Goal: Information Seeking & Learning: Learn about a topic

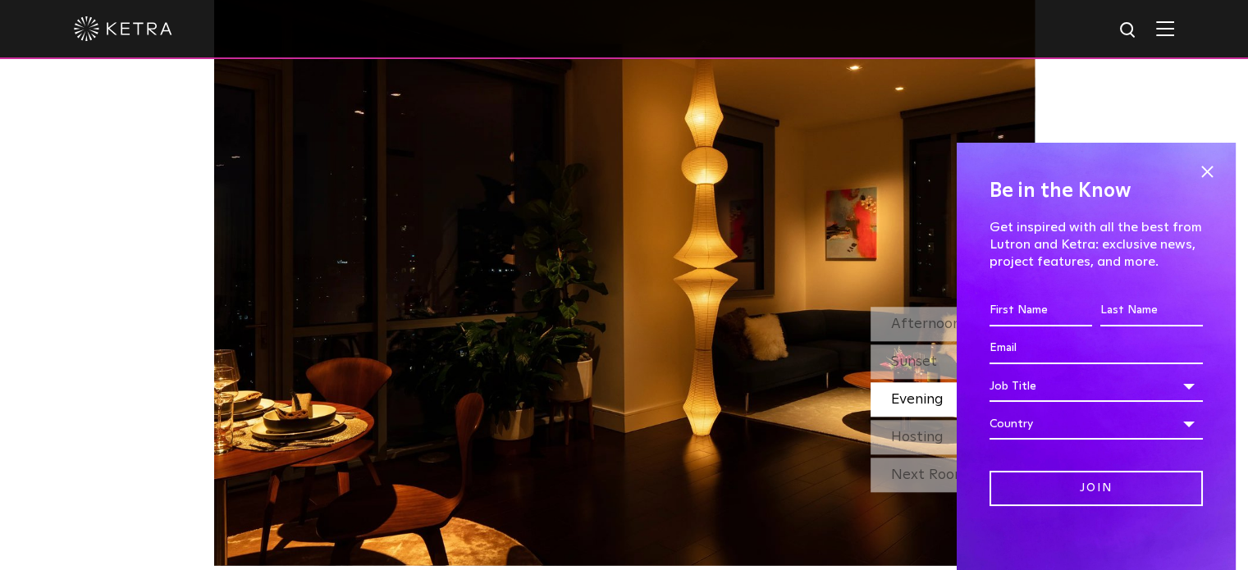
scroll to position [1425, 0]
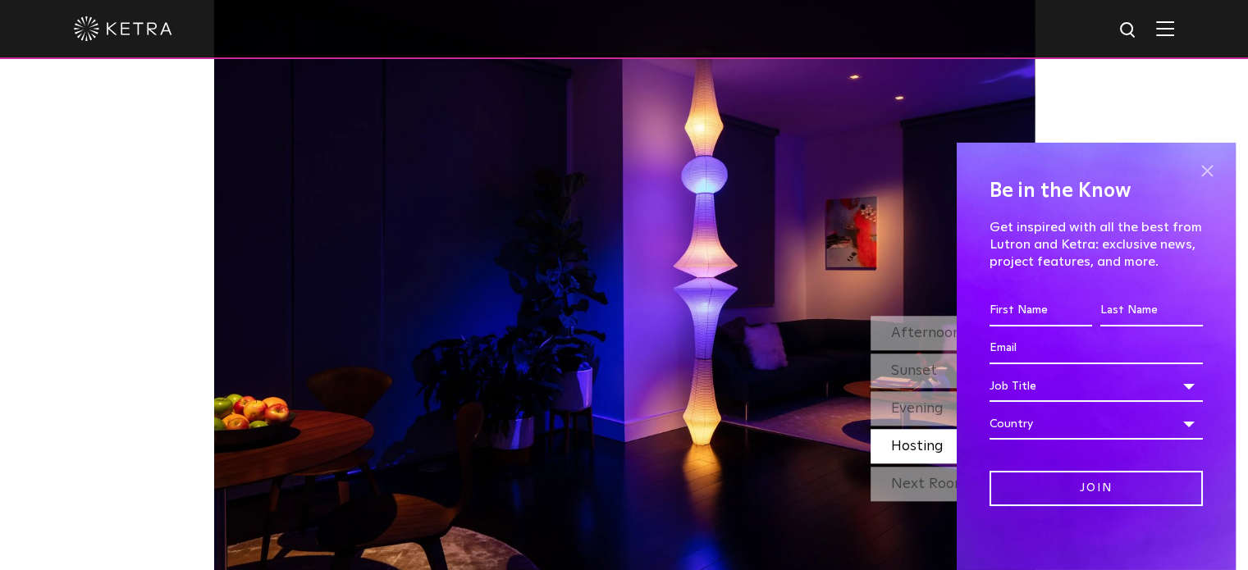
click at [1205, 170] on span at bounding box center [1207, 171] width 25 height 25
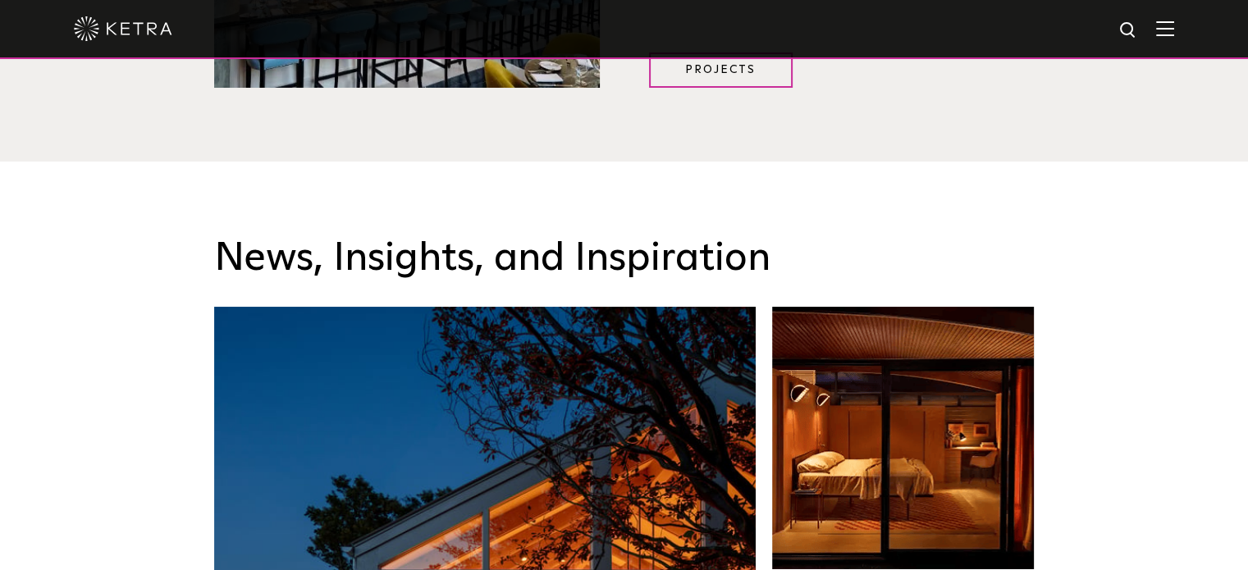
scroll to position [2305, 0]
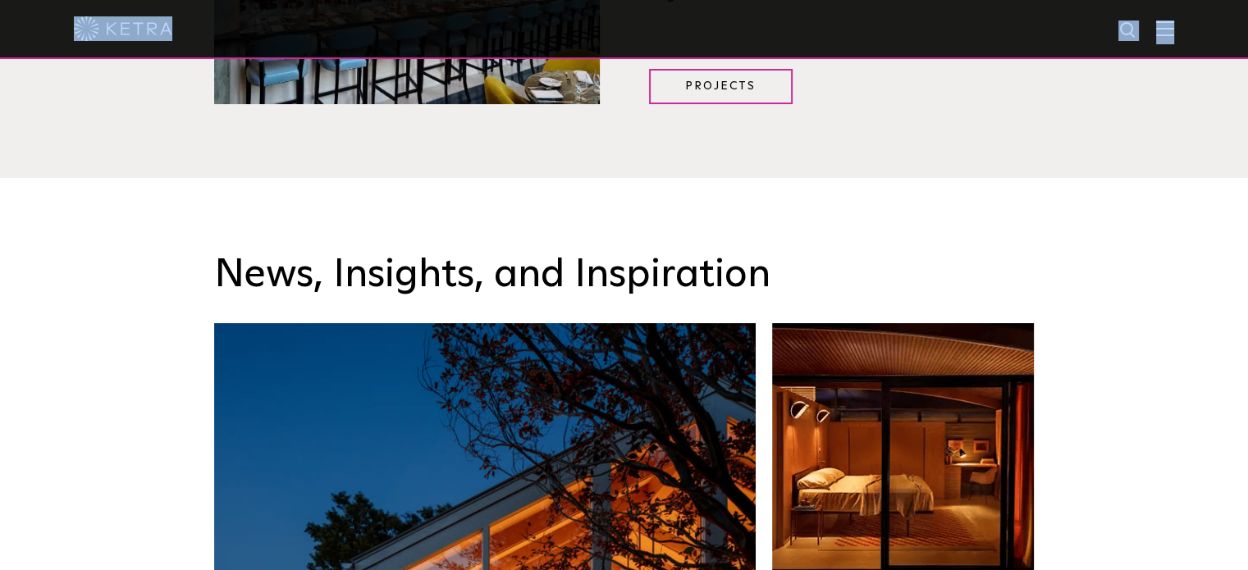
click at [1178, 37] on div at bounding box center [624, 29] width 1248 height 59
click at [1174, 37] on span at bounding box center [1165, 29] width 18 height 16
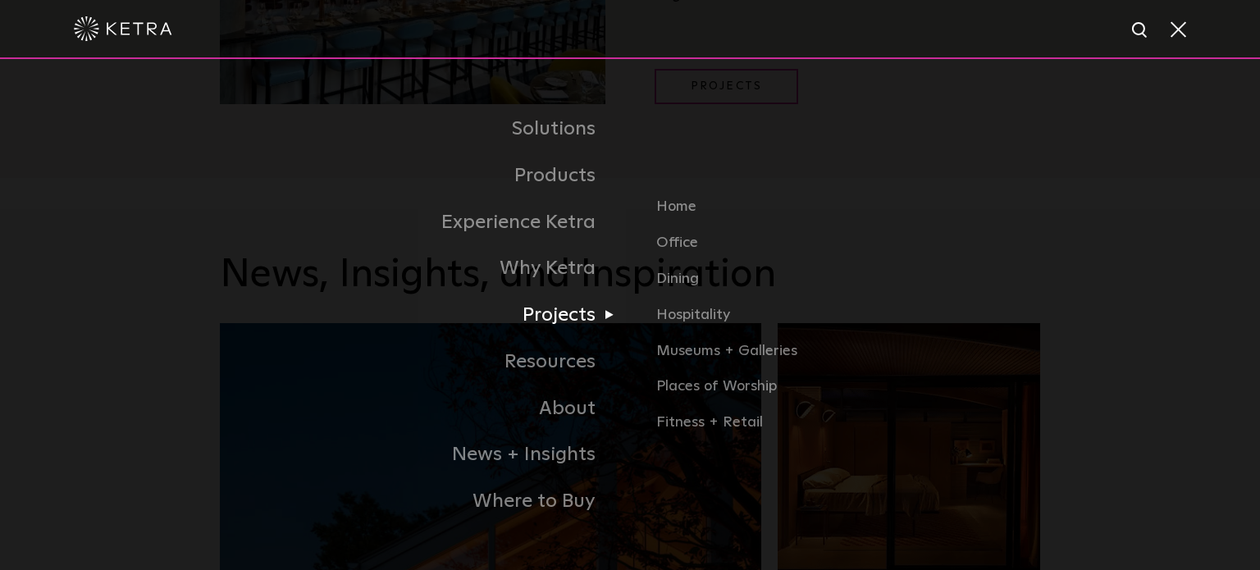
click at [573, 311] on link "Projects" at bounding box center [425, 315] width 410 height 47
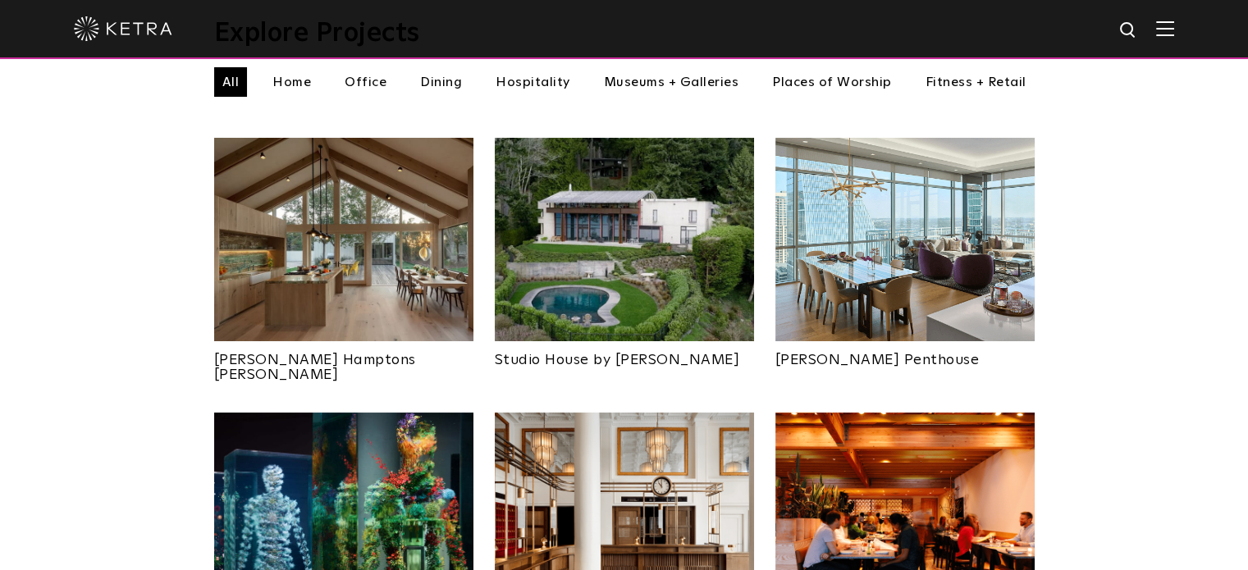
scroll to position [613, 0]
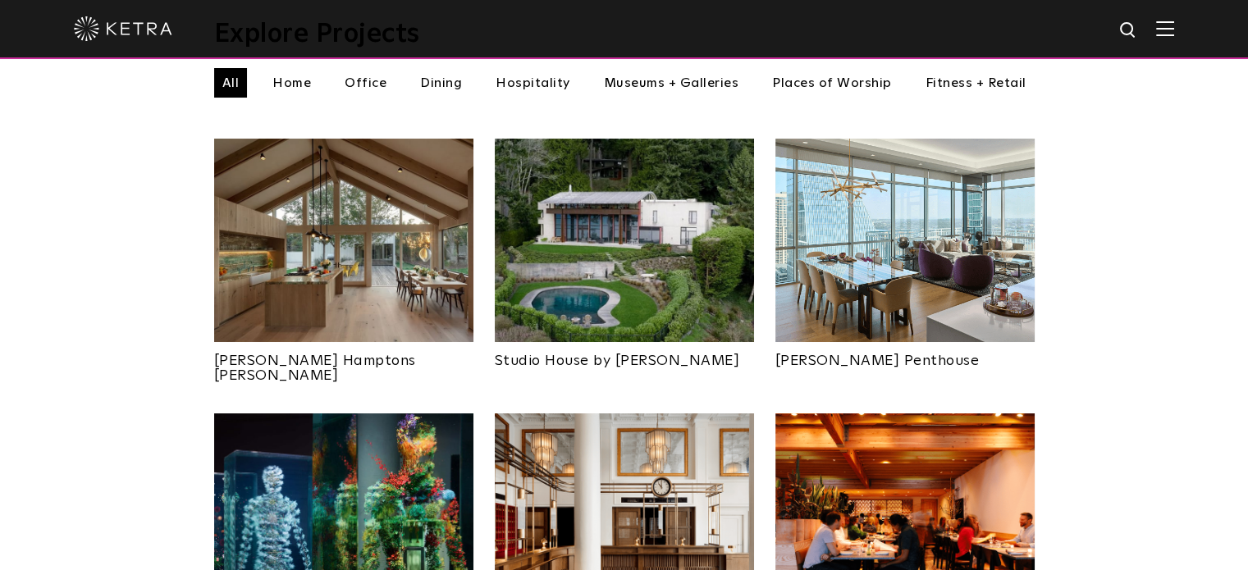
click at [408, 308] on img at bounding box center [343, 241] width 259 height 204
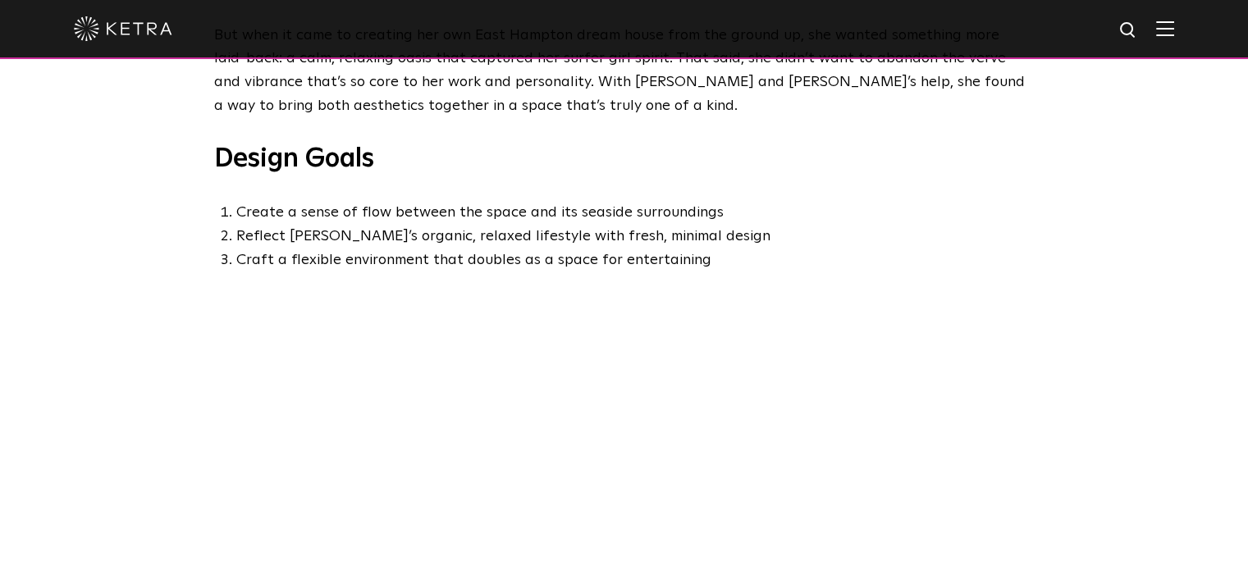
scroll to position [876, 0]
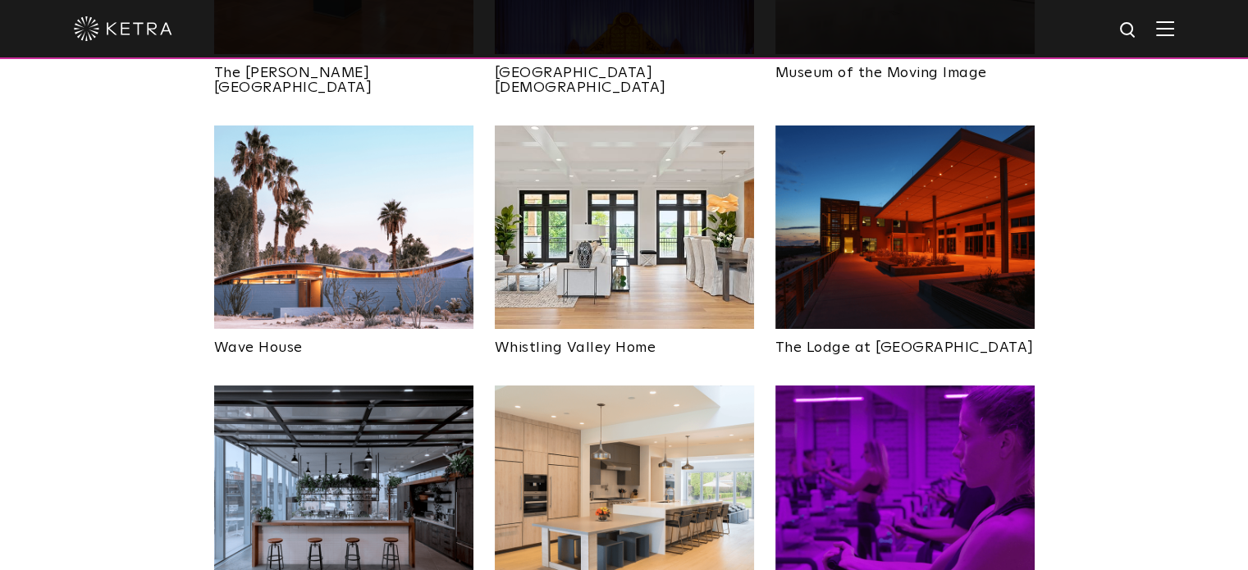
scroll to position [2245, 0]
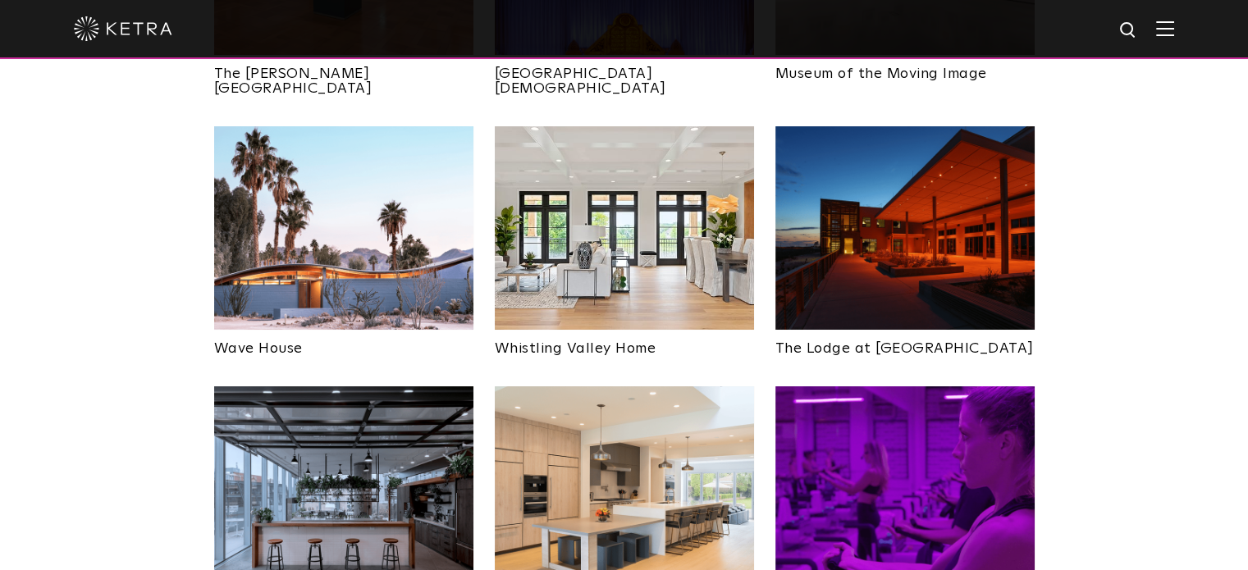
click at [595, 386] on img at bounding box center [624, 488] width 259 height 204
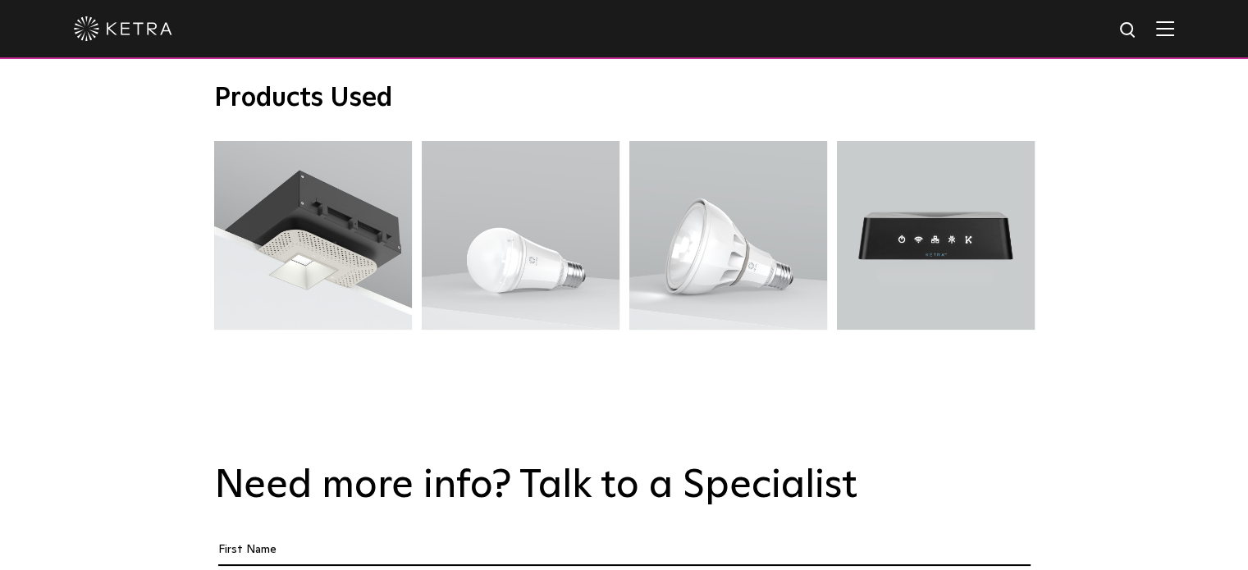
scroll to position [2993, 0]
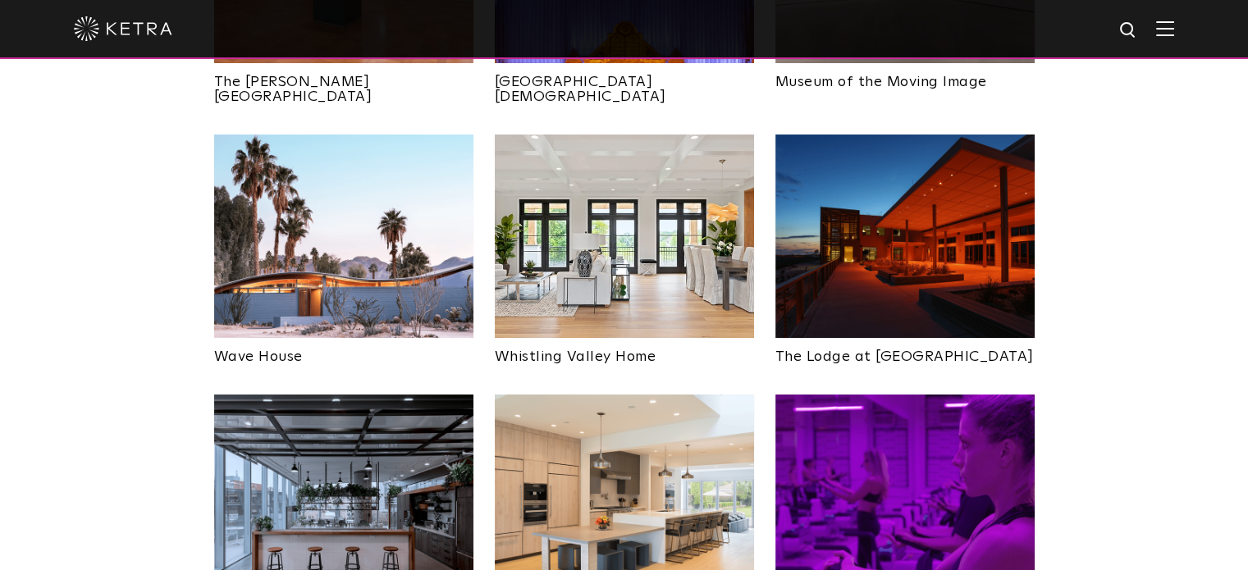
click at [620, 176] on img at bounding box center [624, 237] width 259 height 204
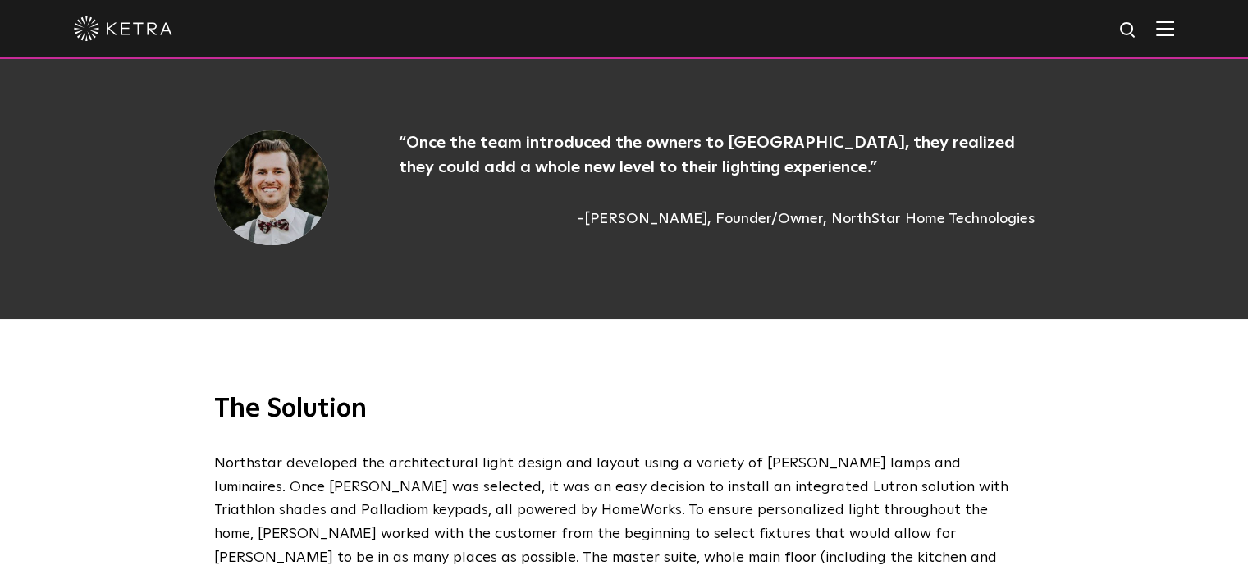
scroll to position [1998, 0]
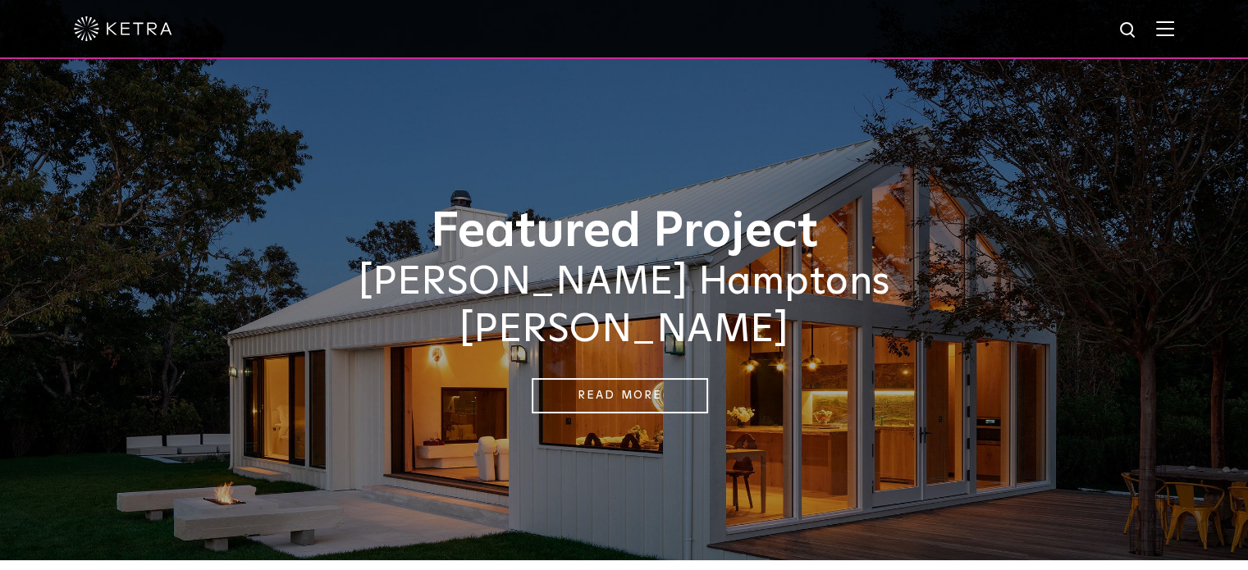
click at [1174, 22] on img at bounding box center [1165, 29] width 18 height 16
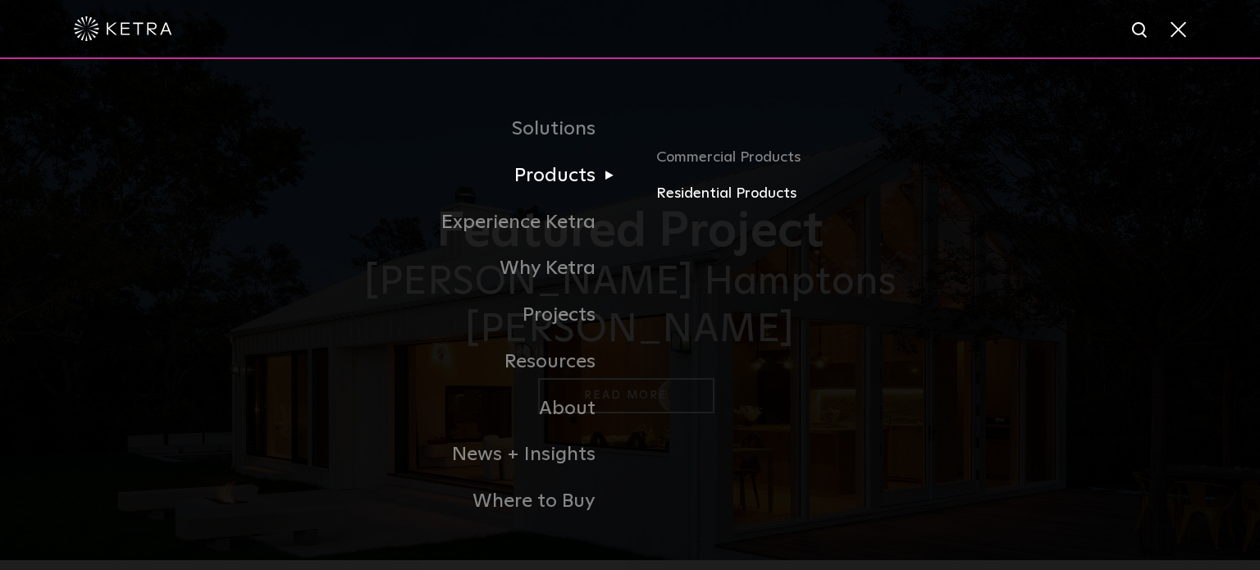
click at [699, 189] on link "Residential Products" at bounding box center [848, 194] width 384 height 24
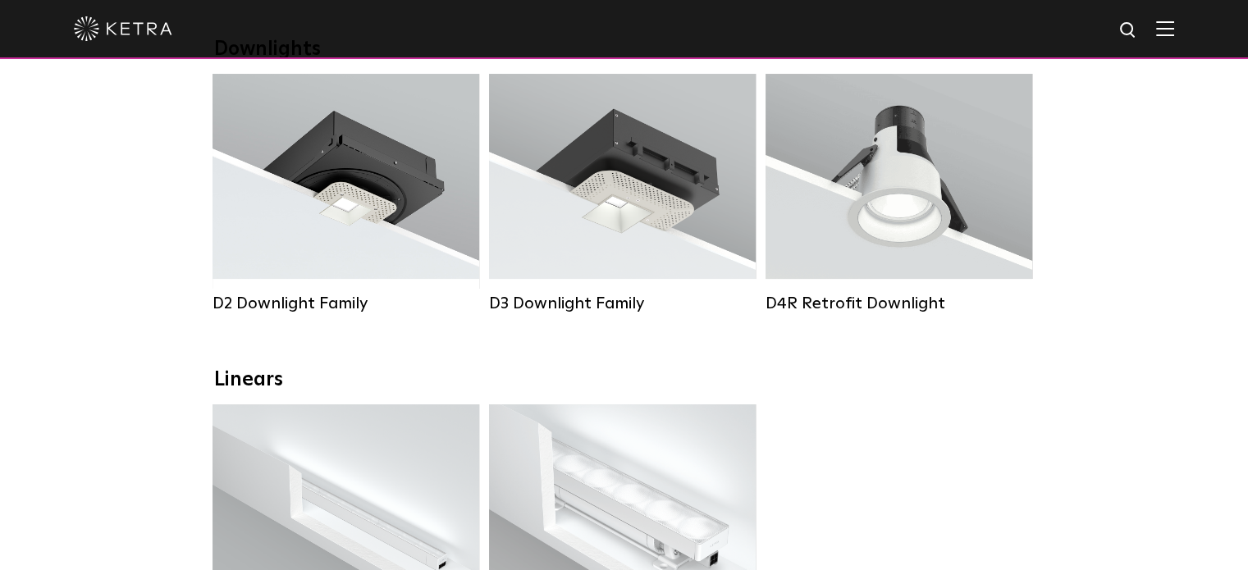
scroll to position [574, 0]
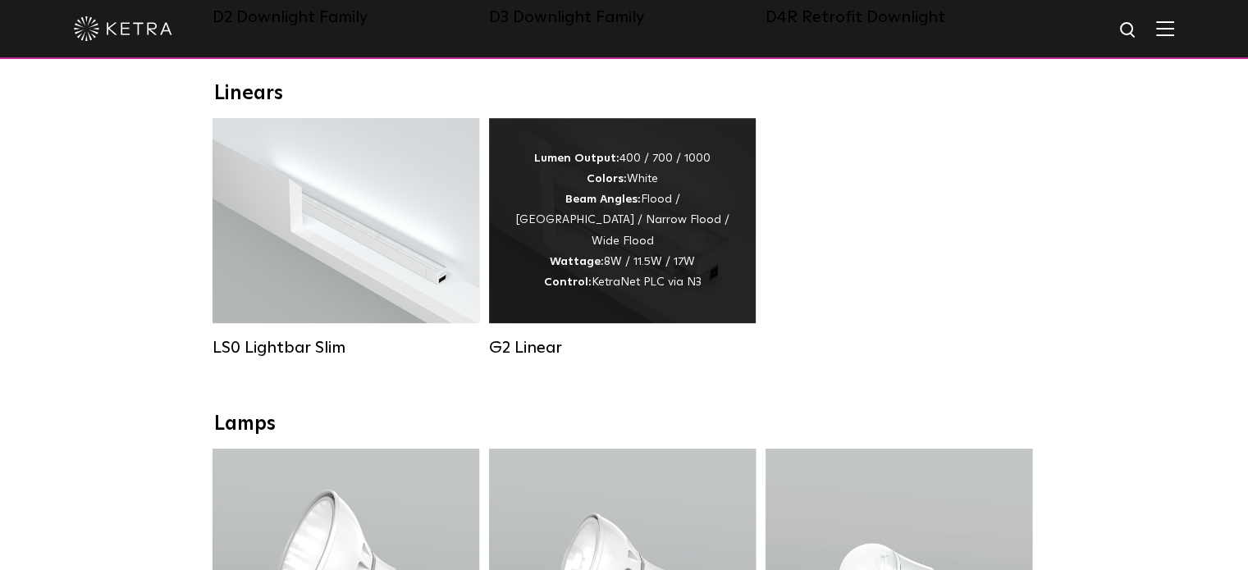
click at [708, 204] on div "Lumen Output: 400 / 700 / 1000 Colors: White Beam Angles: Flood / Graze / Narro…" at bounding box center [622, 221] width 217 height 144
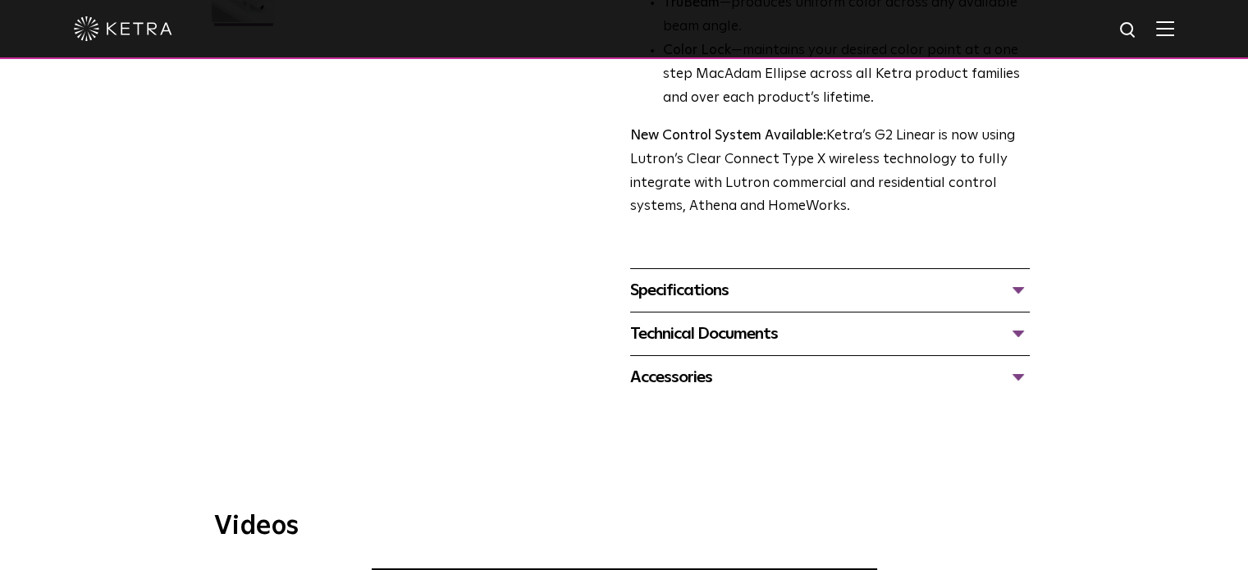
scroll to position [566, 0]
click at [685, 386] on div "Accessories" at bounding box center [830, 378] width 400 height 26
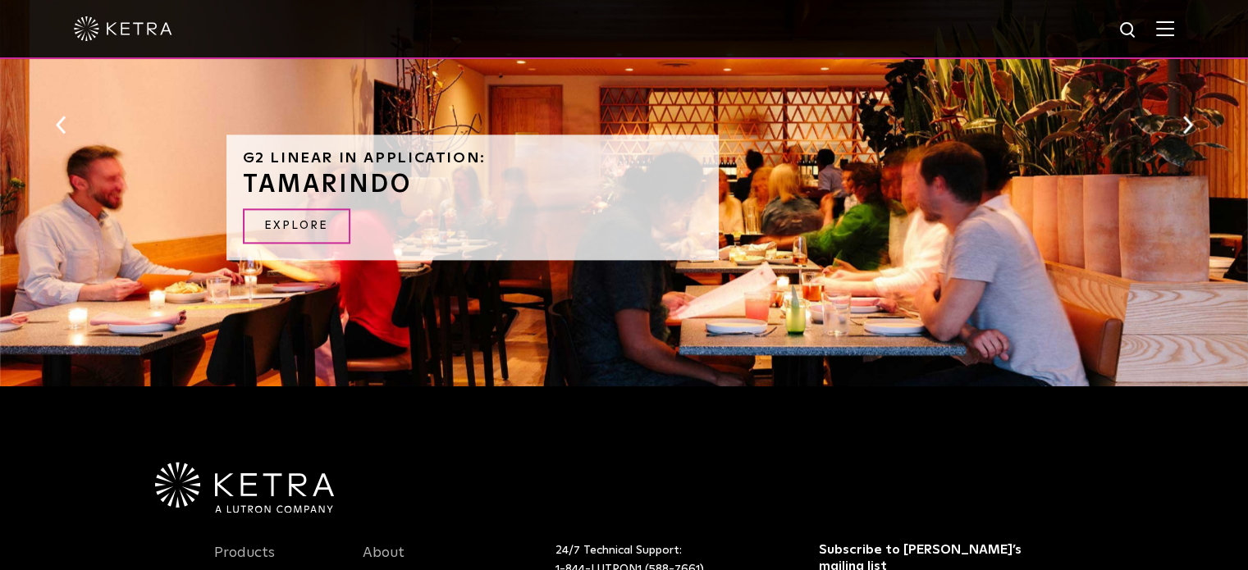
scroll to position [2133, 0]
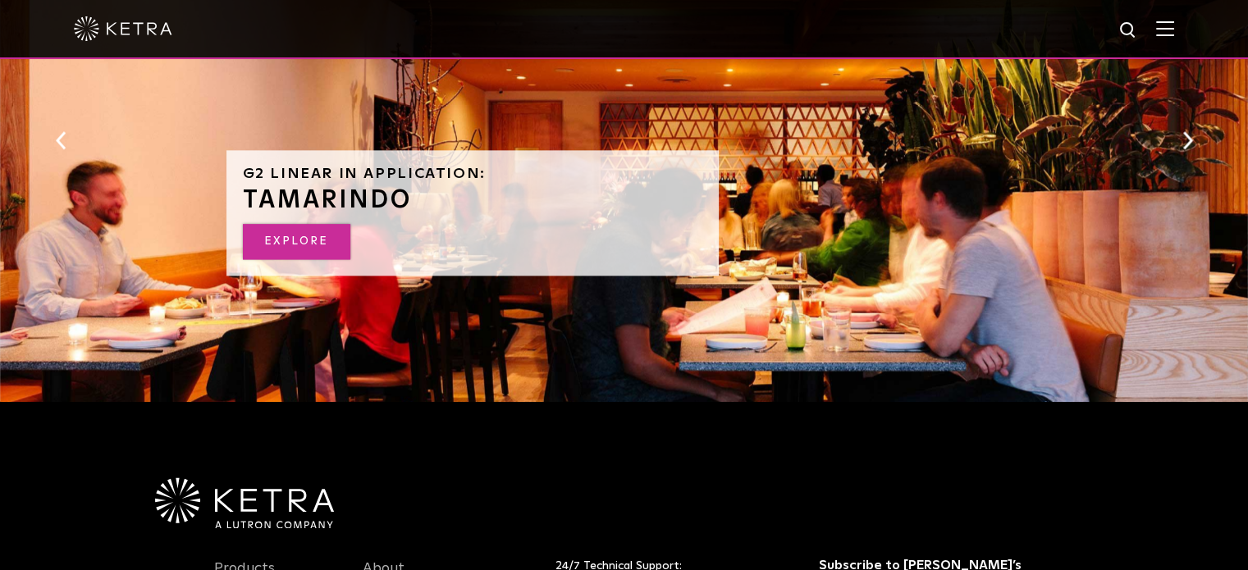
click at [302, 232] on link "EXPLORE" at bounding box center [296, 241] width 107 height 35
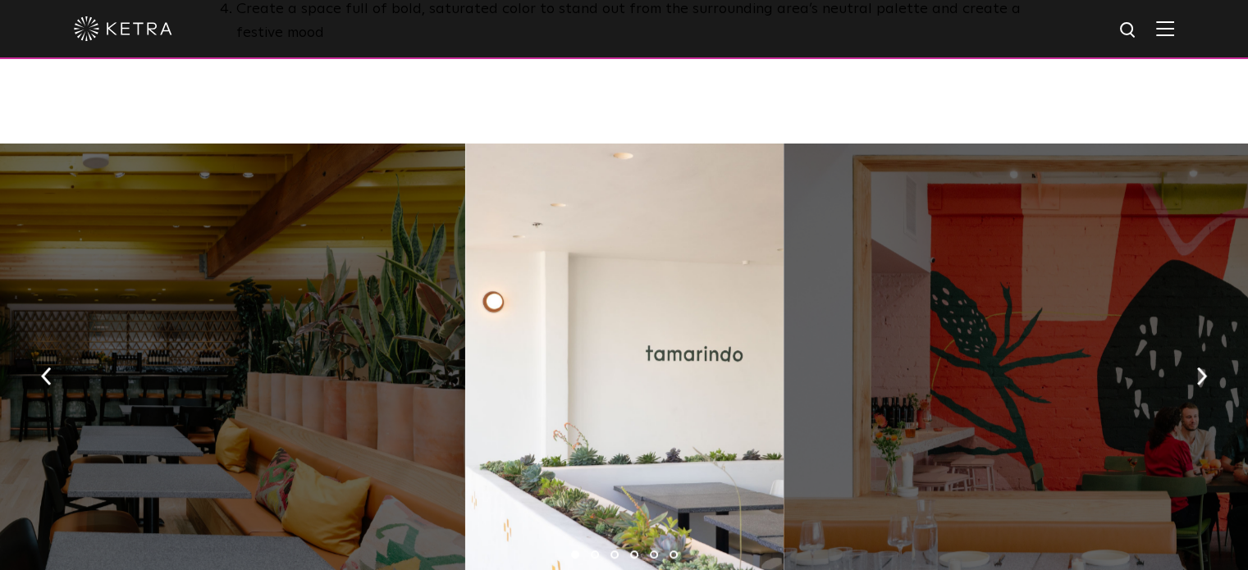
scroll to position [1103, 0]
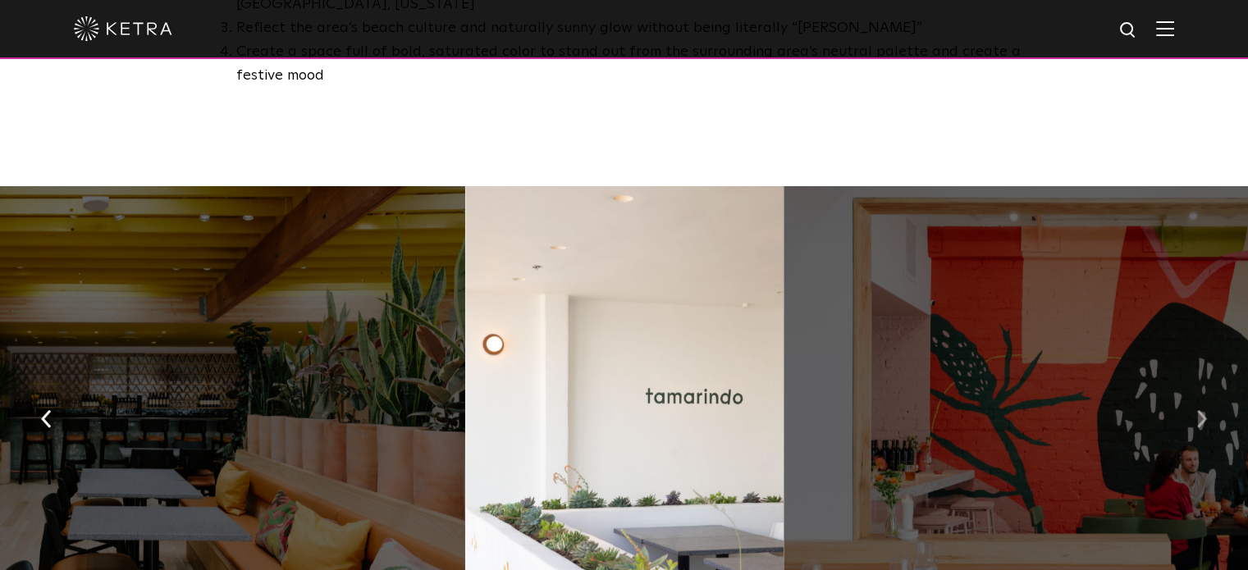
click at [1205, 410] on img "button" at bounding box center [1201, 419] width 11 height 18
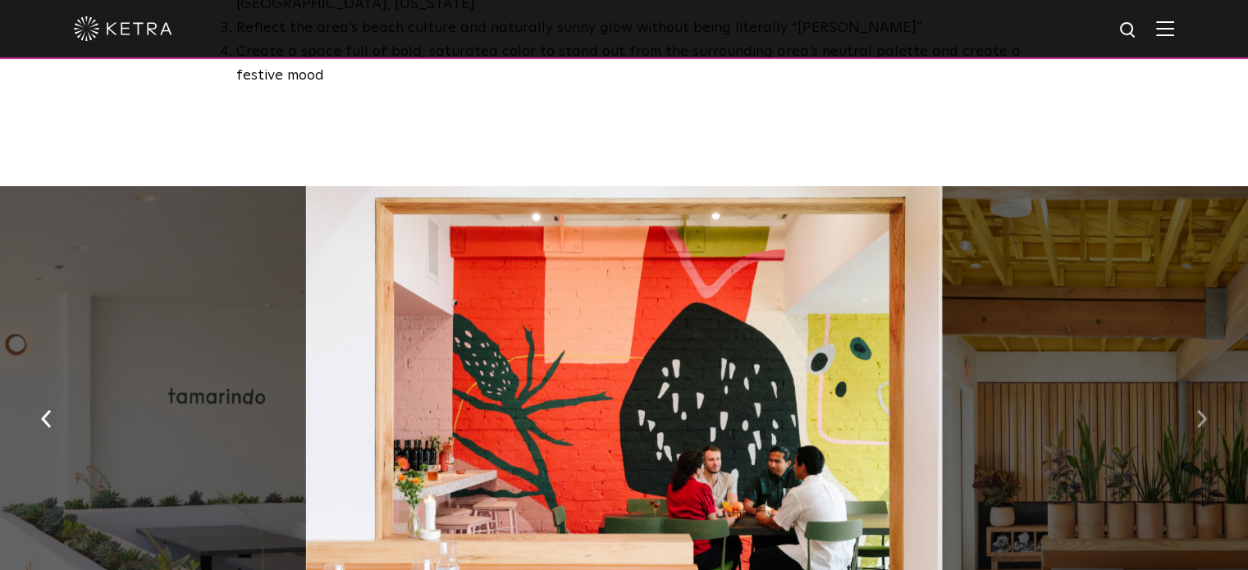
click at [1205, 410] on img "button" at bounding box center [1201, 419] width 11 height 18
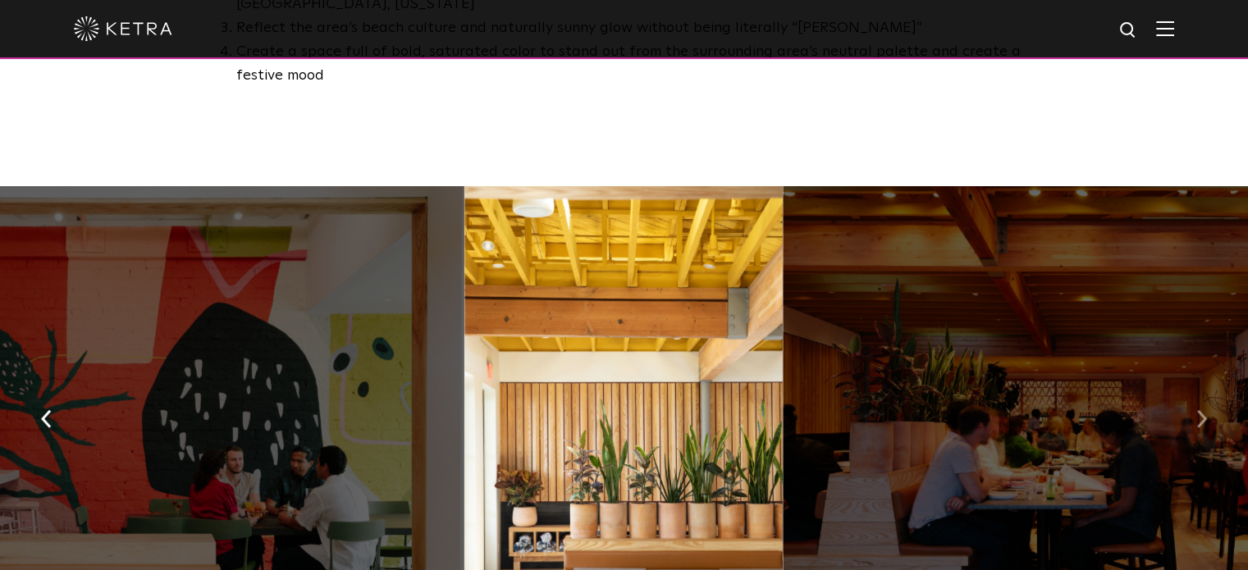
click at [1205, 410] on img "button" at bounding box center [1201, 419] width 11 height 18
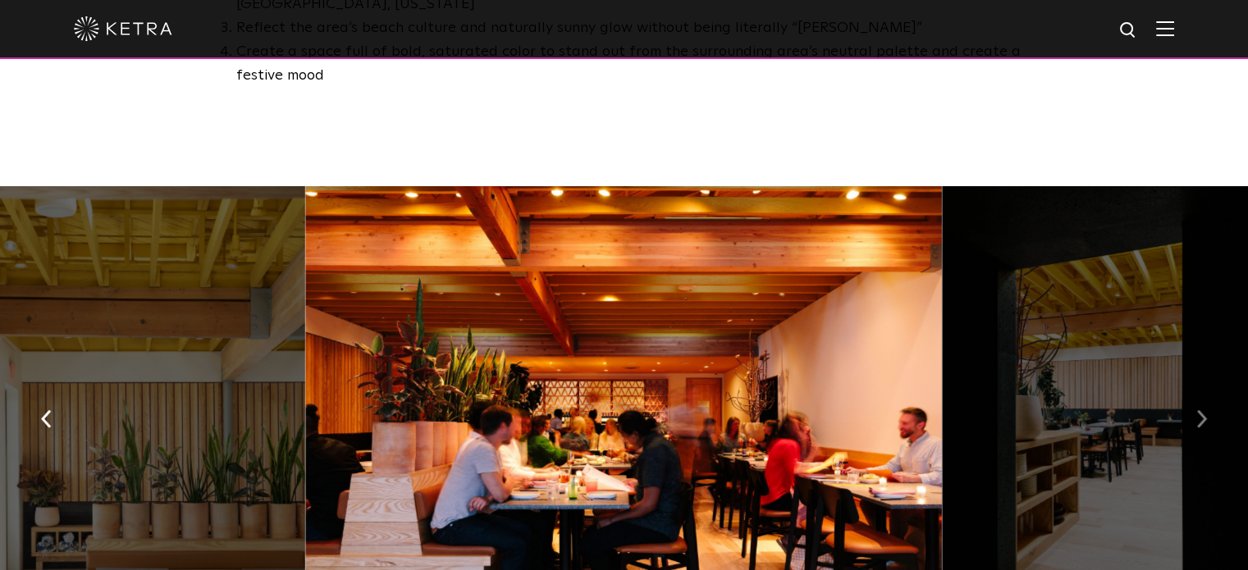
click at [1205, 410] on img "button" at bounding box center [1201, 419] width 11 height 18
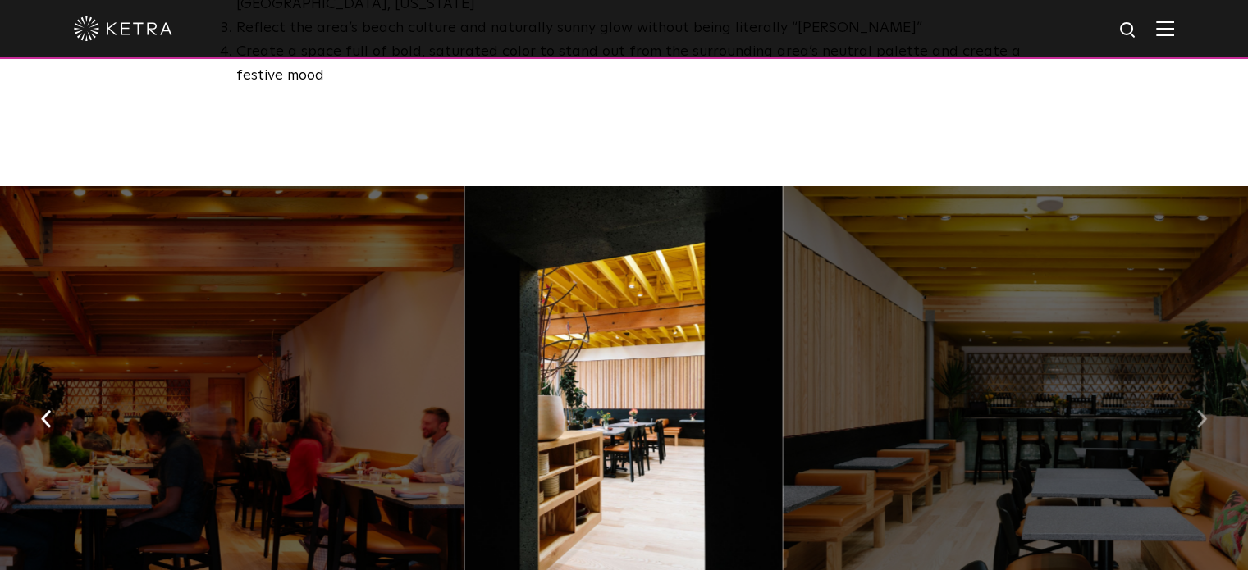
click at [1205, 410] on img "button" at bounding box center [1201, 419] width 11 height 18
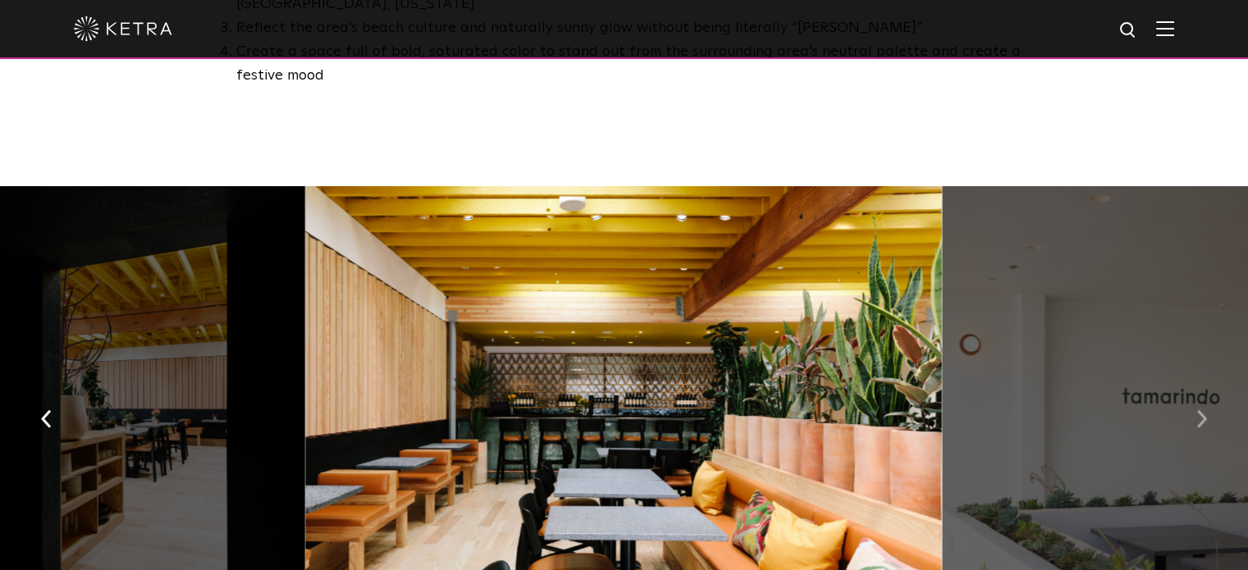
click at [1205, 410] on img "button" at bounding box center [1201, 419] width 11 height 18
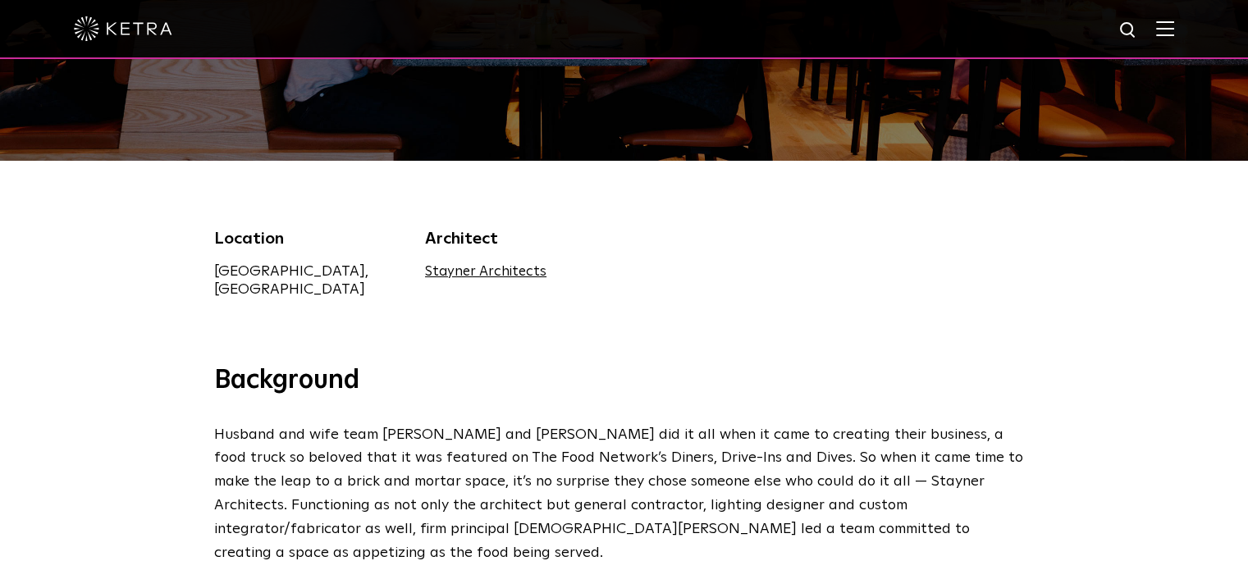
scroll to position [0, 0]
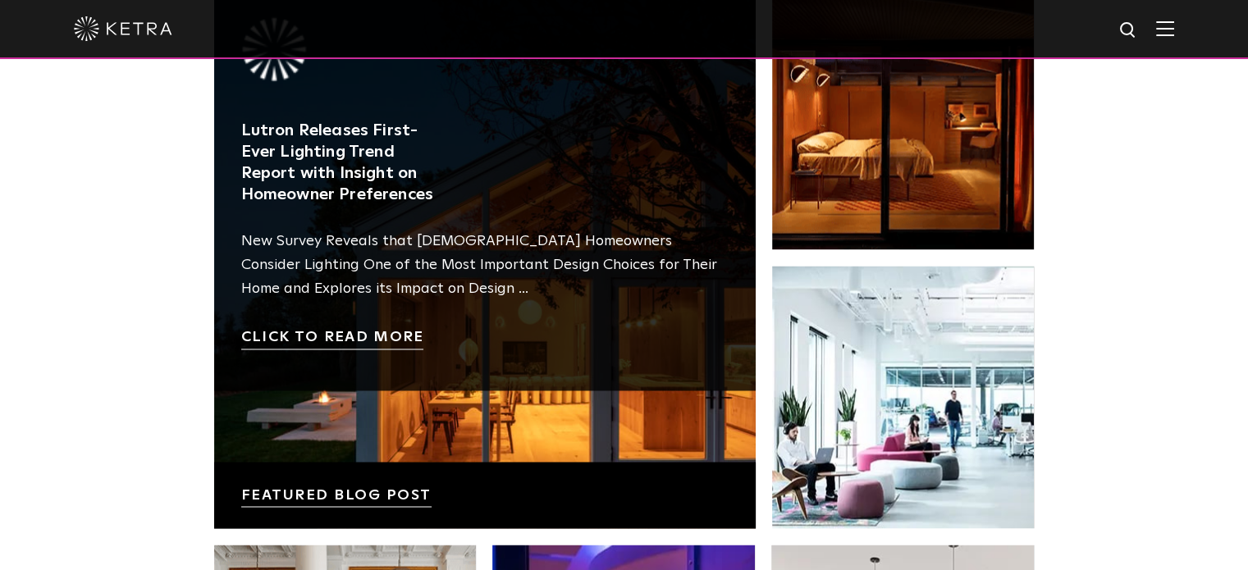
scroll to position [2642, 0]
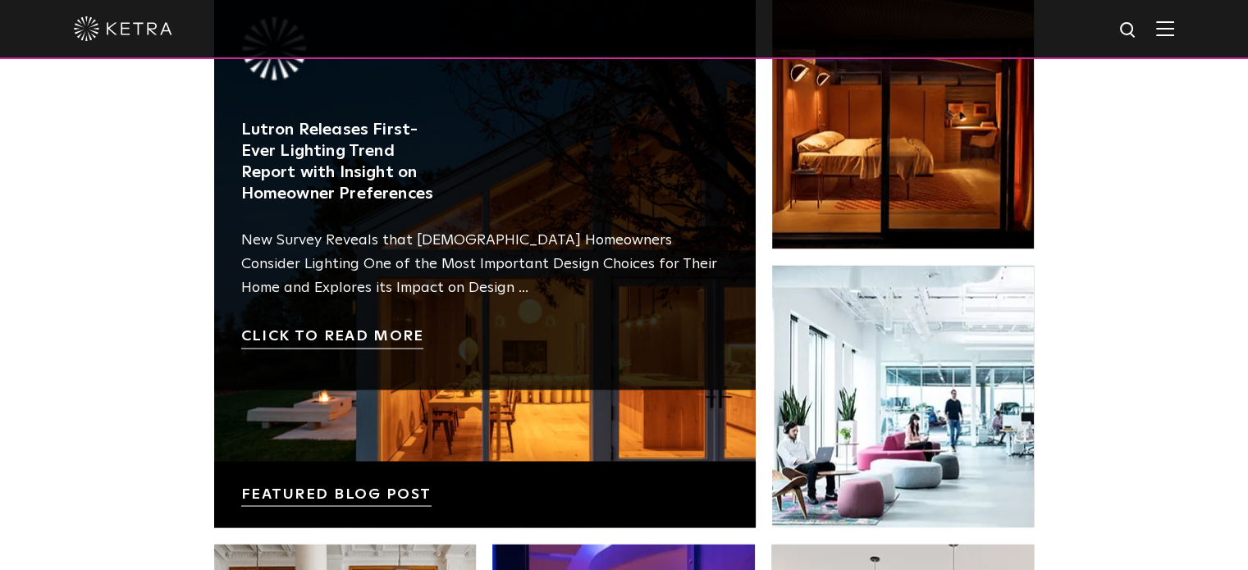
click at [394, 293] on link at bounding box center [485, 257] width 542 height 542
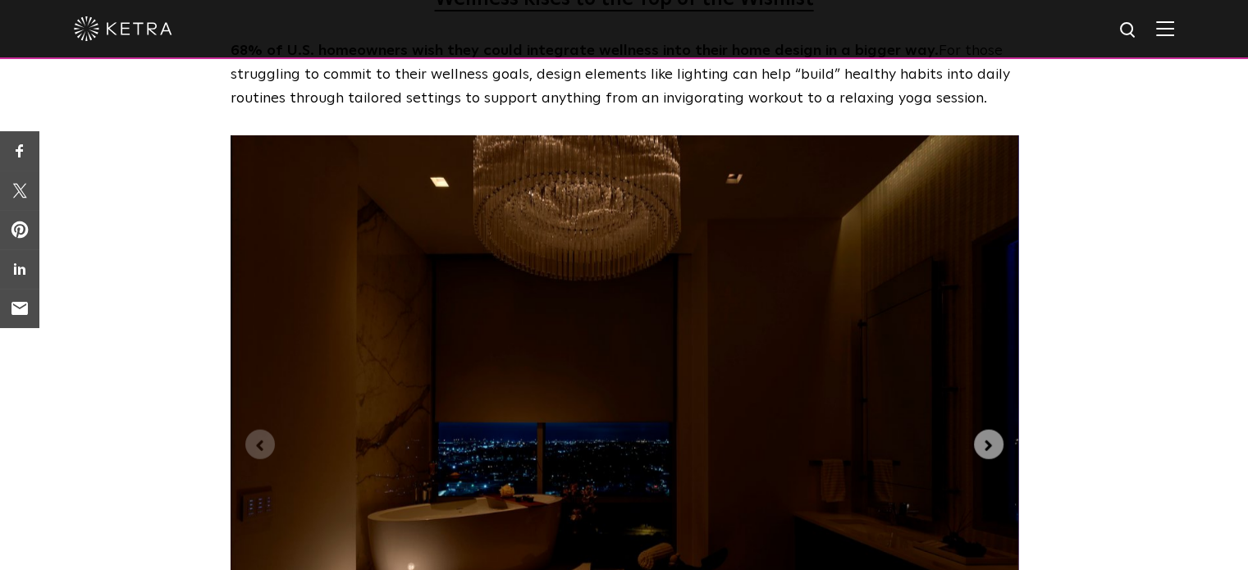
scroll to position [3991, 0]
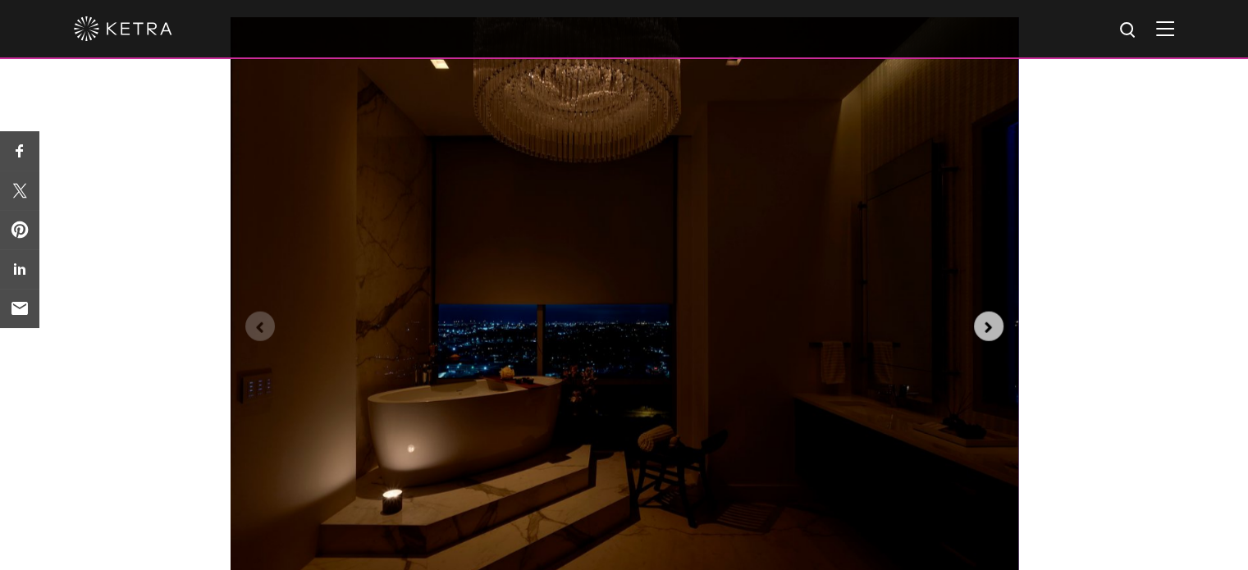
click at [981, 319] on icon "Next slide" at bounding box center [989, 328] width 18 height 18
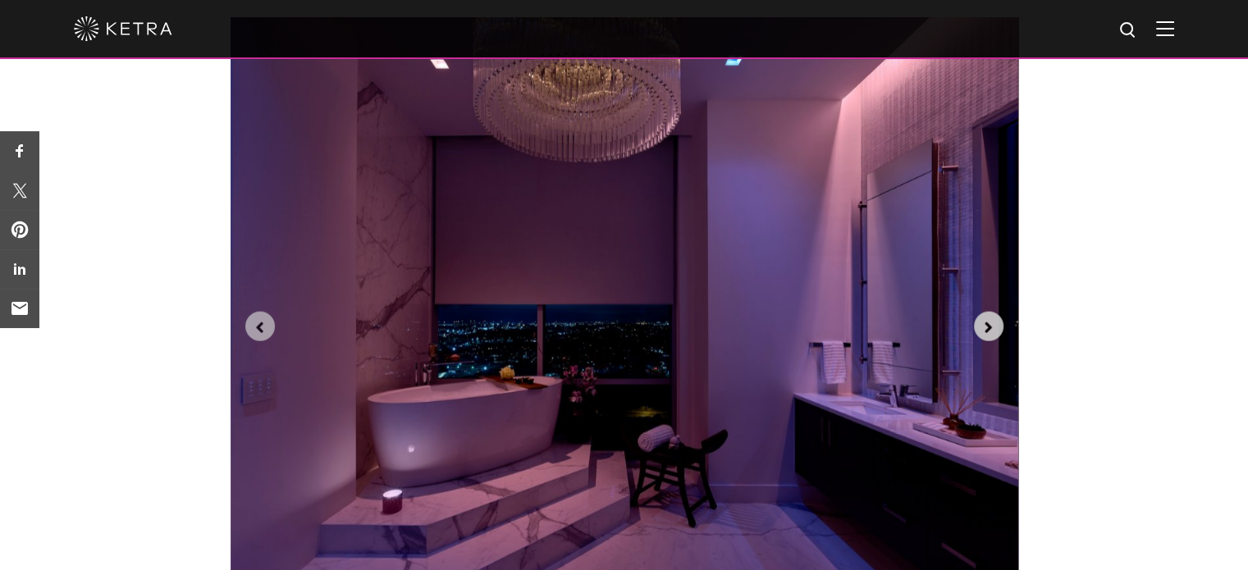
click at [981, 319] on icon "Next slide" at bounding box center [989, 328] width 18 height 18
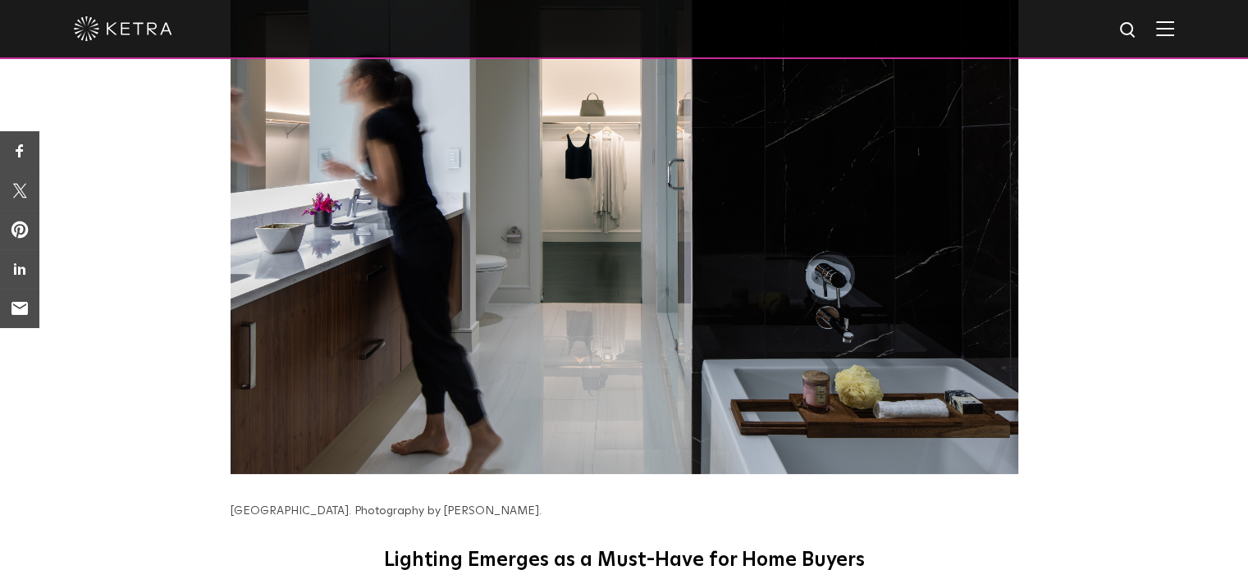
scroll to position [5344, 0]
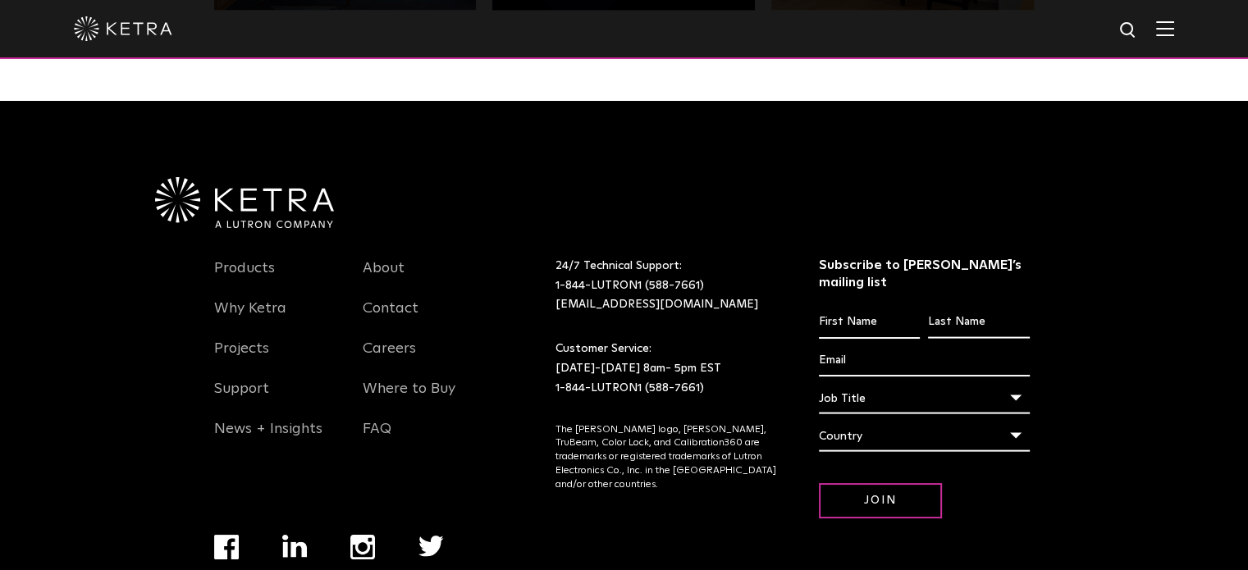
scroll to position [3437, 0]
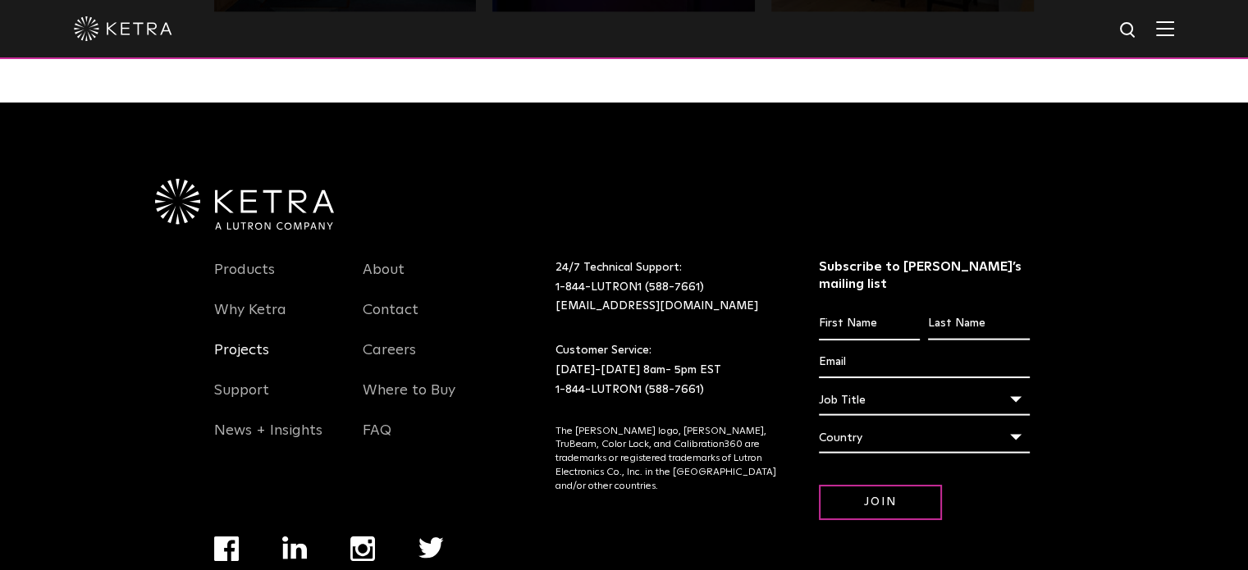
click at [255, 341] on link "Projects" at bounding box center [241, 360] width 55 height 38
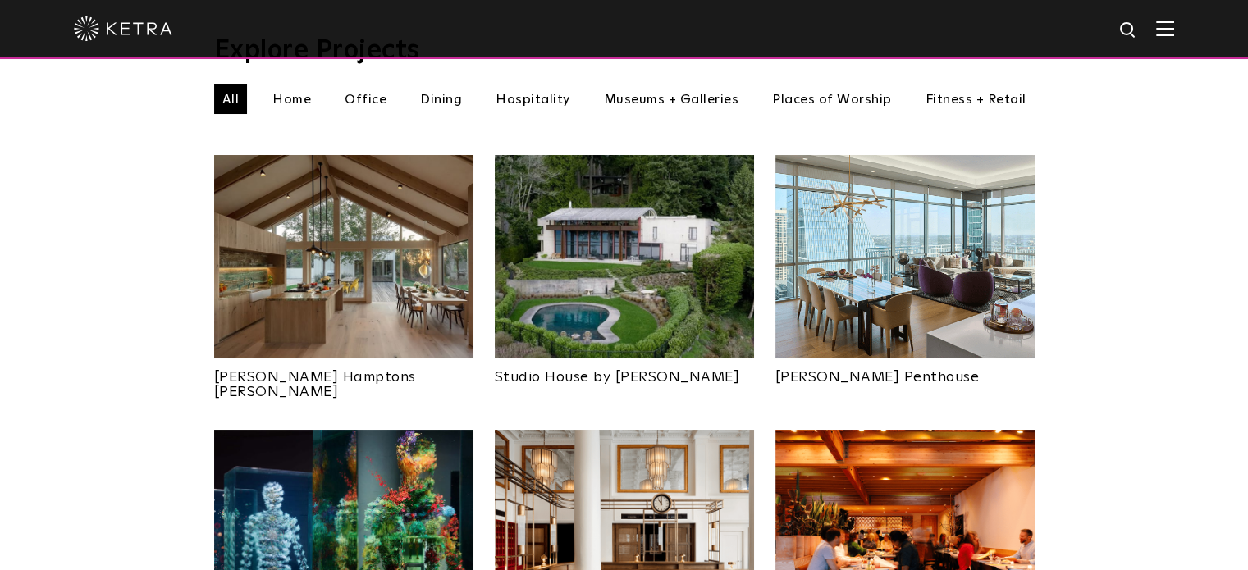
scroll to position [597, 0]
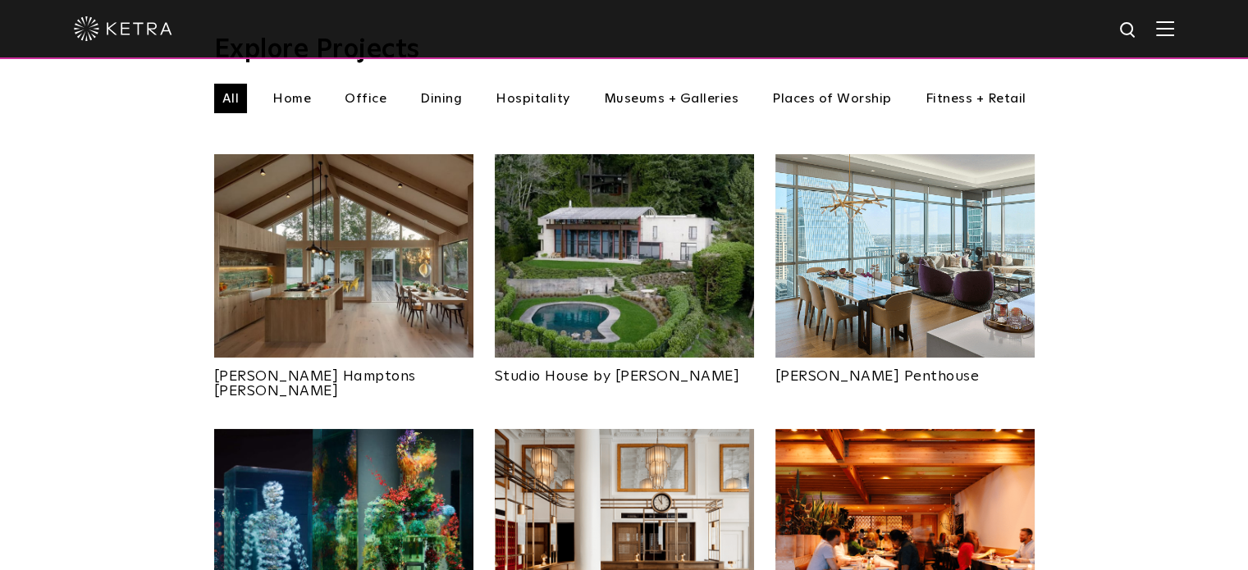
click at [640, 169] on img at bounding box center [624, 256] width 259 height 204
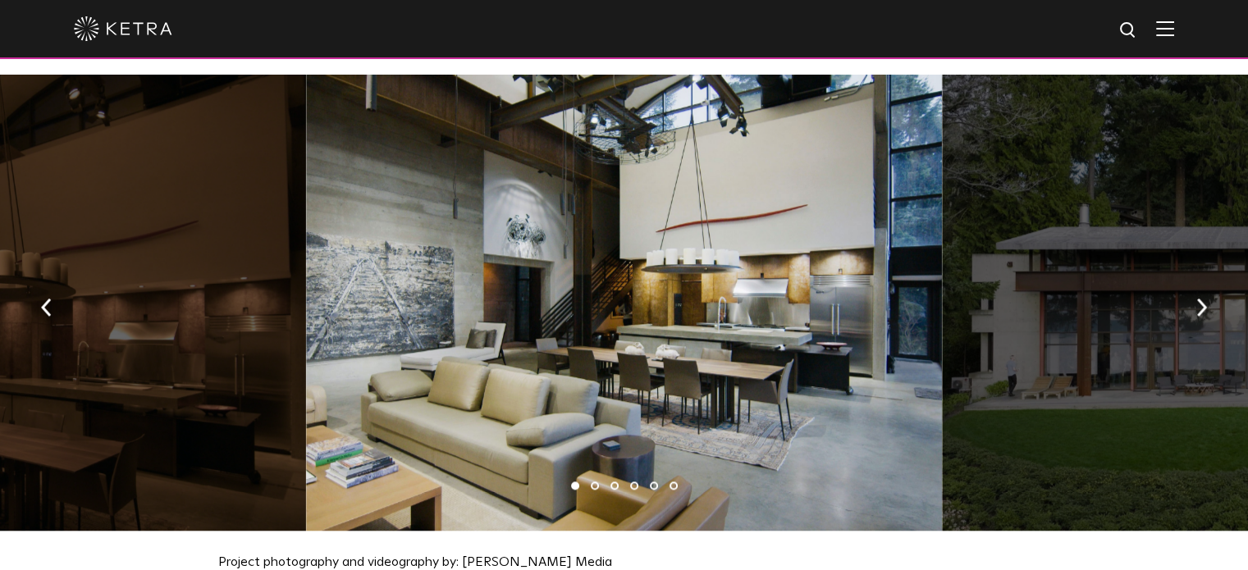
scroll to position [1674, 0]
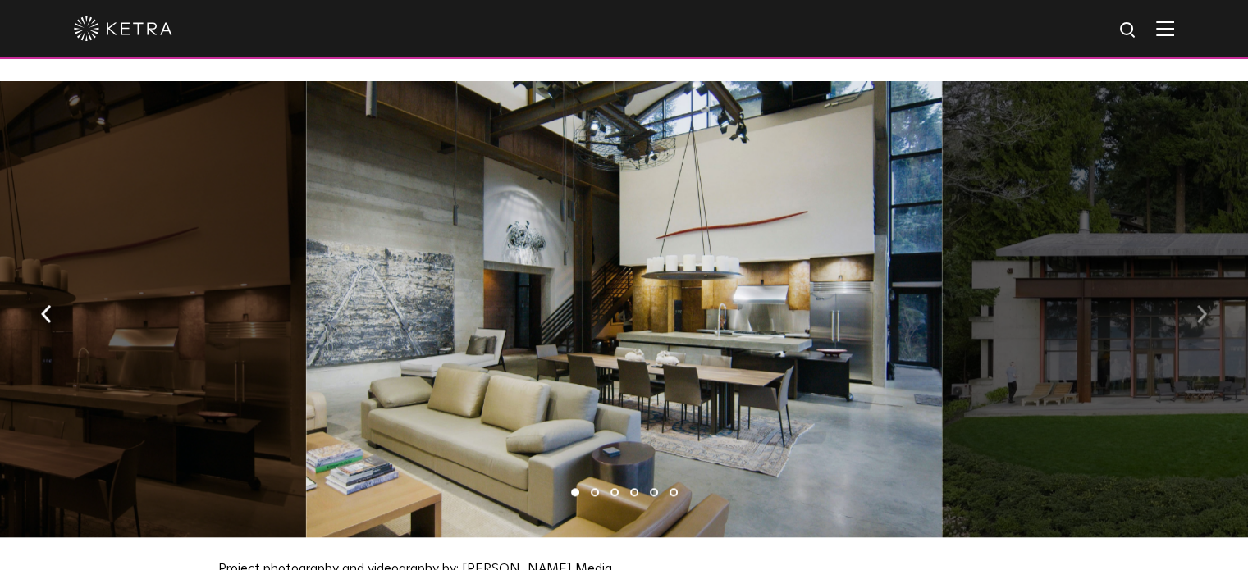
click at [1193, 311] on button "button" at bounding box center [1201, 313] width 35 height 57
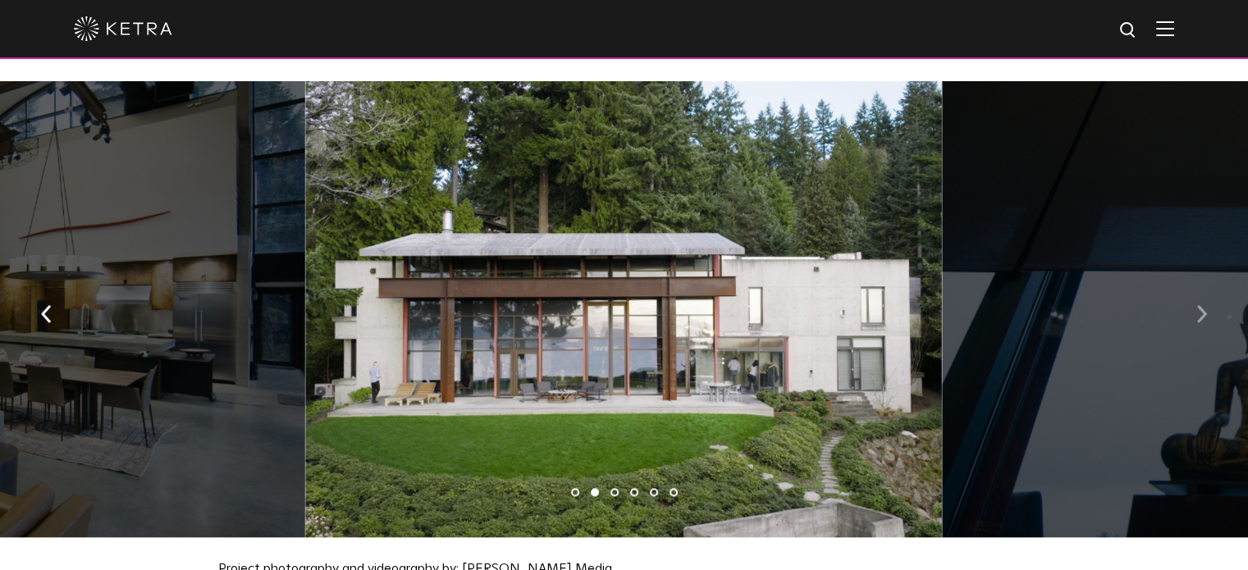
click at [1193, 311] on button "button" at bounding box center [1201, 313] width 35 height 57
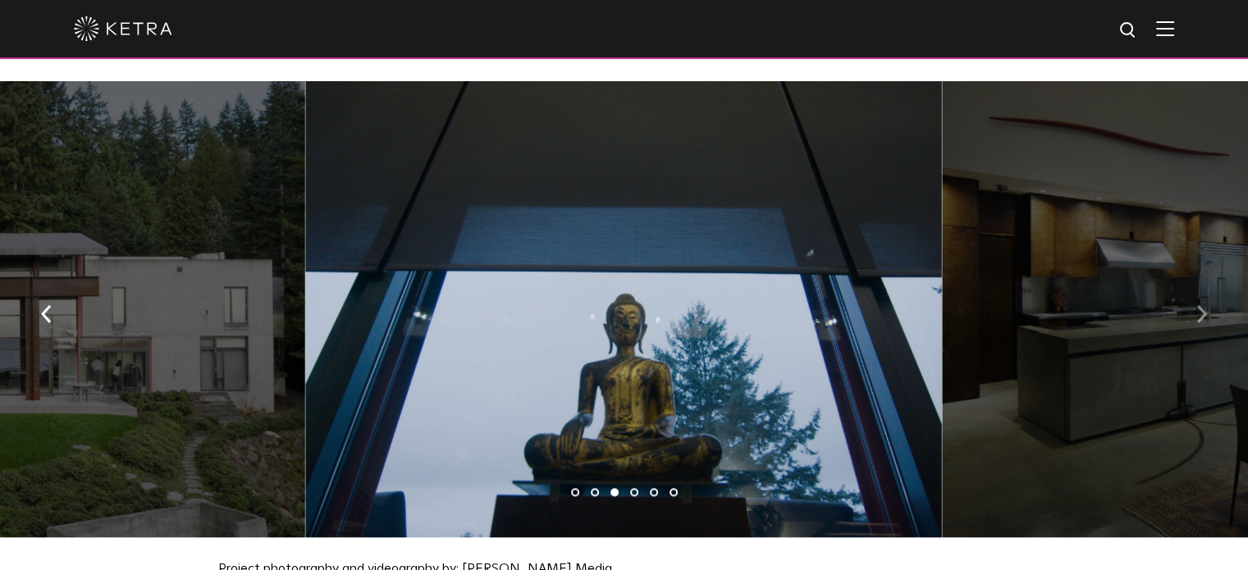
click at [1193, 311] on button "button" at bounding box center [1201, 313] width 35 height 57
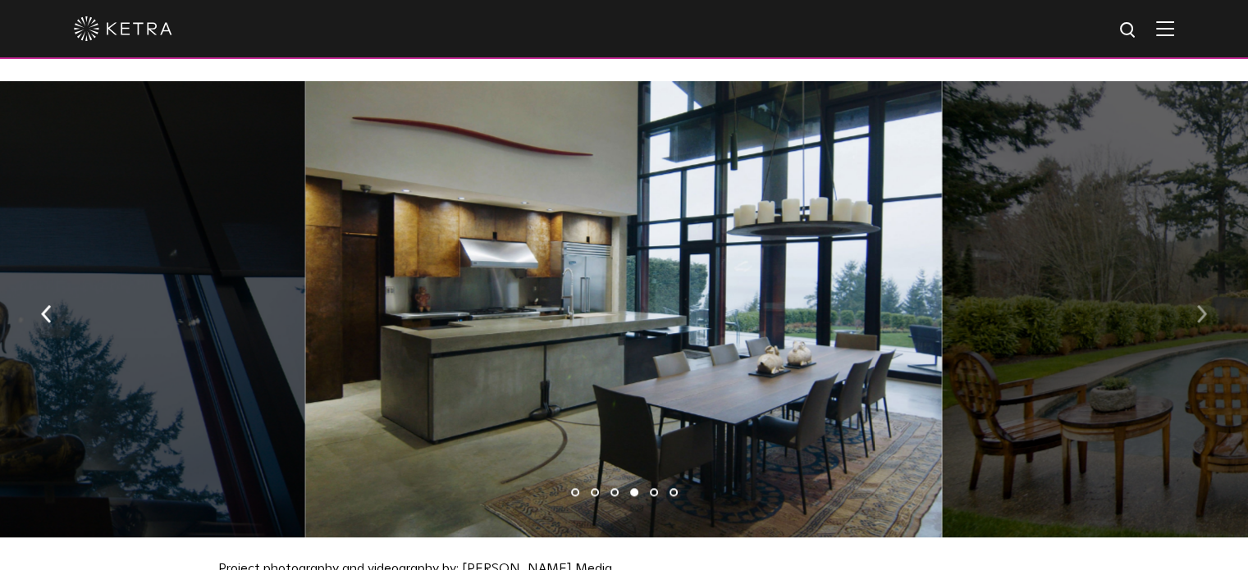
click at [1193, 311] on button "button" at bounding box center [1201, 313] width 35 height 57
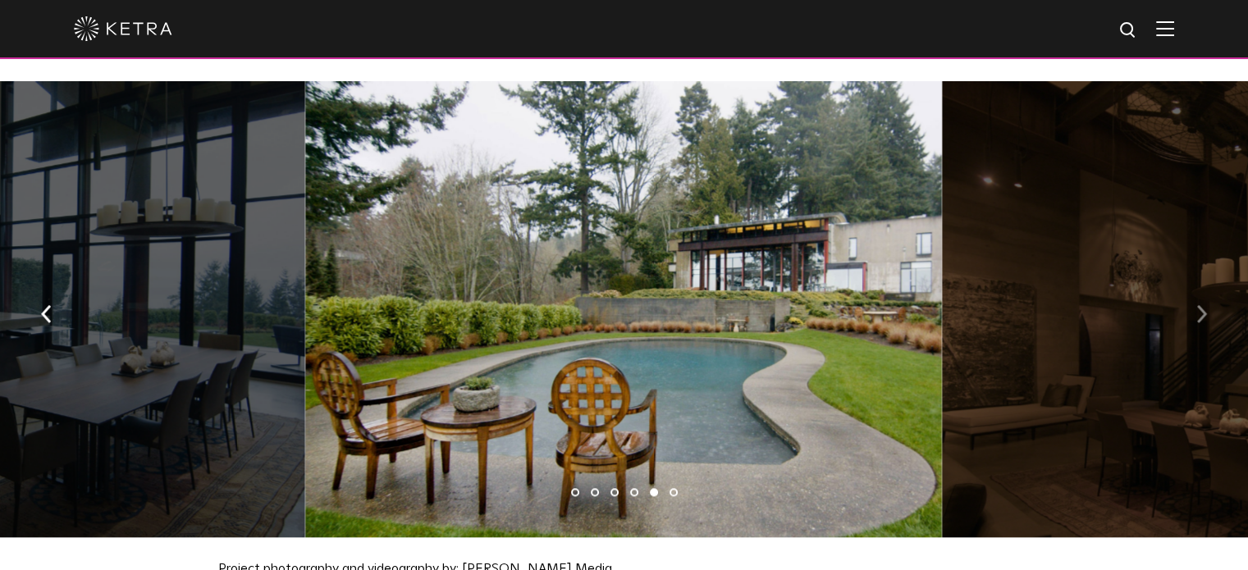
click at [1193, 311] on button "button" at bounding box center [1201, 313] width 35 height 57
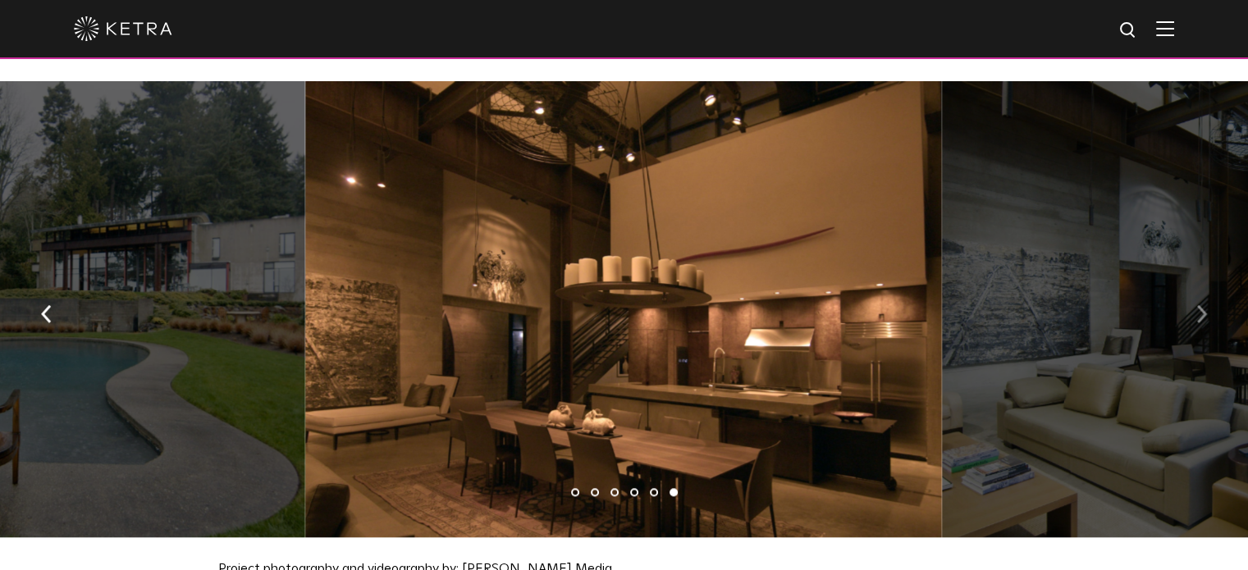
click at [1193, 311] on button "button" at bounding box center [1201, 313] width 35 height 57
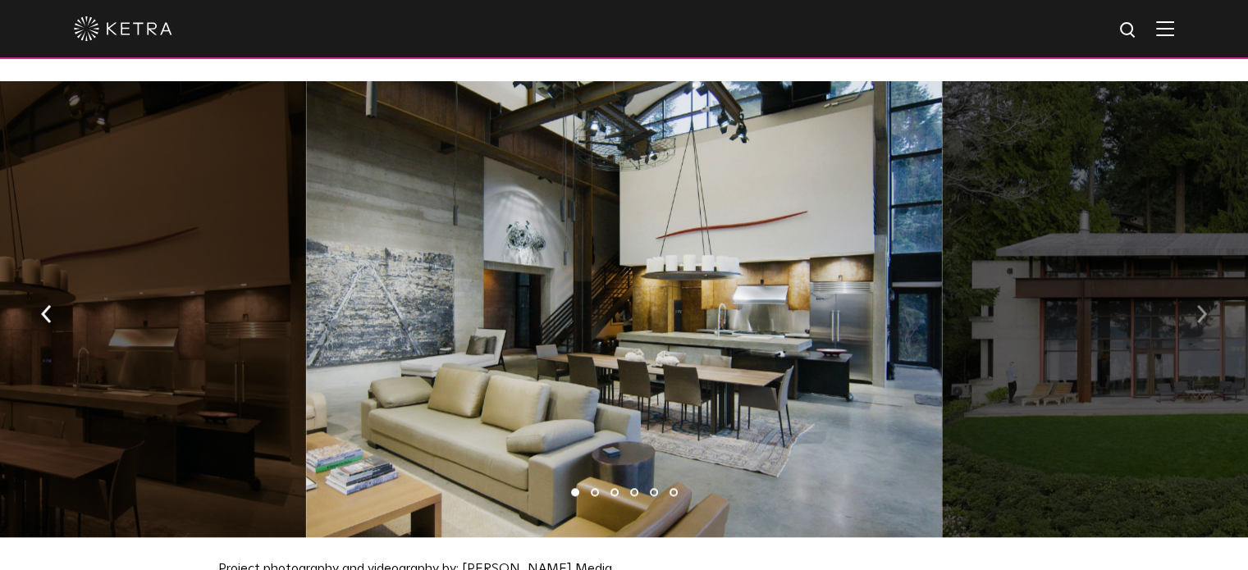
click at [1193, 311] on button "button" at bounding box center [1201, 313] width 35 height 57
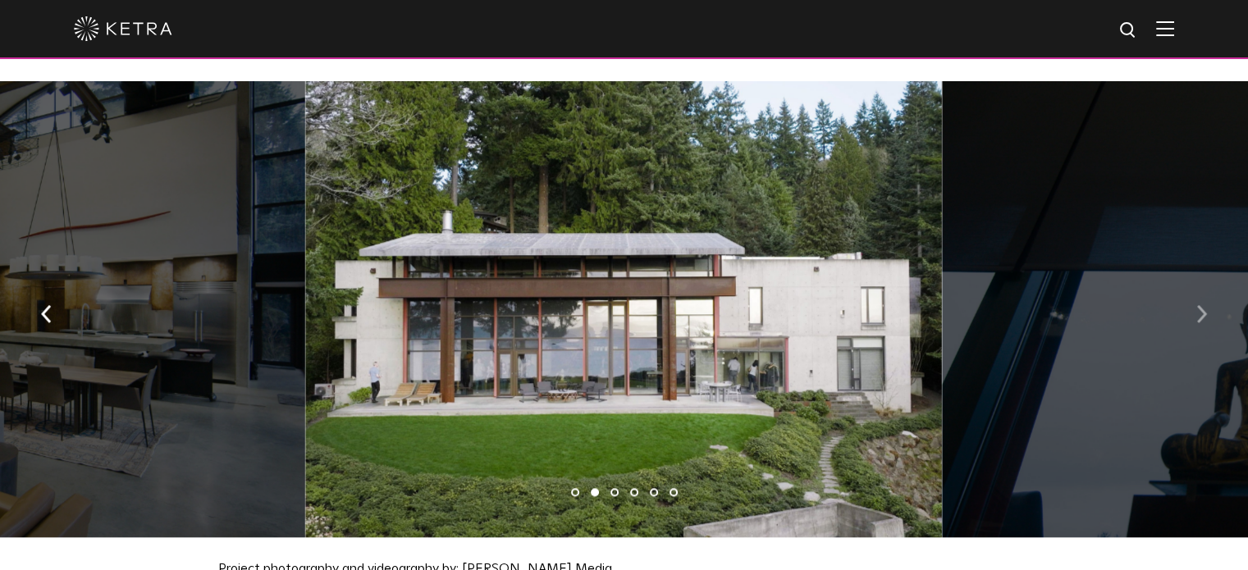
click at [1193, 311] on button "button" at bounding box center [1201, 313] width 35 height 57
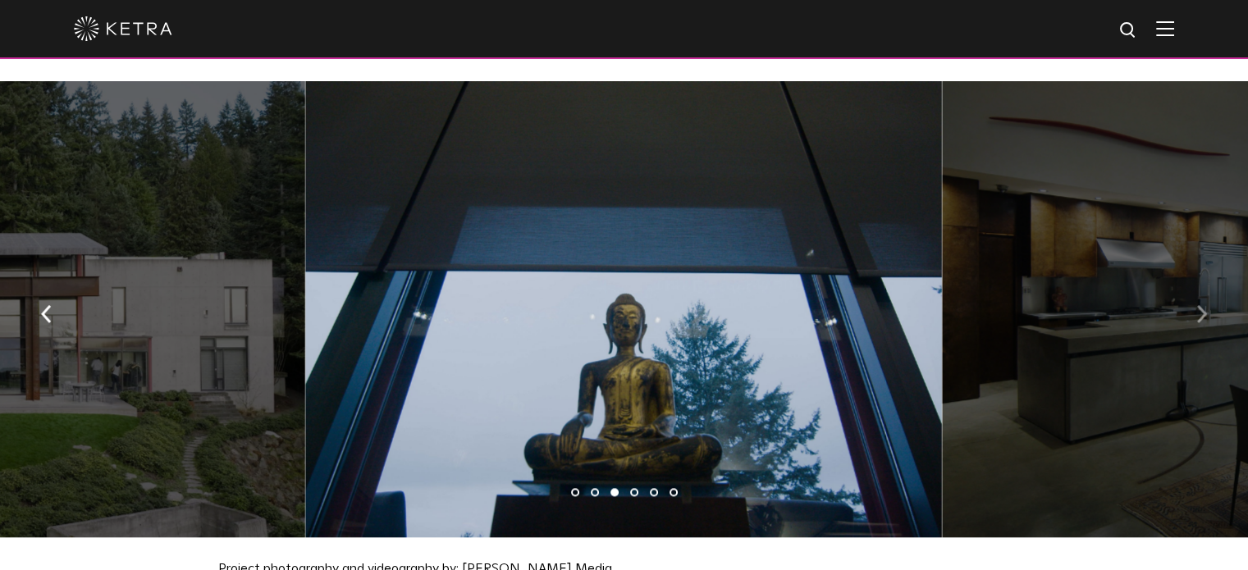
click at [1193, 311] on button "button" at bounding box center [1201, 313] width 35 height 57
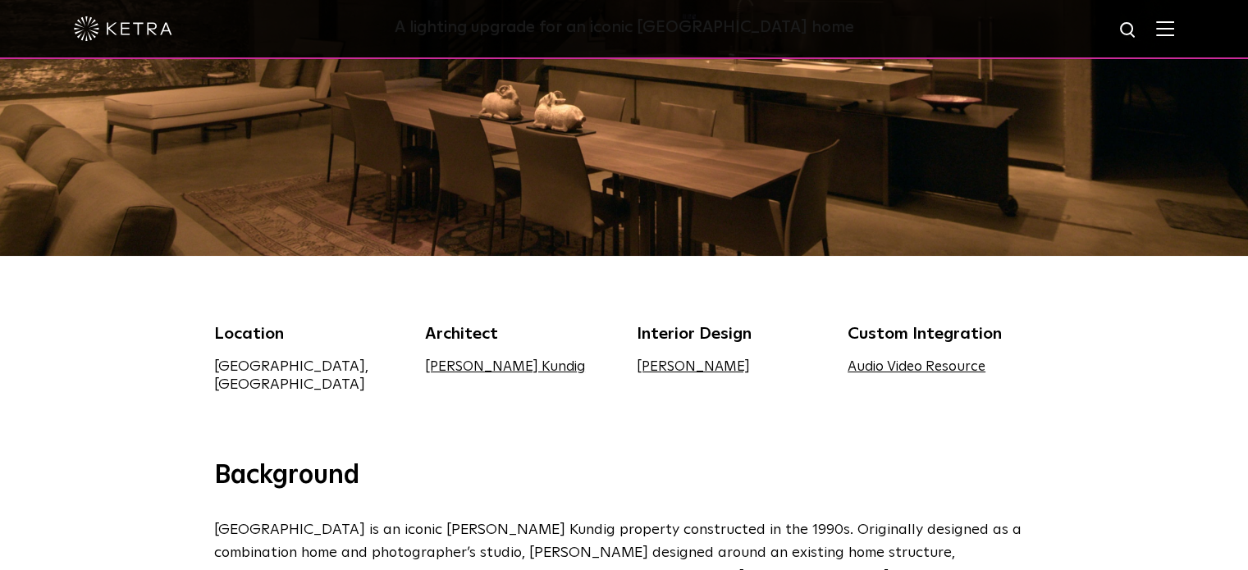
scroll to position [0, 0]
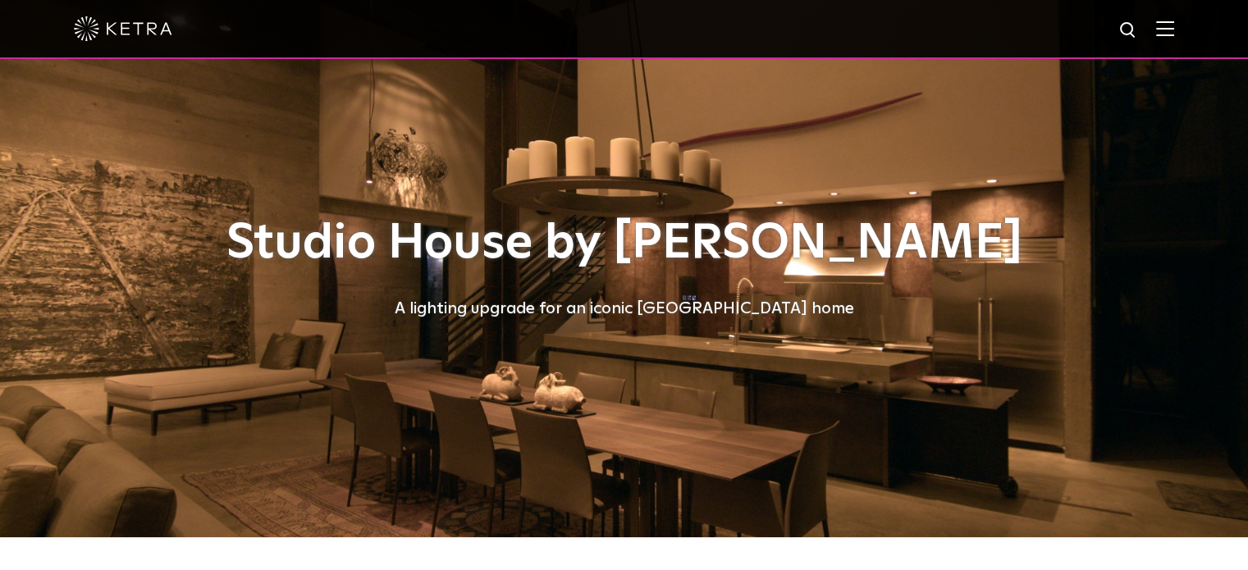
click at [1174, 32] on img at bounding box center [1165, 29] width 18 height 16
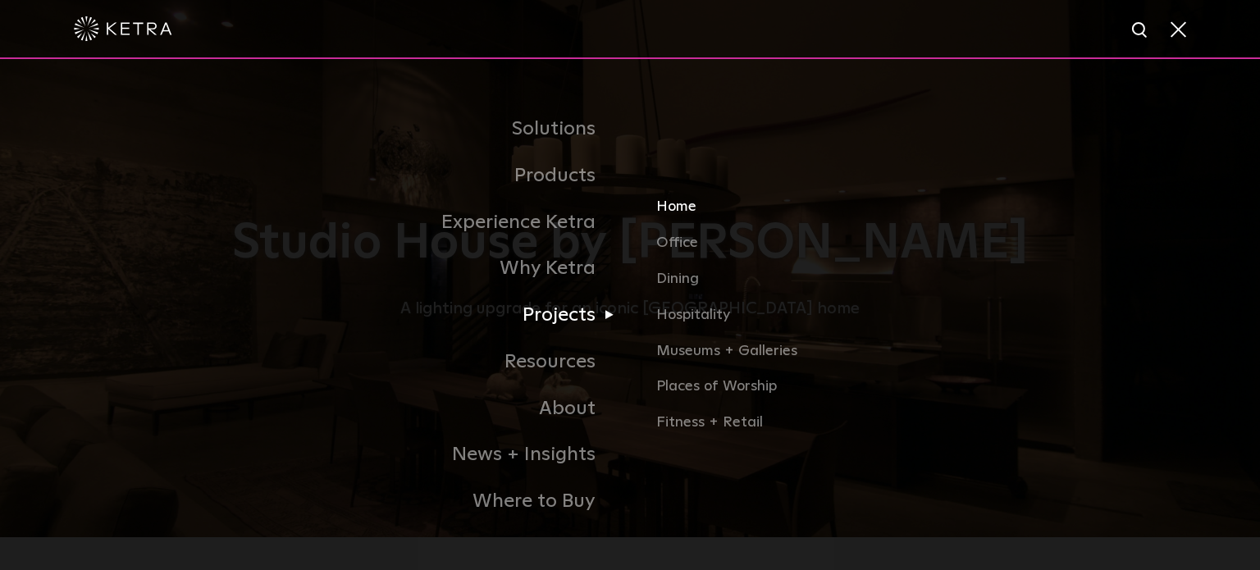
click at [682, 207] on link "Home" at bounding box center [848, 214] width 384 height 36
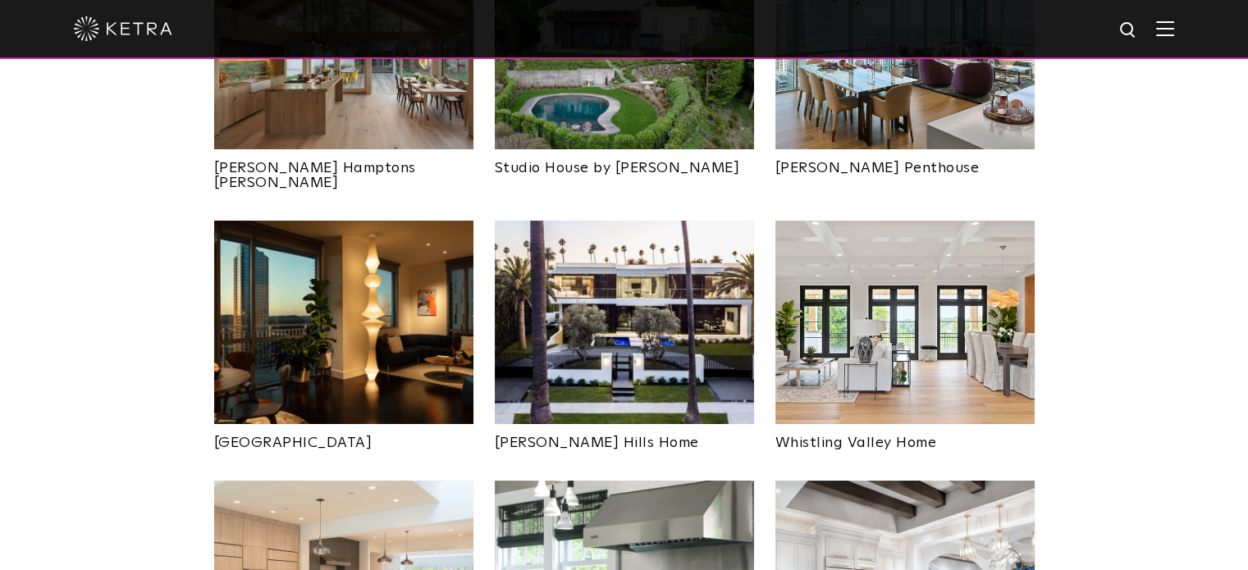
scroll to position [804, 0]
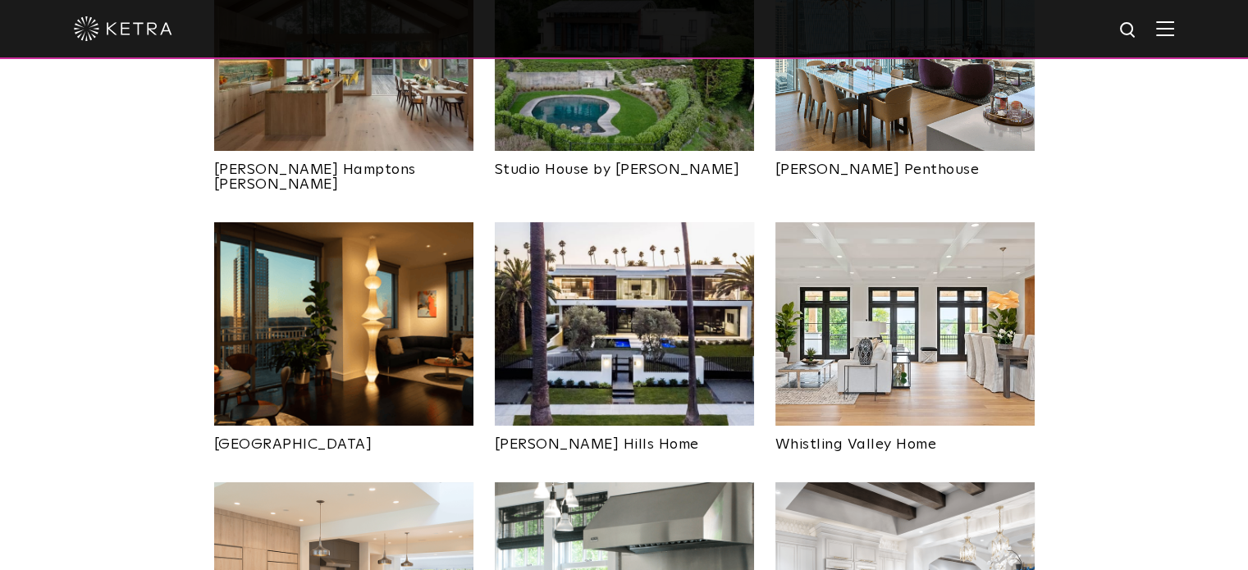
click at [308, 350] on img at bounding box center [343, 324] width 259 height 204
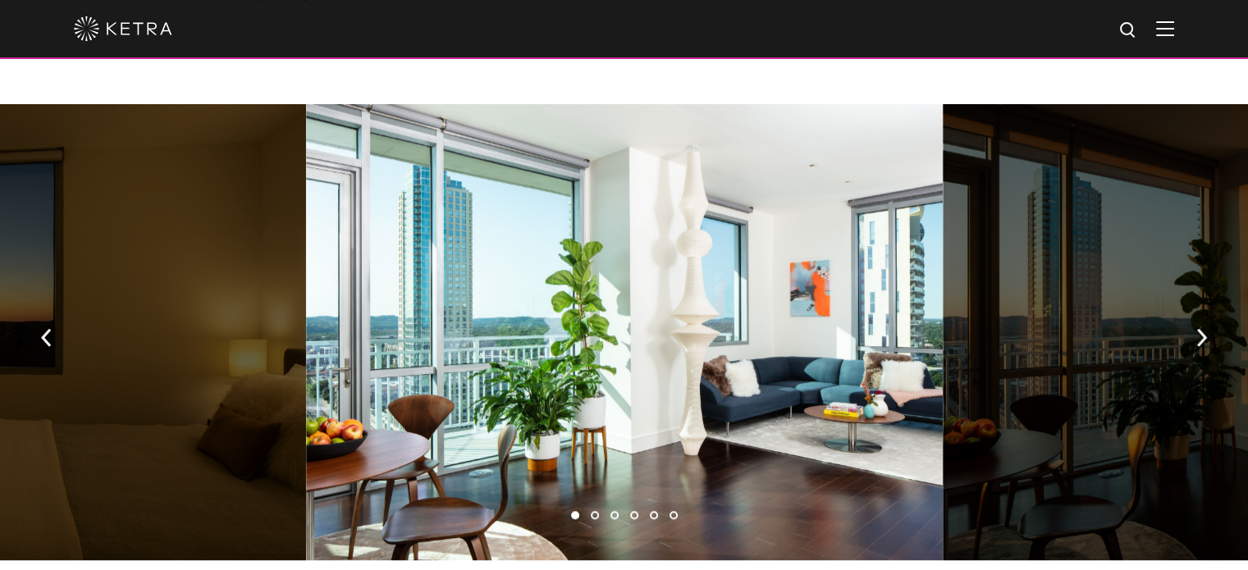
scroll to position [1090, 0]
click at [1193, 309] on button "button" at bounding box center [1201, 337] width 35 height 57
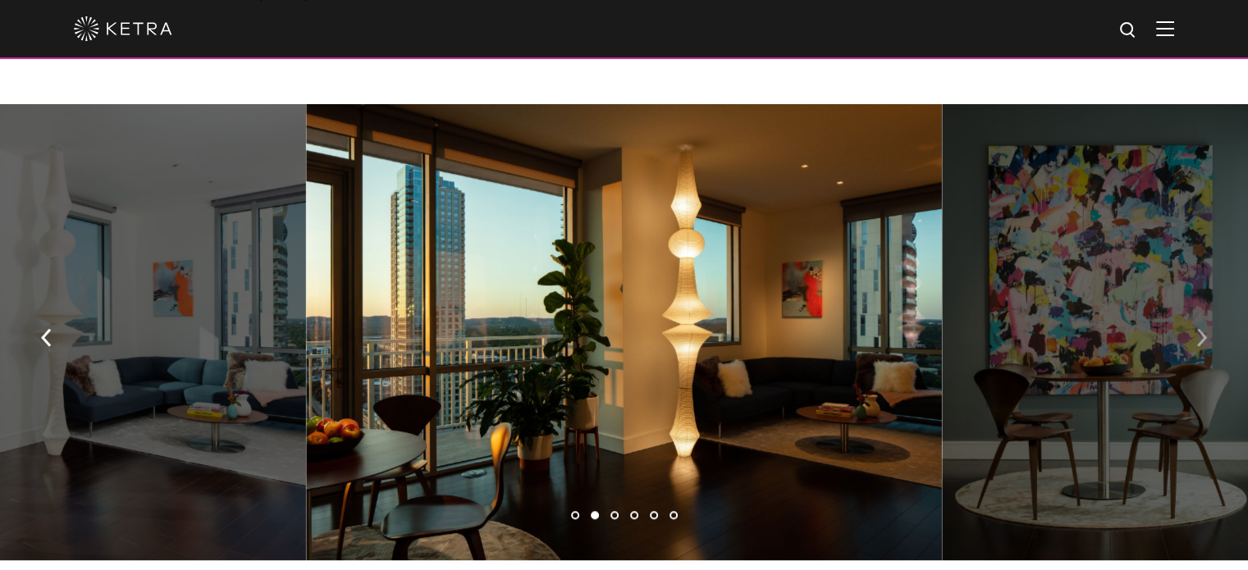
click at [1193, 309] on button "button" at bounding box center [1201, 337] width 35 height 57
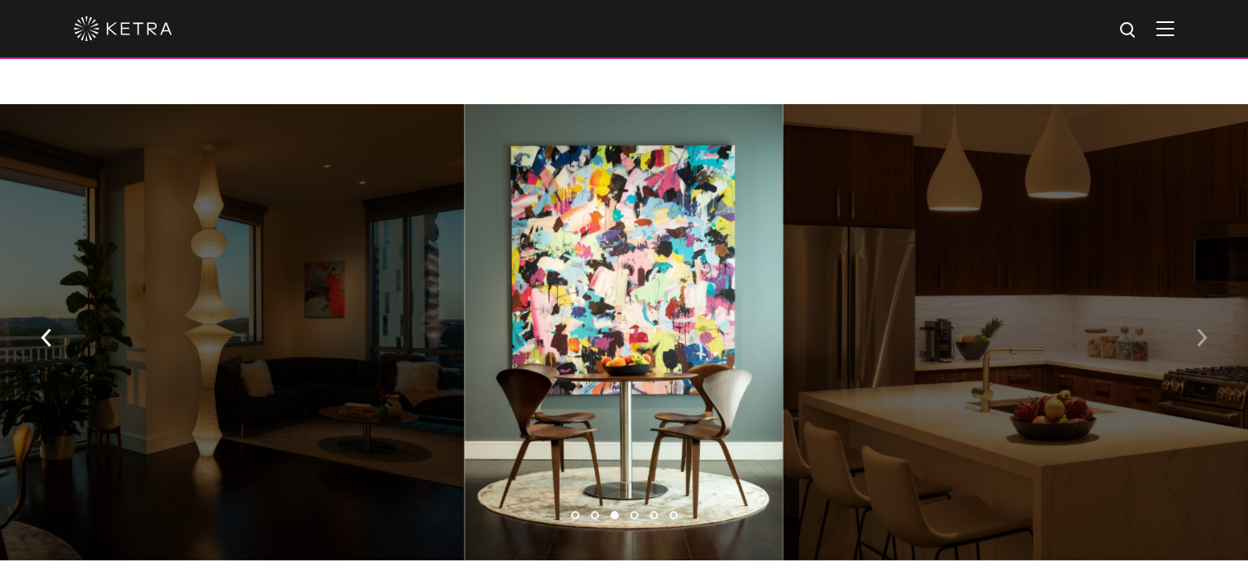
click at [1193, 309] on button "button" at bounding box center [1201, 337] width 35 height 57
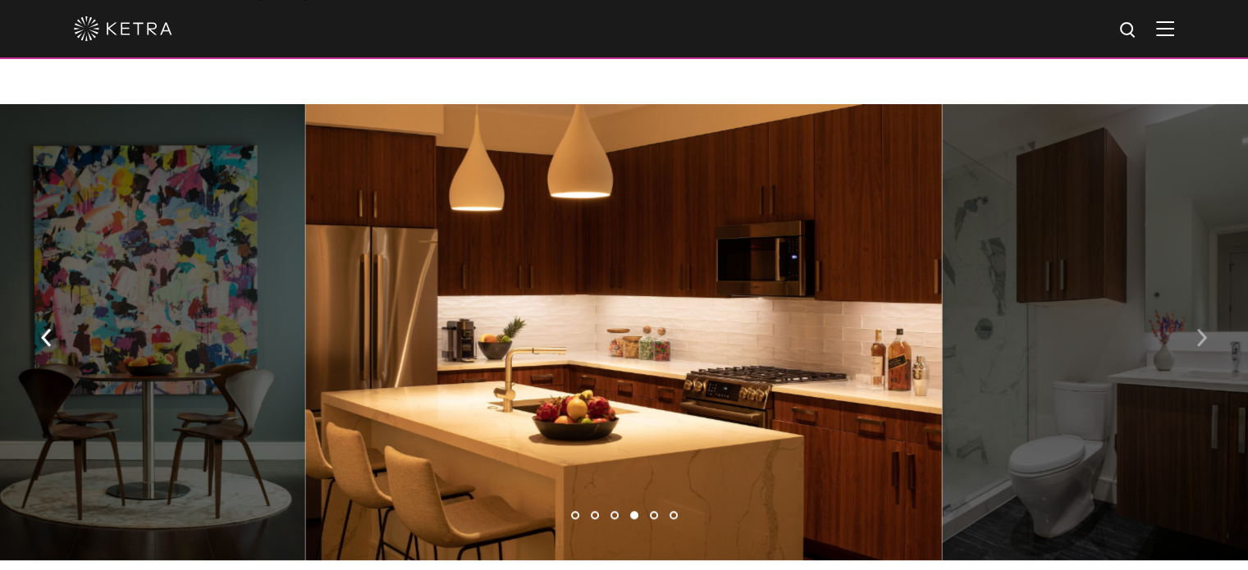
click at [1193, 309] on button "button" at bounding box center [1201, 337] width 35 height 57
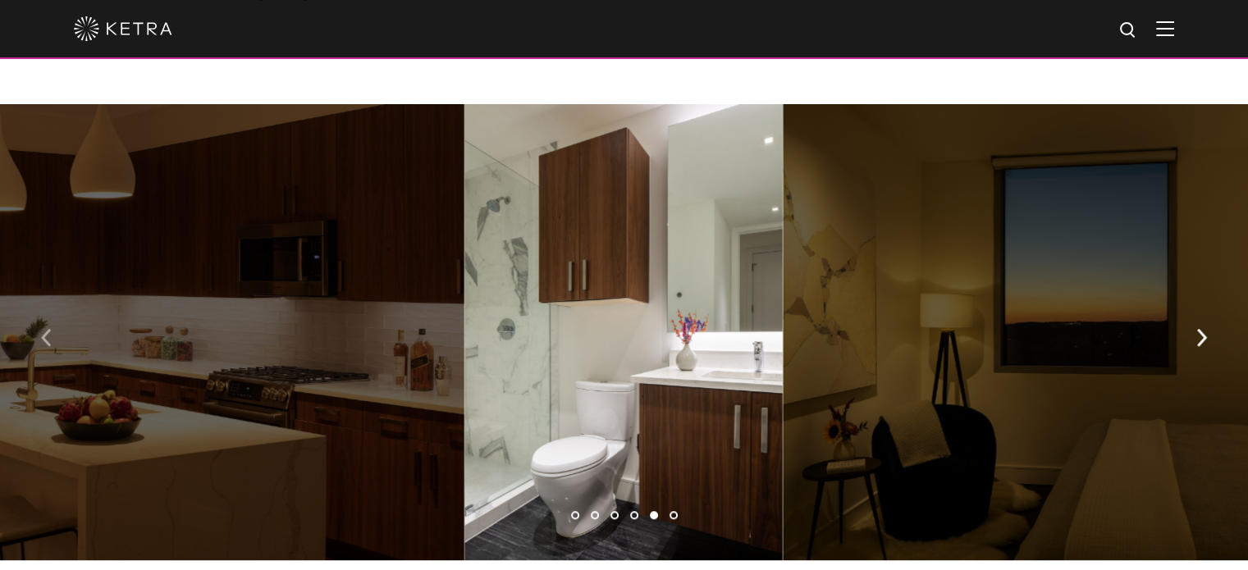
click at [46, 329] on img "button" at bounding box center [46, 338] width 11 height 18
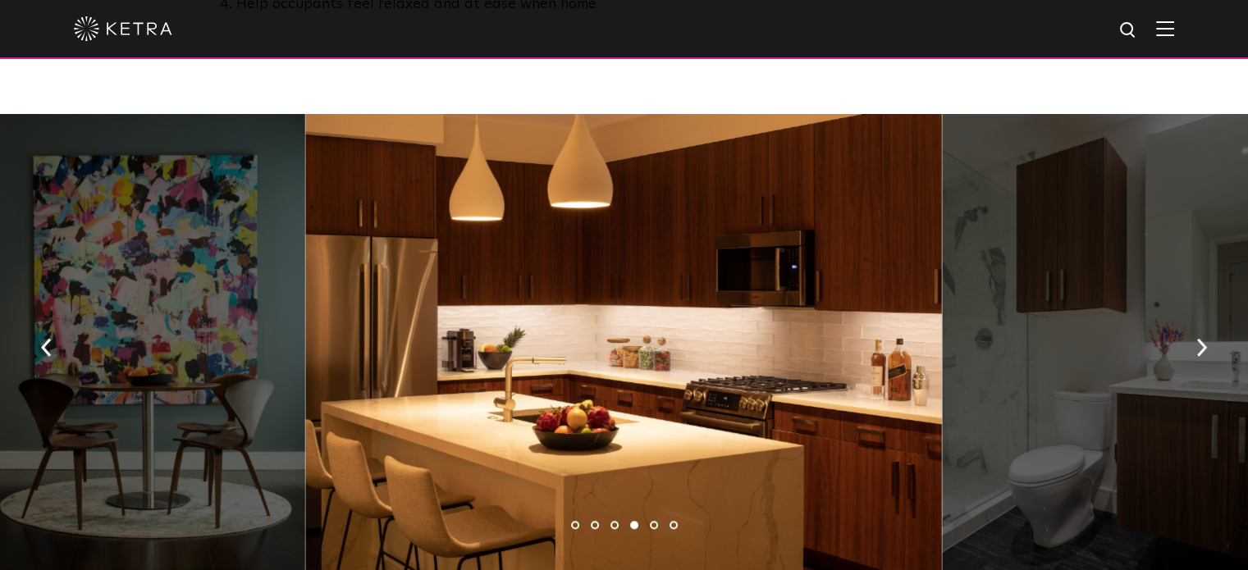
scroll to position [1078, 0]
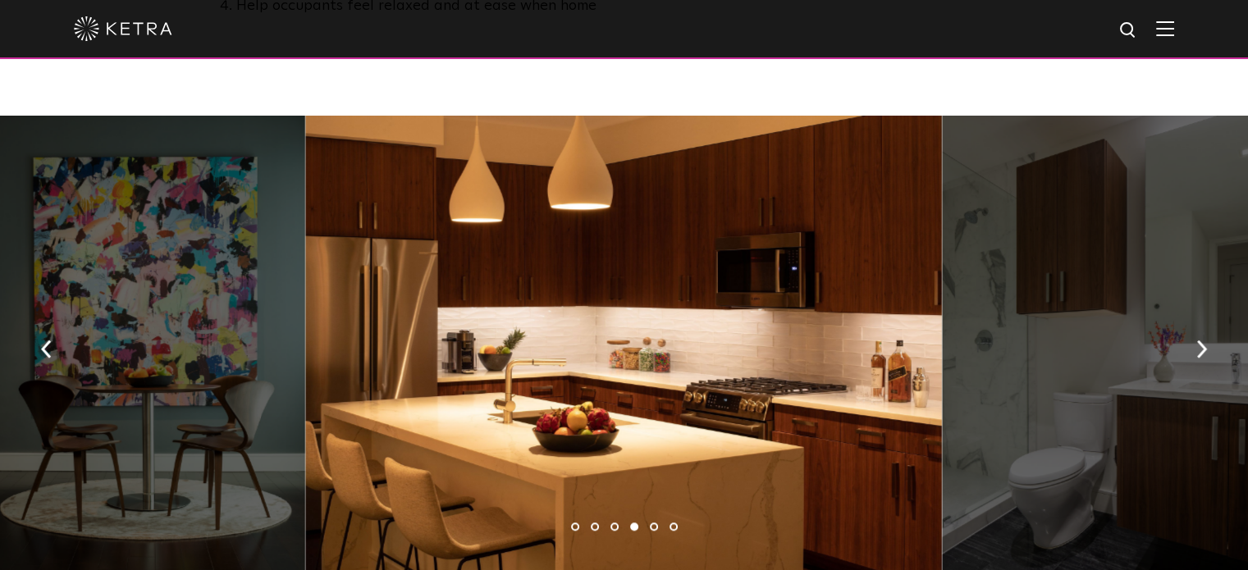
click at [643, 369] on div at bounding box center [623, 344] width 637 height 456
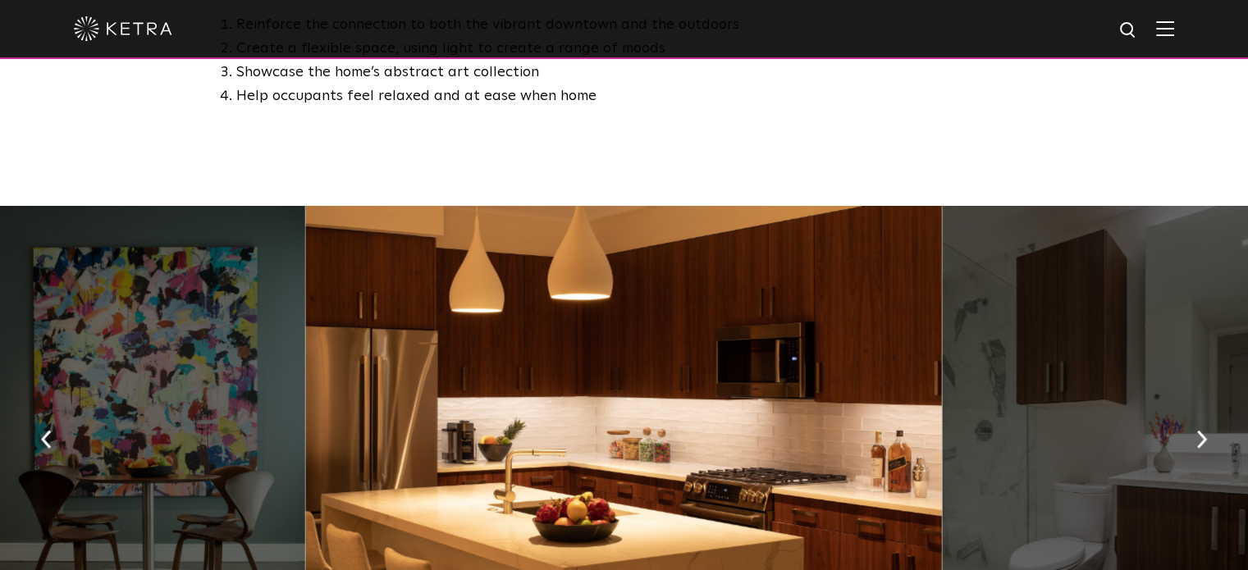
scroll to position [990, 0]
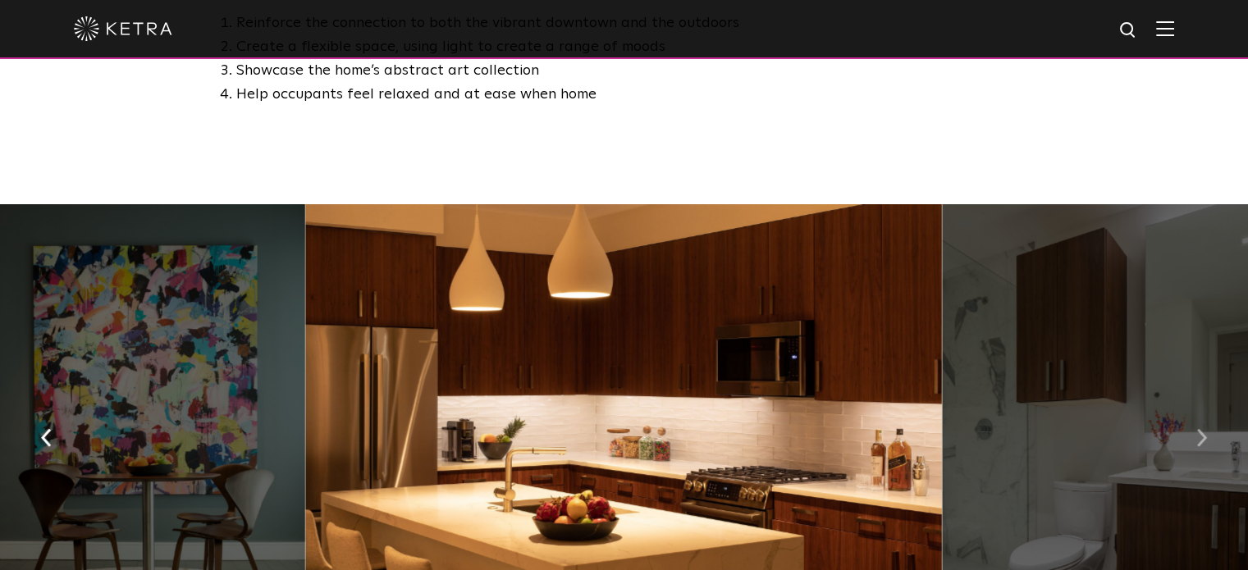
click at [1197, 429] on img "button" at bounding box center [1201, 438] width 11 height 18
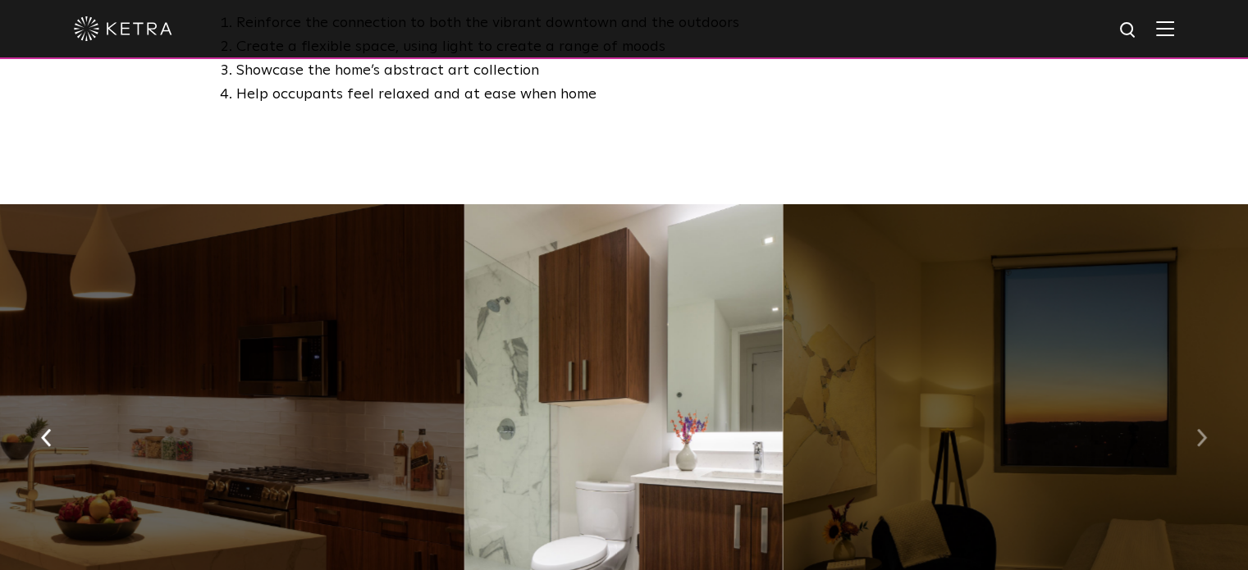
click at [1197, 429] on img "button" at bounding box center [1201, 438] width 11 height 18
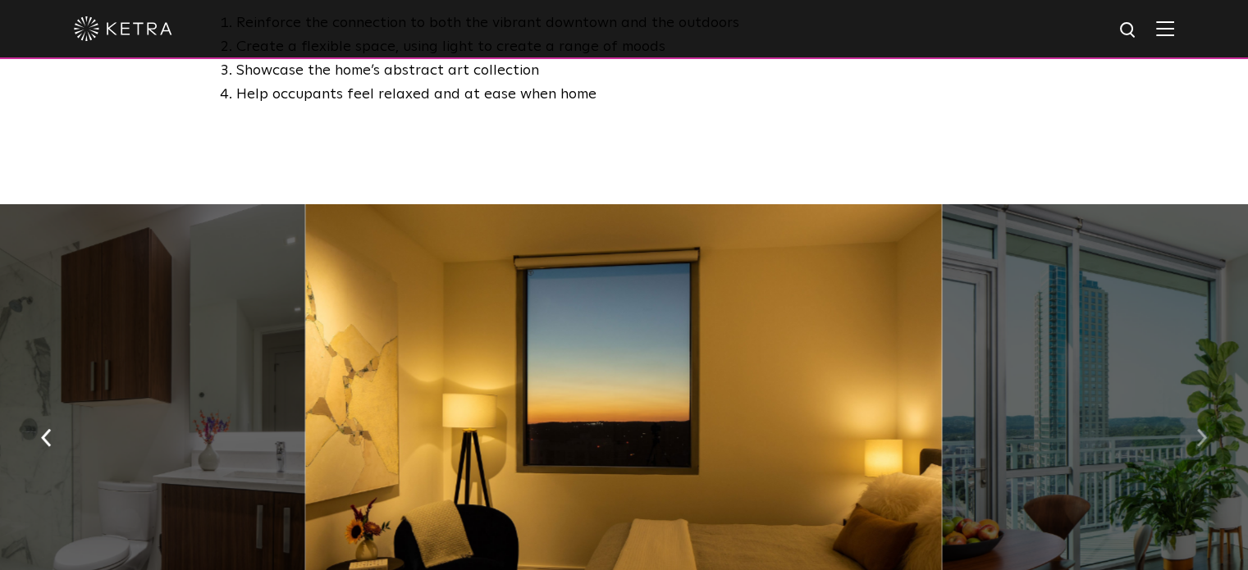
click at [1197, 429] on img "button" at bounding box center [1201, 438] width 11 height 18
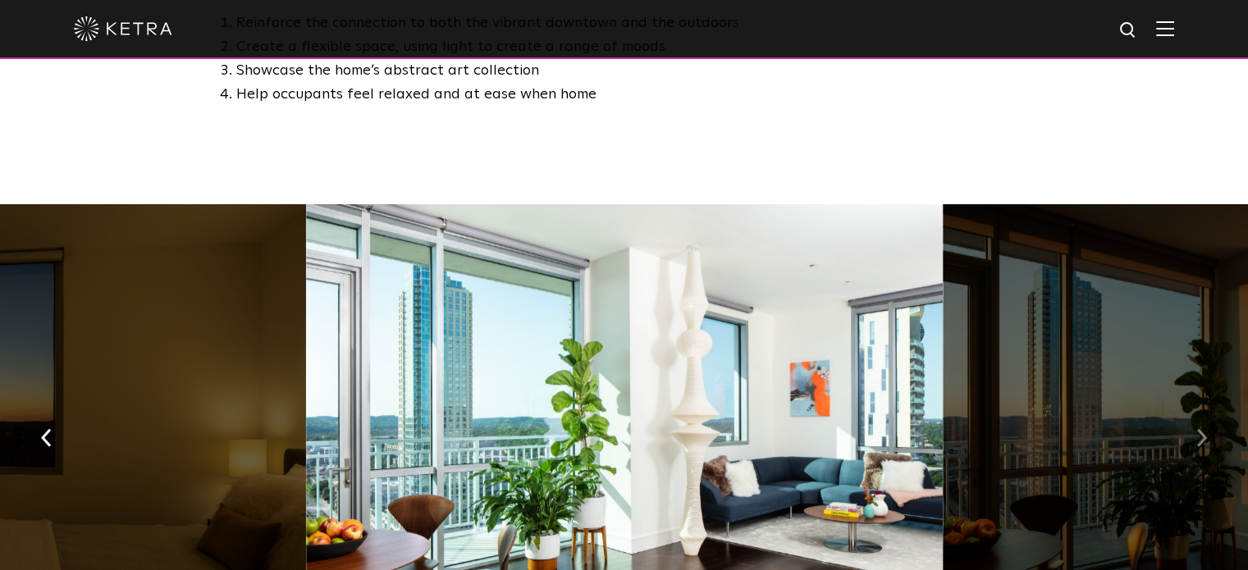
click at [1197, 429] on img "button" at bounding box center [1201, 438] width 11 height 18
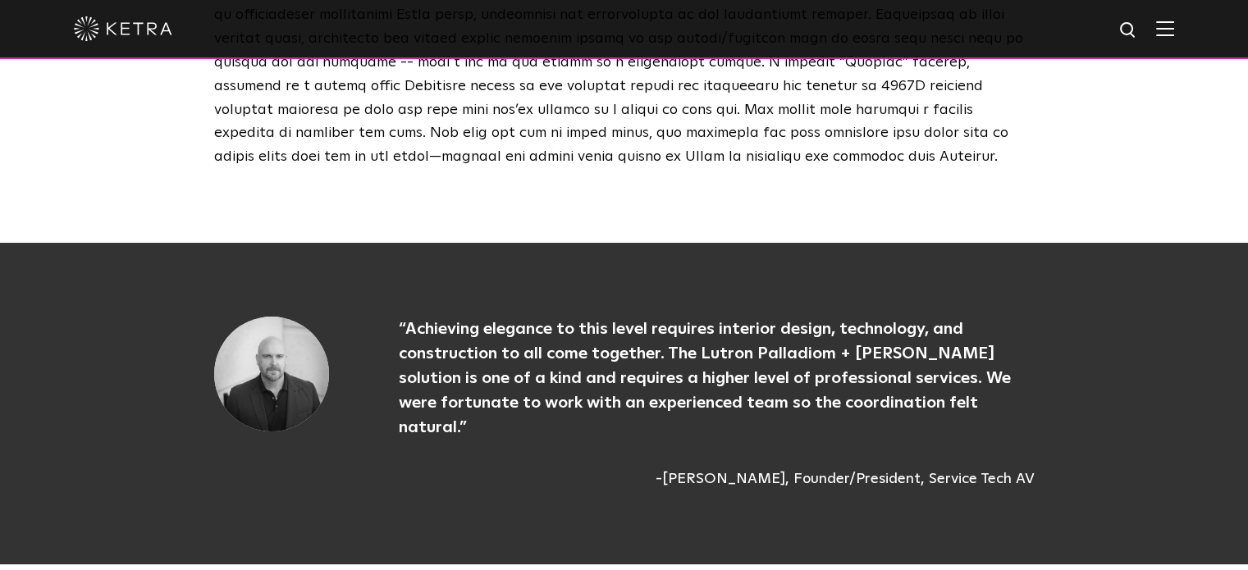
scroll to position [3532, 0]
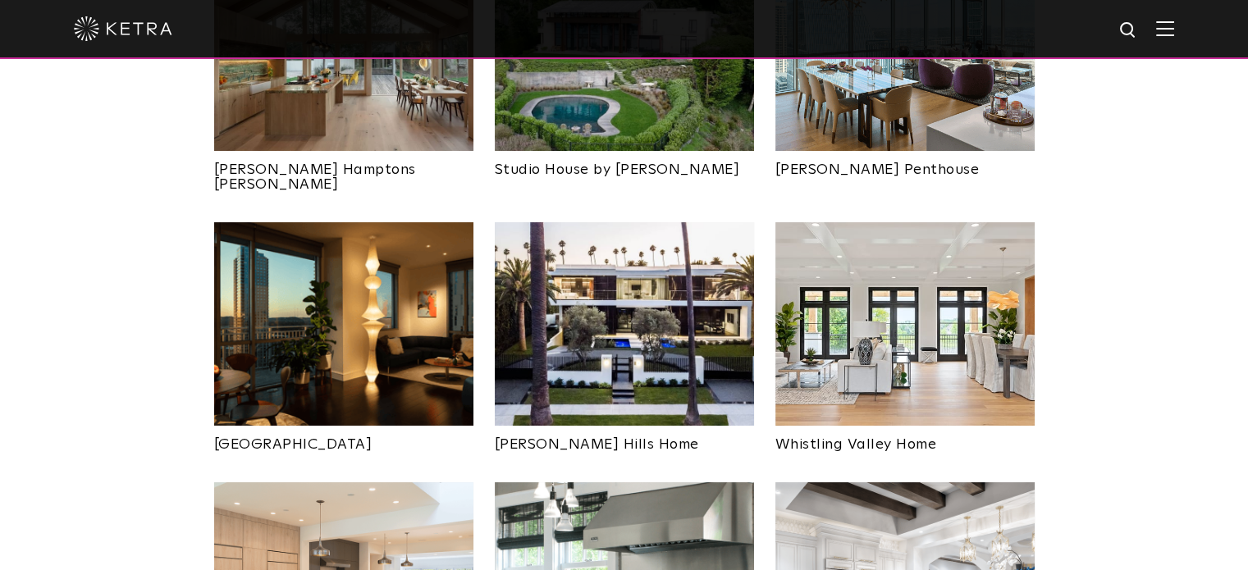
drag, startPoint x: 0, startPoint y: 0, endPoint x: 1178, endPoint y: 22, distance: 1178.5
click at [1174, 22] on img at bounding box center [1165, 29] width 18 height 16
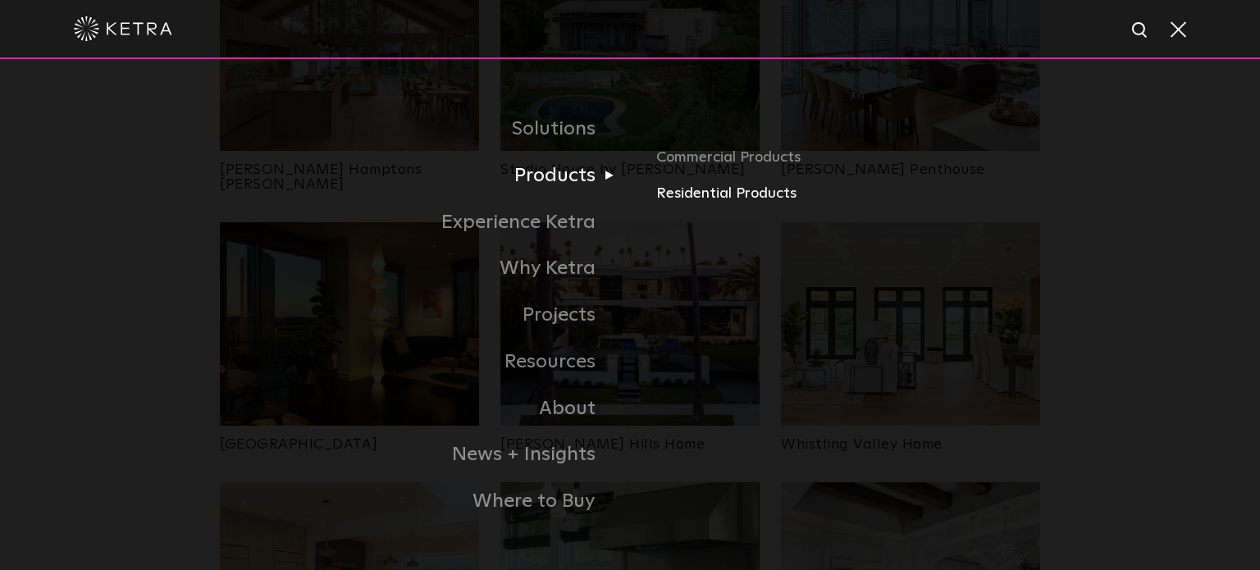
click at [674, 190] on link "Residential Products" at bounding box center [848, 194] width 384 height 24
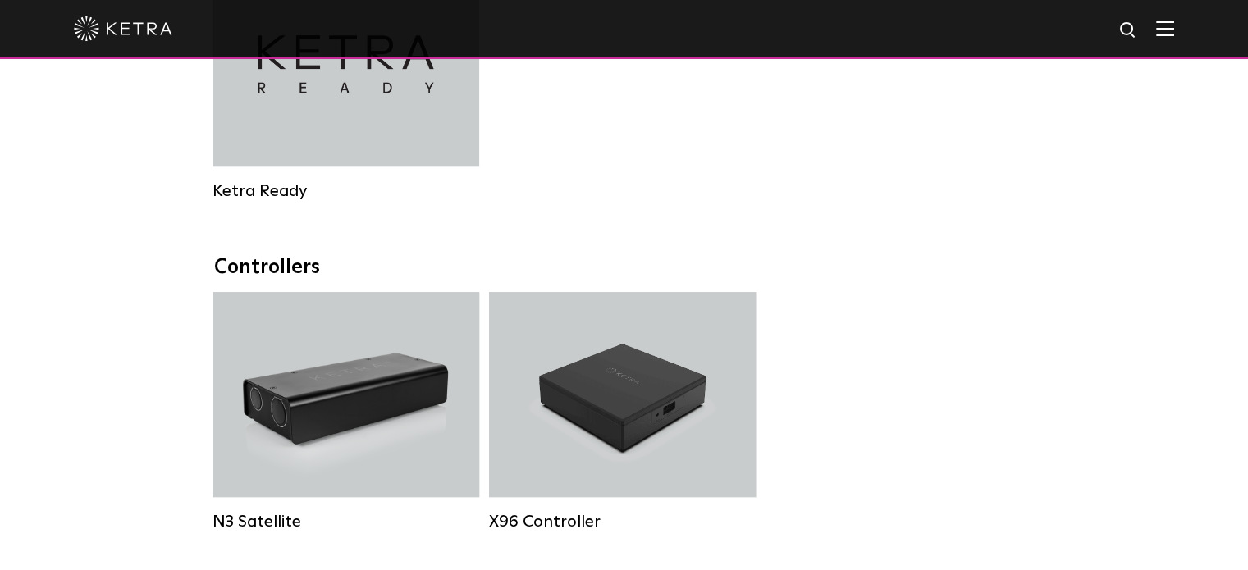
scroll to position [1654, 0]
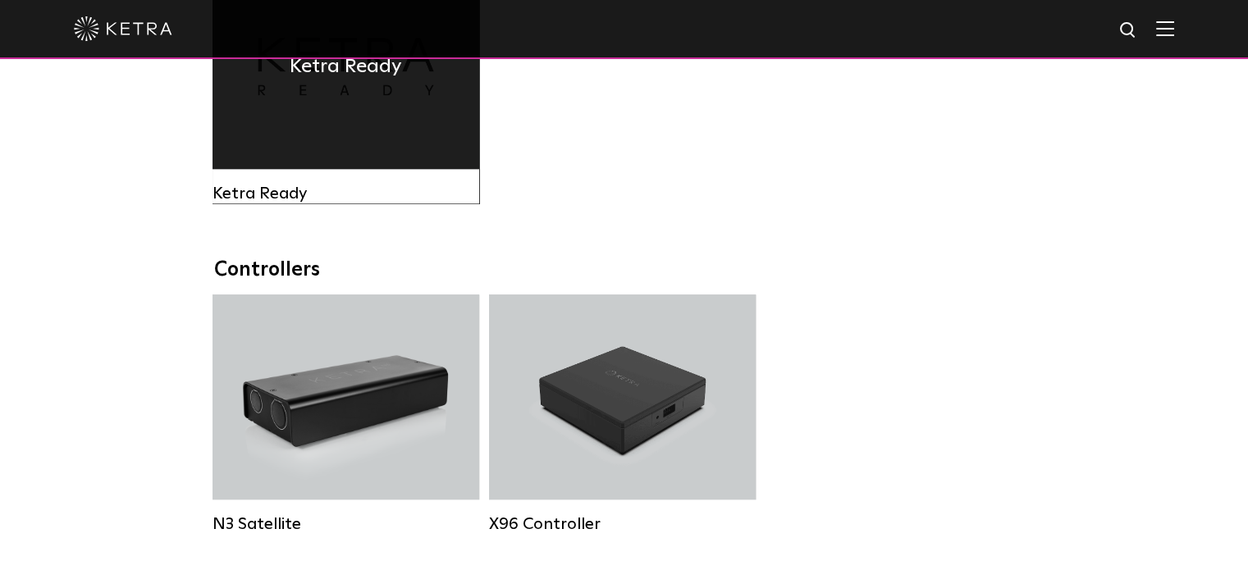
click at [323, 132] on div "Ketra Ready" at bounding box center [346, 66] width 267 height 205
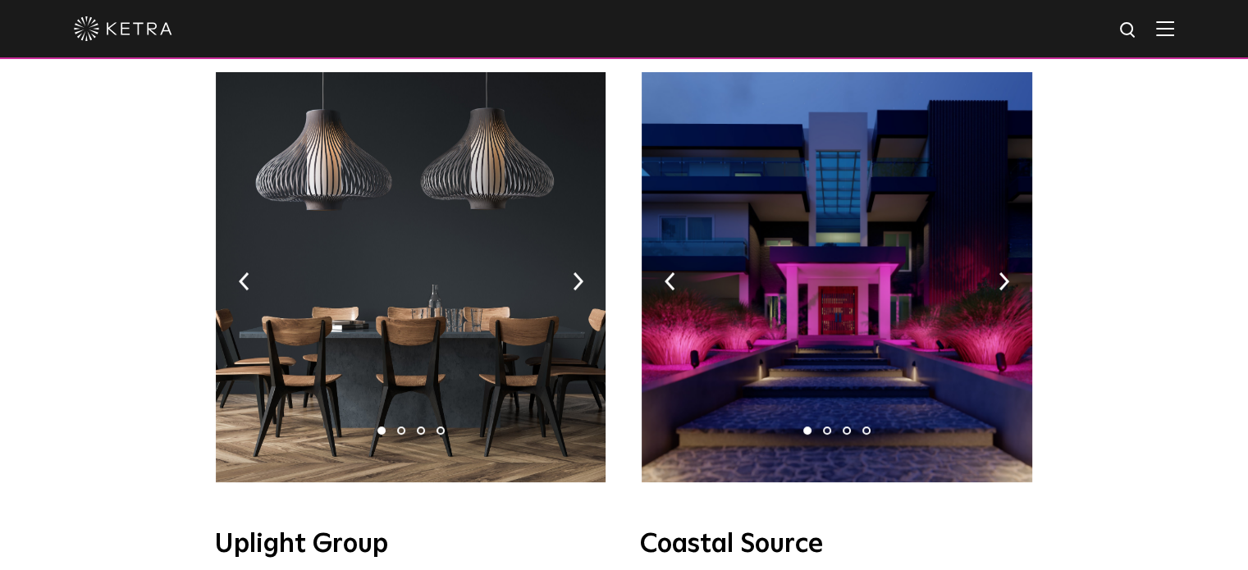
scroll to position [274, 0]
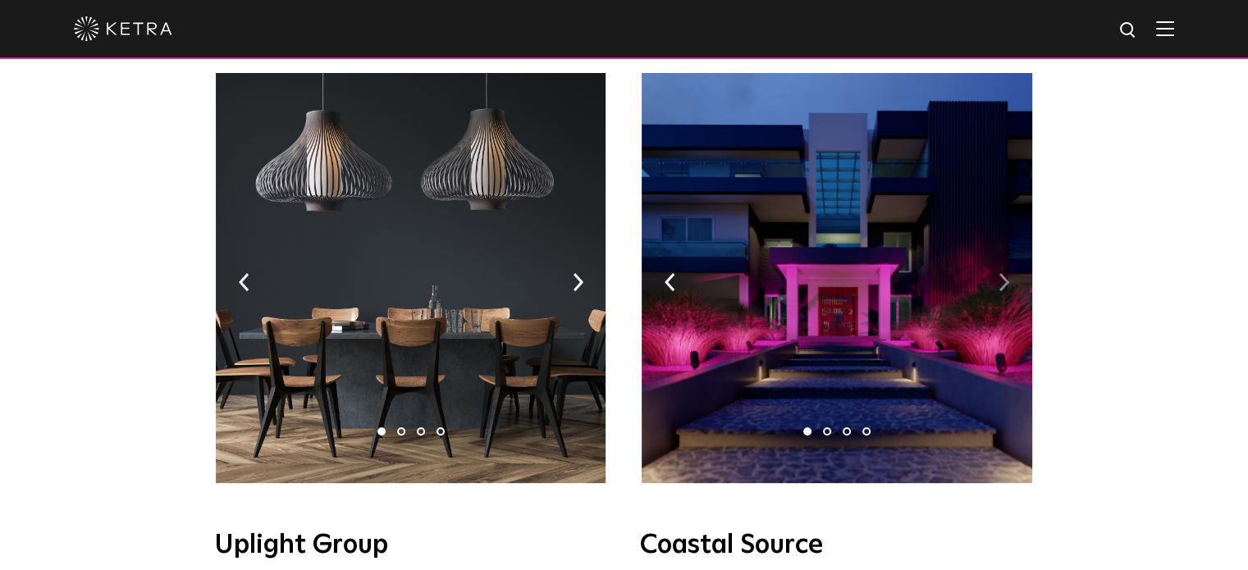
click at [1004, 273] on img at bounding box center [1004, 282] width 11 height 18
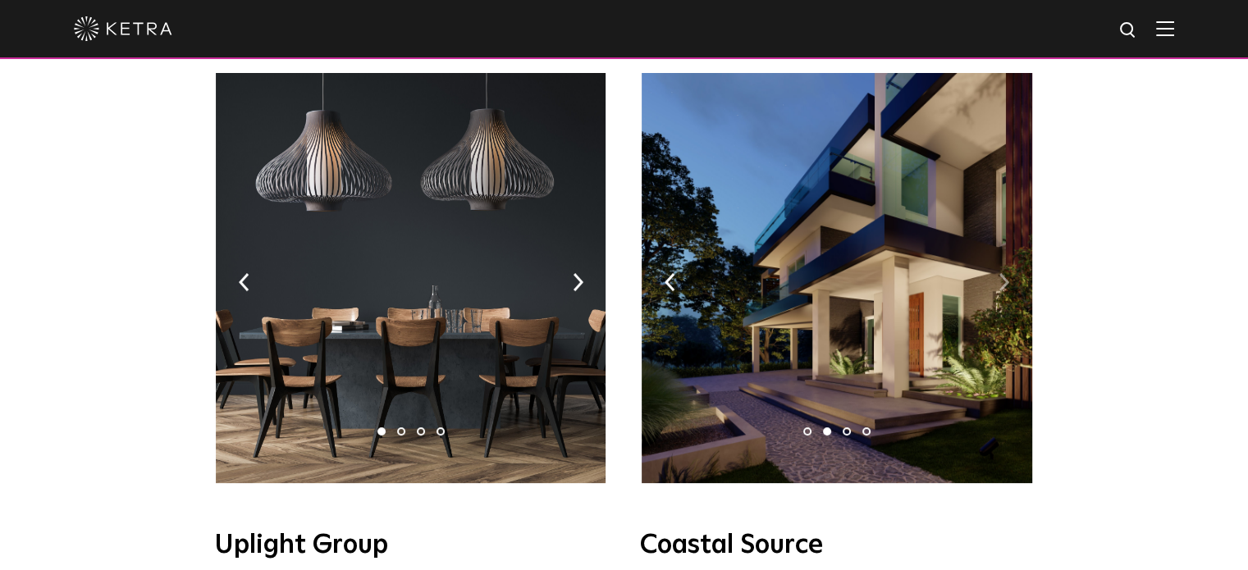
click at [1004, 273] on img at bounding box center [1004, 282] width 11 height 18
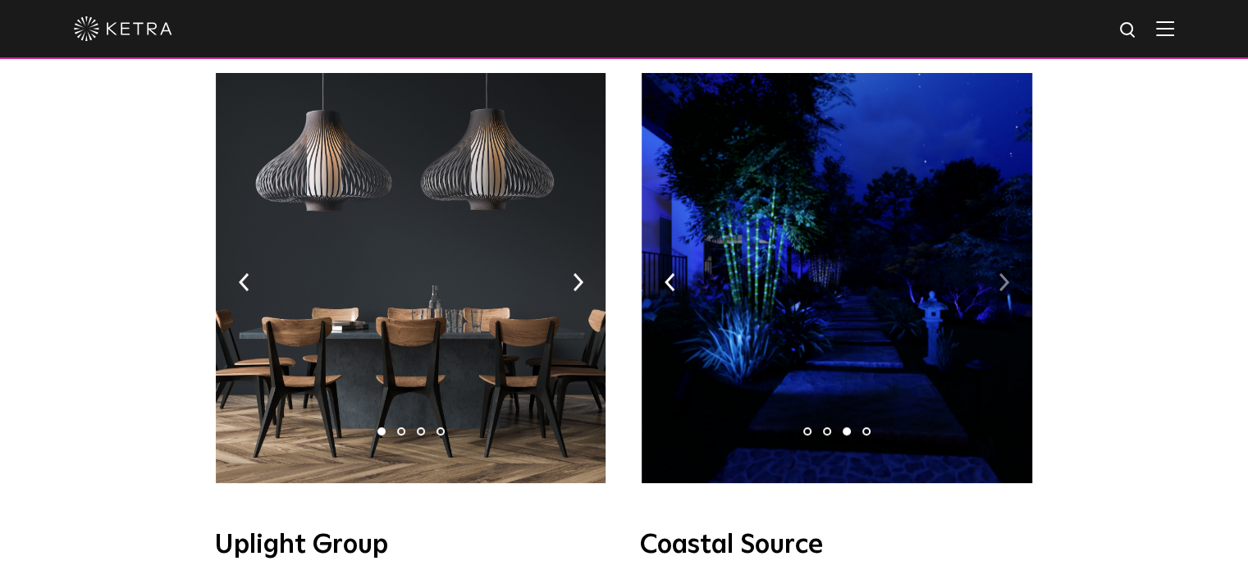
click at [1004, 273] on img at bounding box center [1004, 282] width 11 height 18
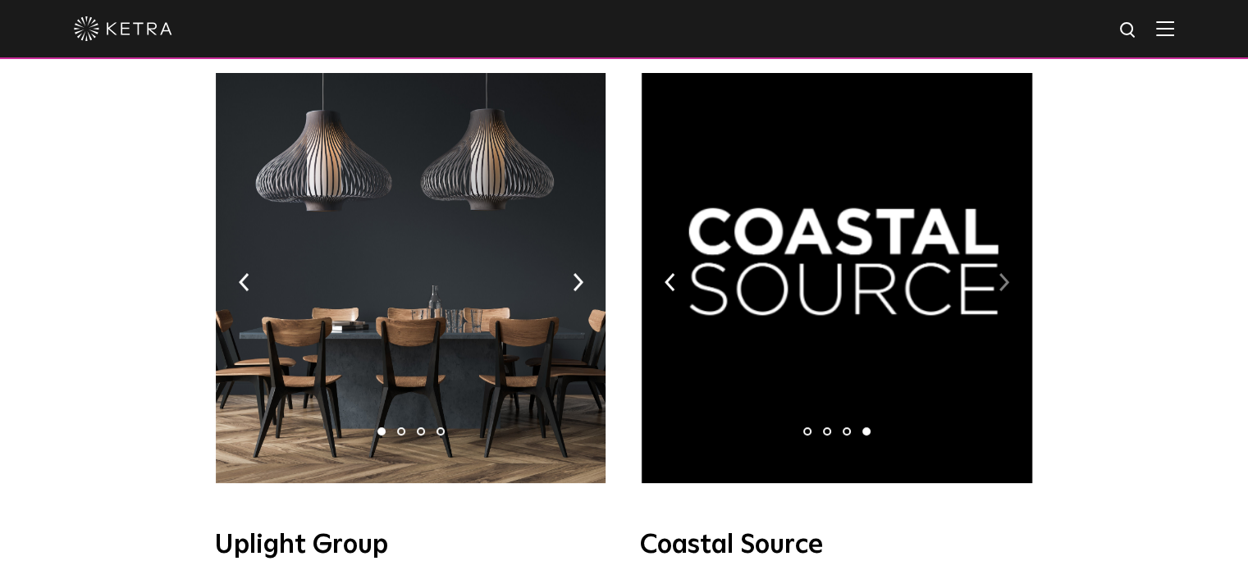
click at [1004, 273] on img at bounding box center [1004, 282] width 11 height 18
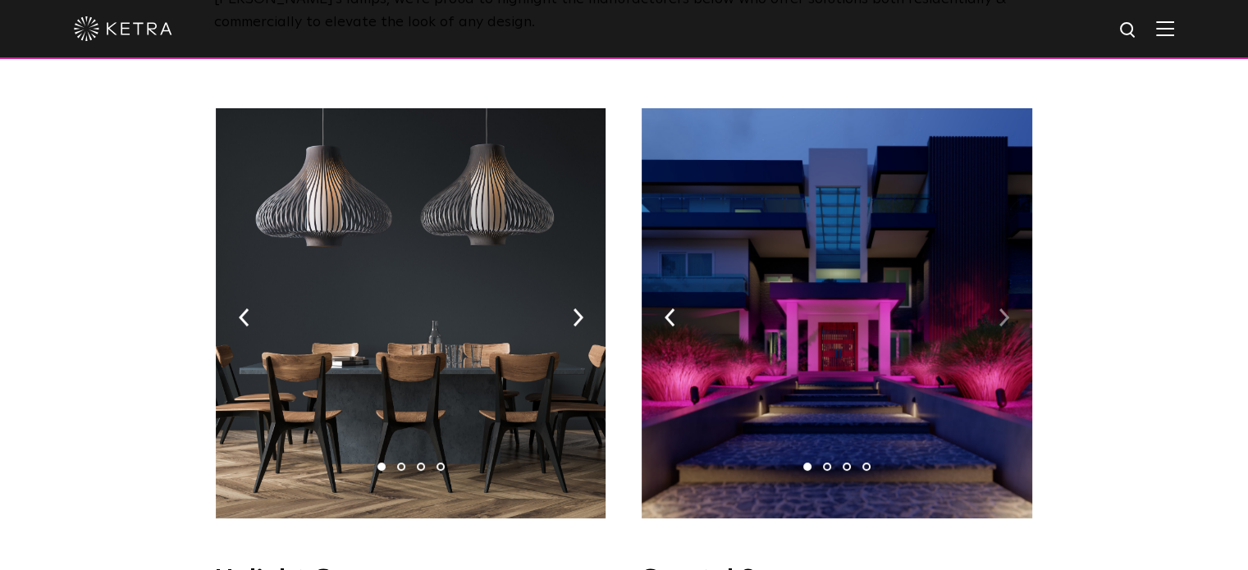
scroll to position [246, 0]
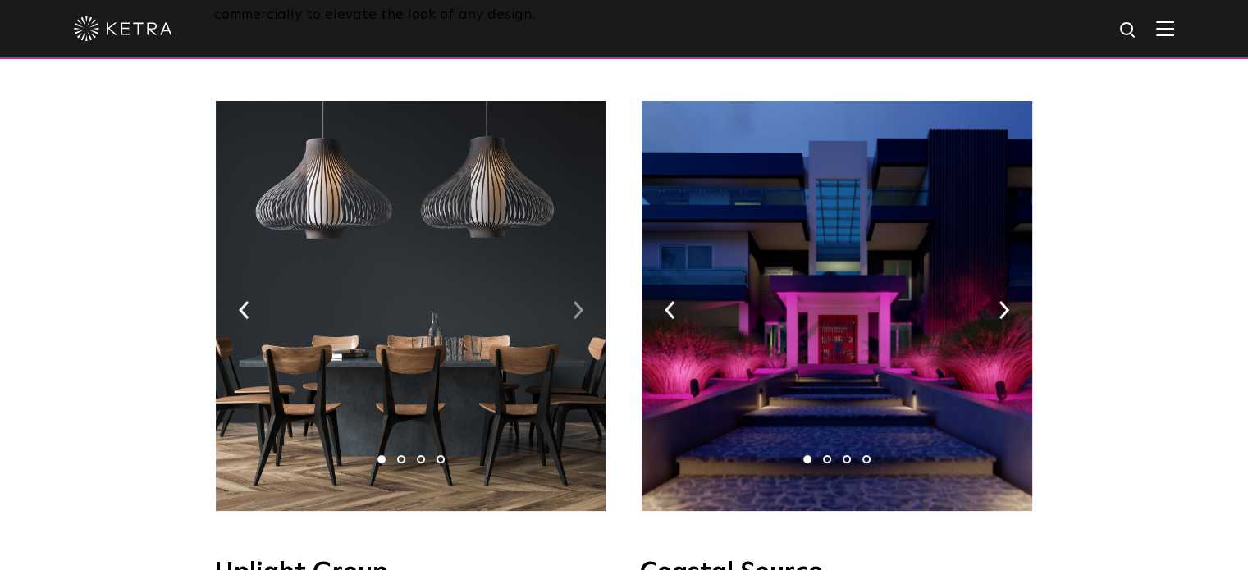
click at [574, 301] on img at bounding box center [578, 310] width 11 height 18
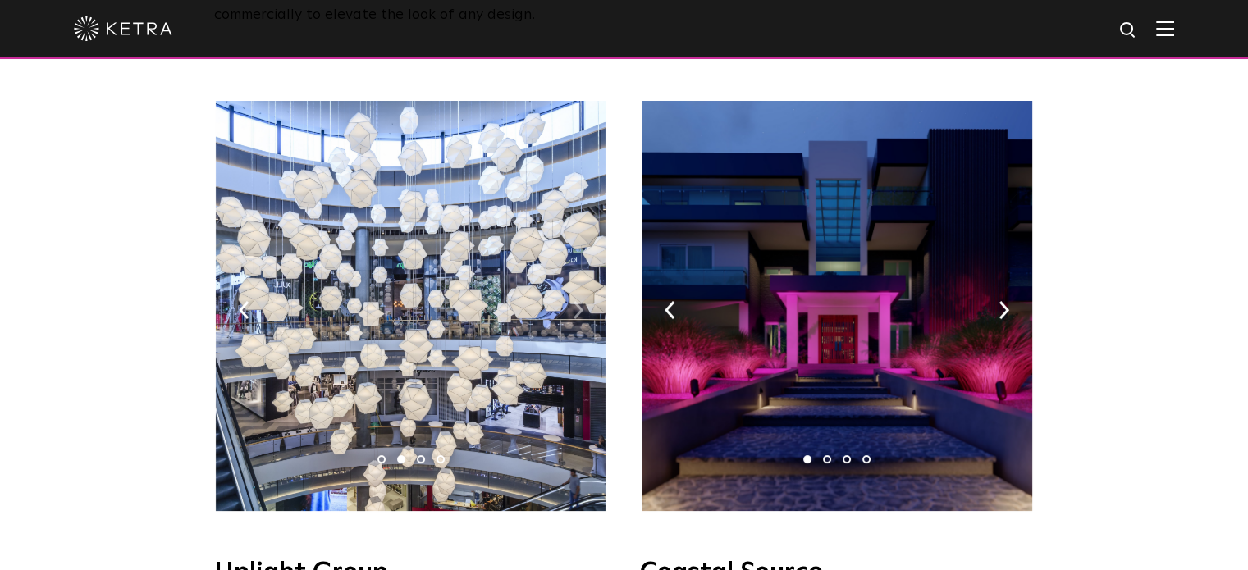
click at [574, 301] on img at bounding box center [578, 310] width 11 height 18
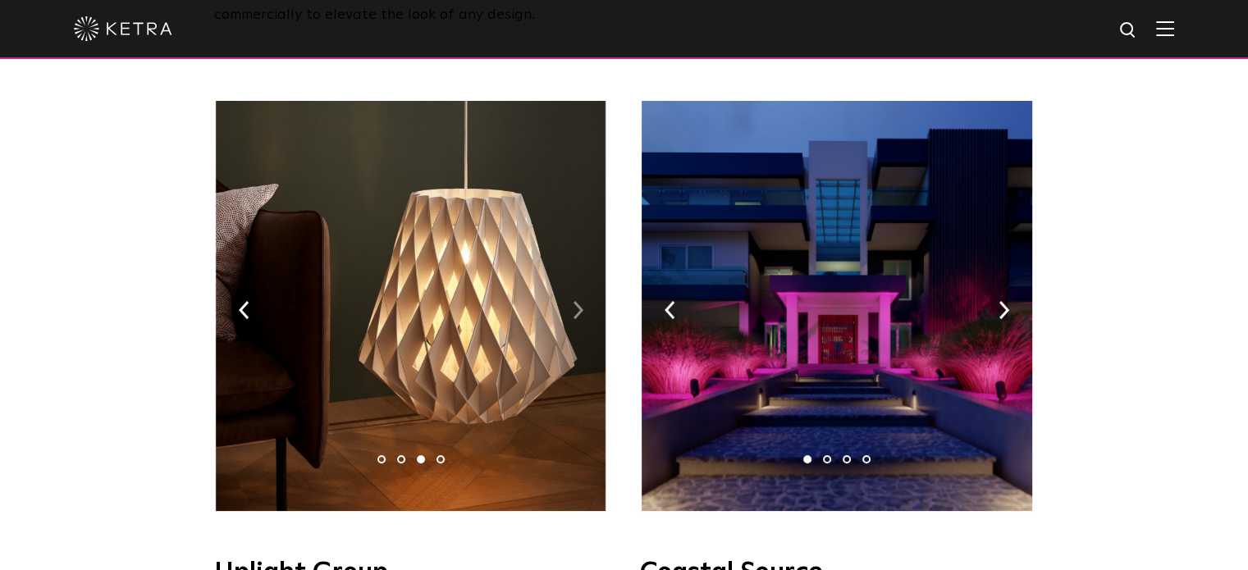
click at [574, 301] on img at bounding box center [578, 310] width 11 height 18
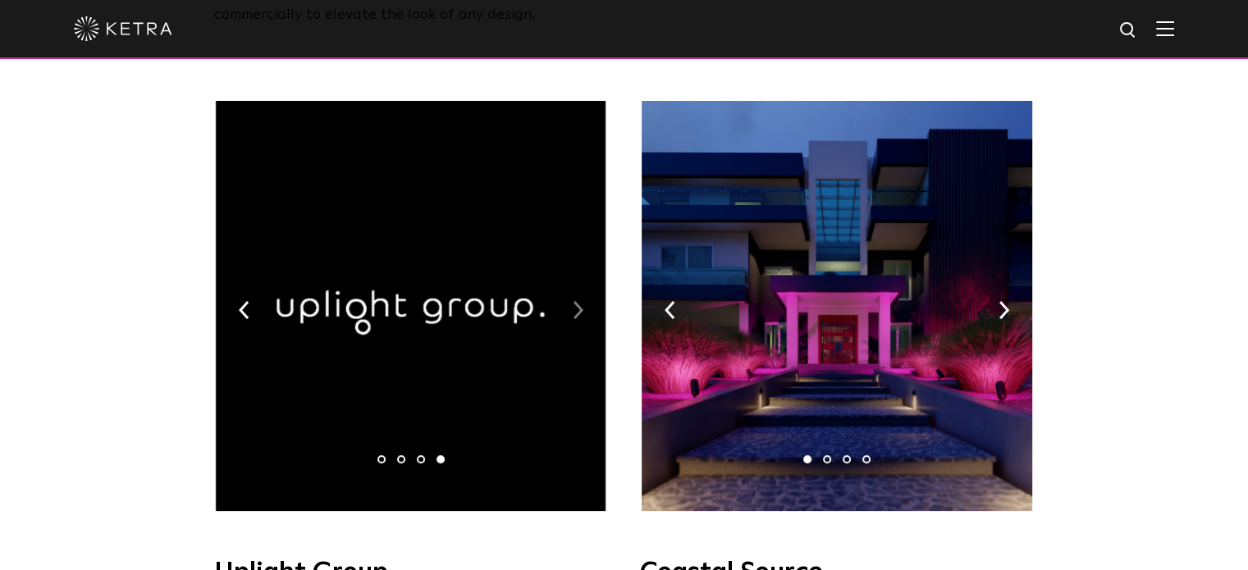
click at [574, 301] on img at bounding box center [578, 310] width 11 height 18
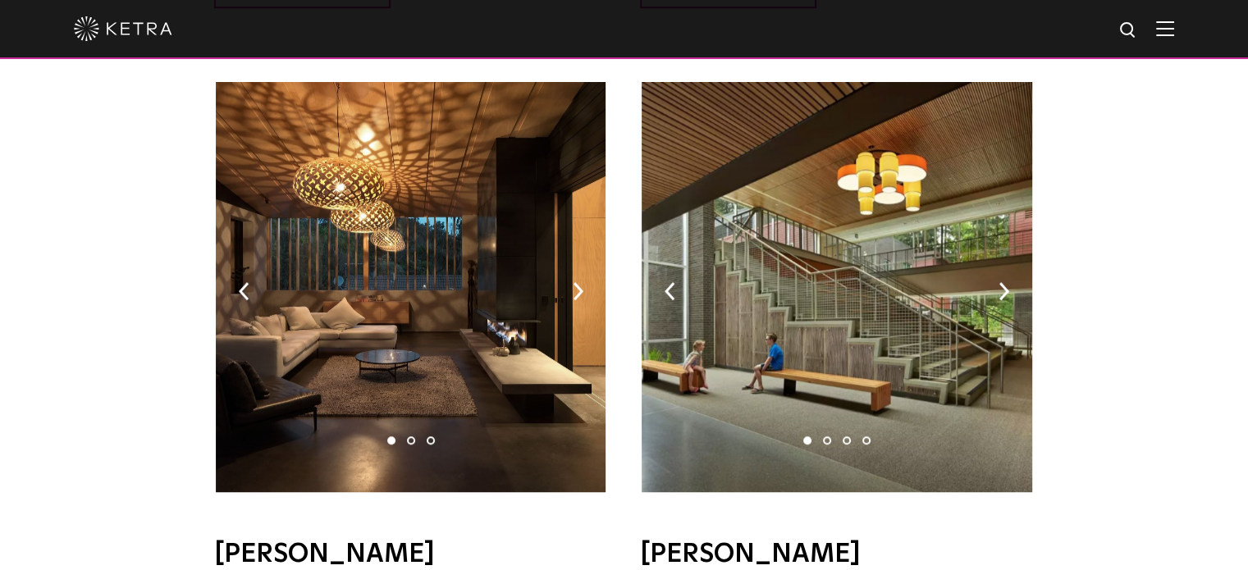
scroll to position [1021, 0]
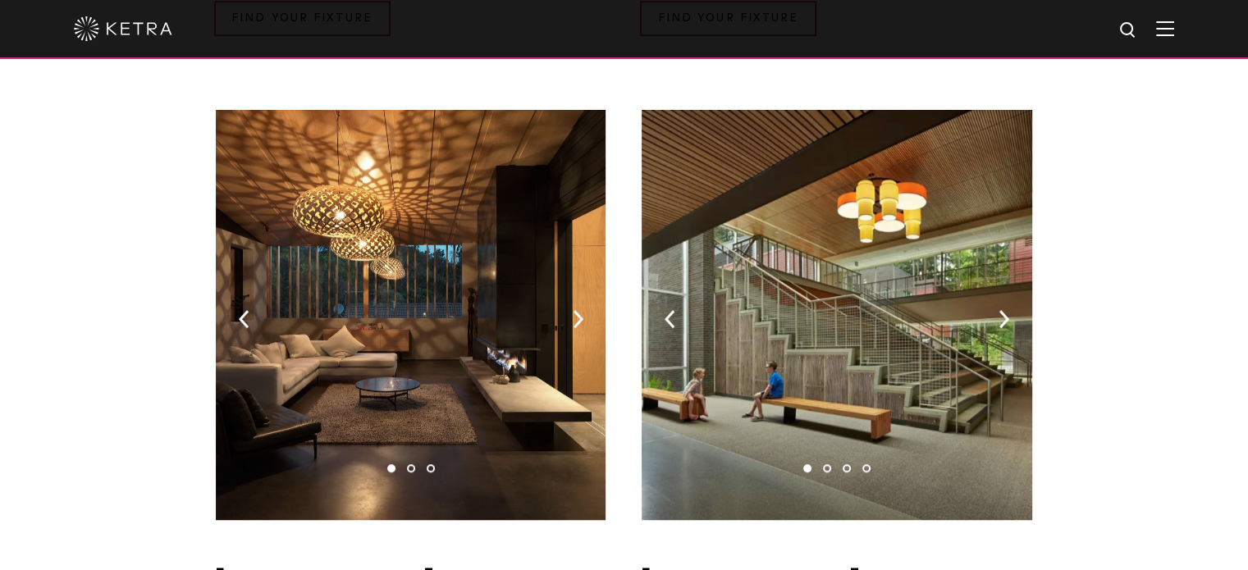
click at [569, 290] on img at bounding box center [411, 315] width 390 height 410
click at [578, 310] on img at bounding box center [578, 319] width 11 height 18
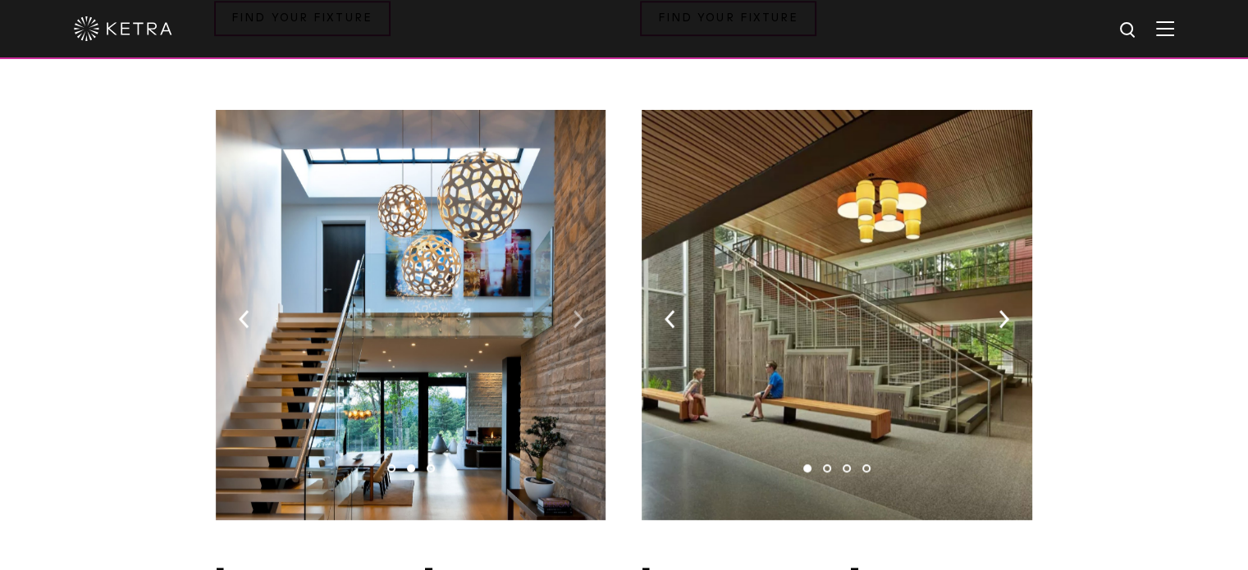
click at [578, 310] on img at bounding box center [578, 319] width 11 height 18
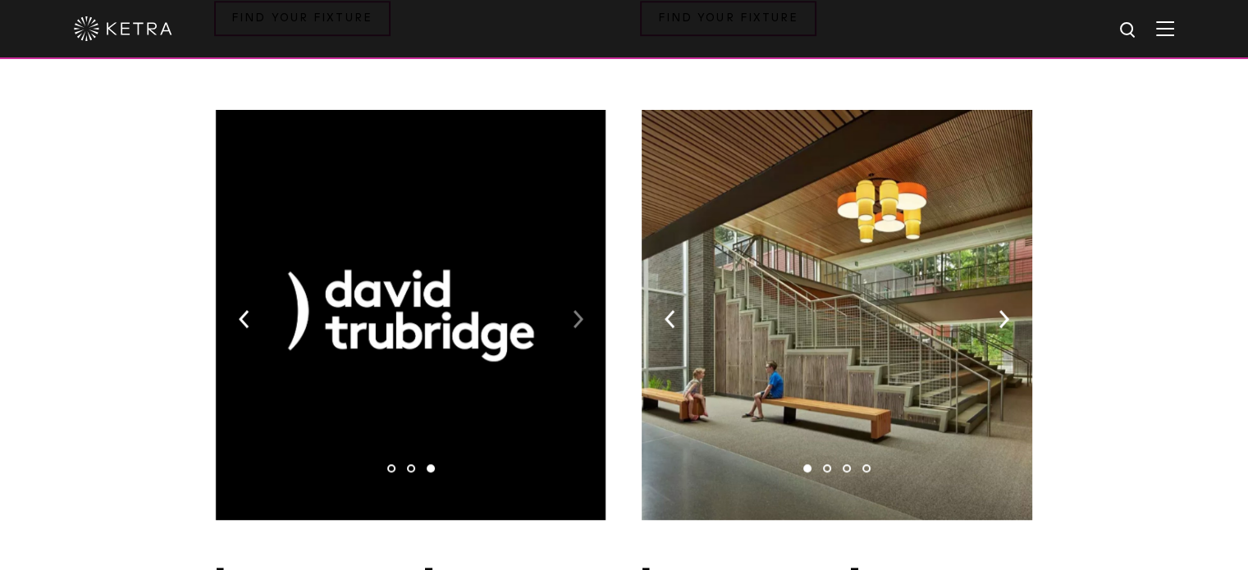
click at [578, 310] on img at bounding box center [578, 319] width 11 height 18
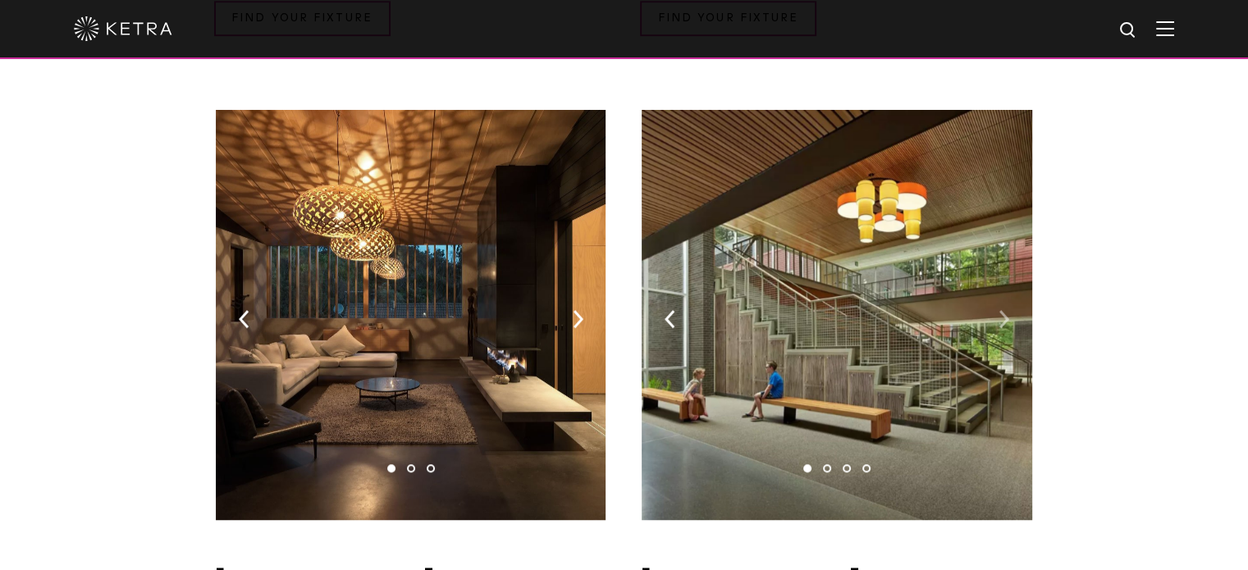
click at [1004, 310] on img at bounding box center [1004, 319] width 11 height 18
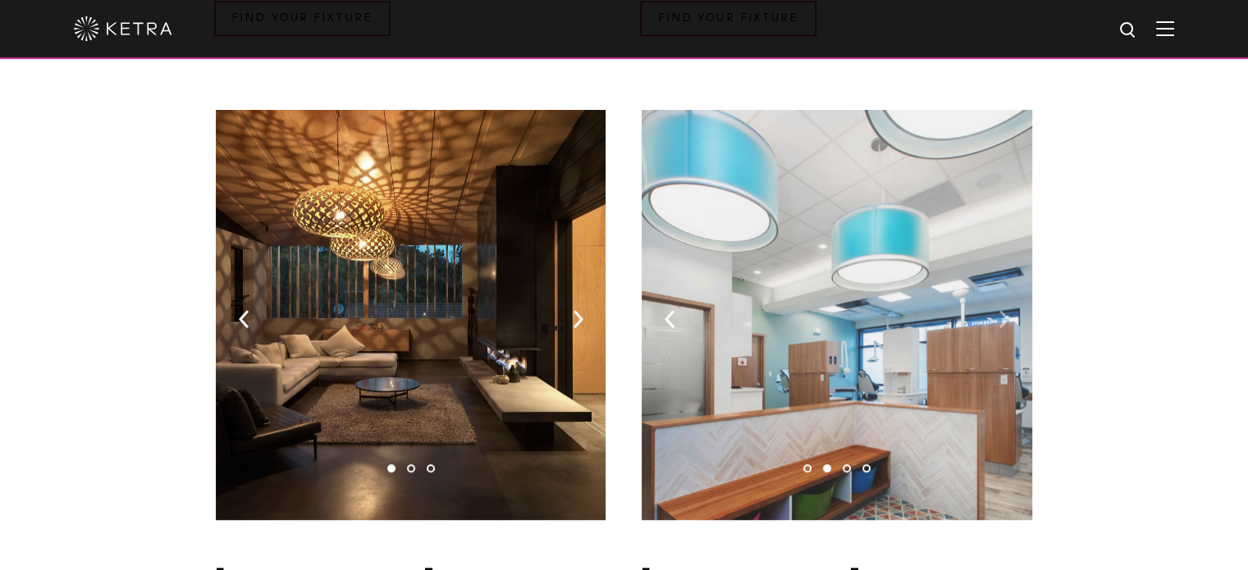
click at [1004, 310] on img at bounding box center [1004, 319] width 11 height 18
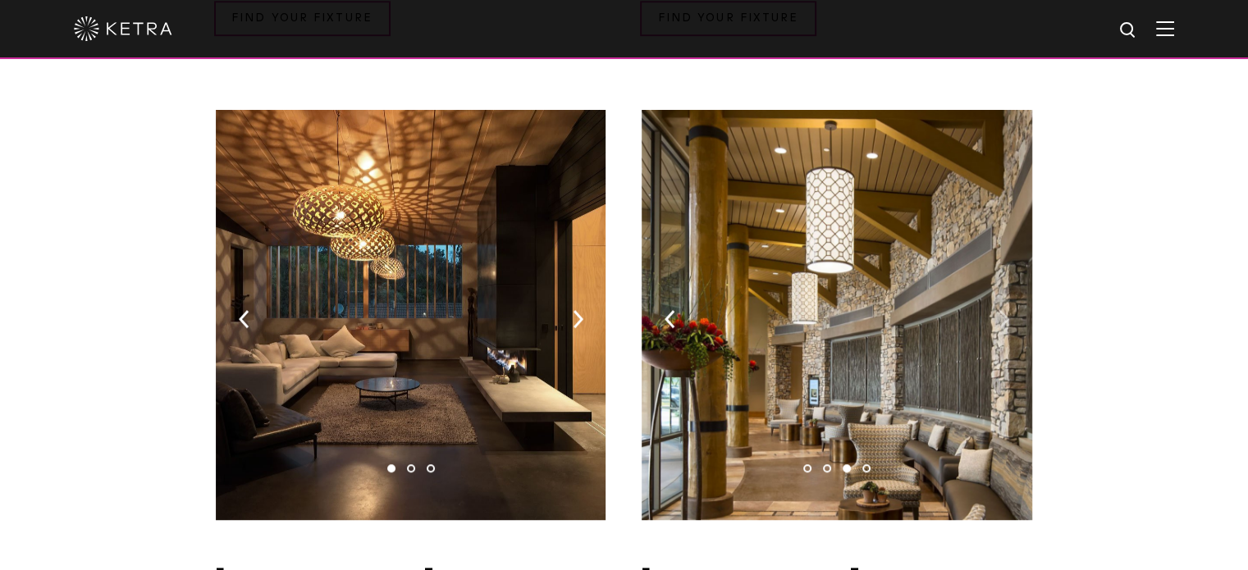
click at [1004, 310] on img at bounding box center [1004, 319] width 11 height 18
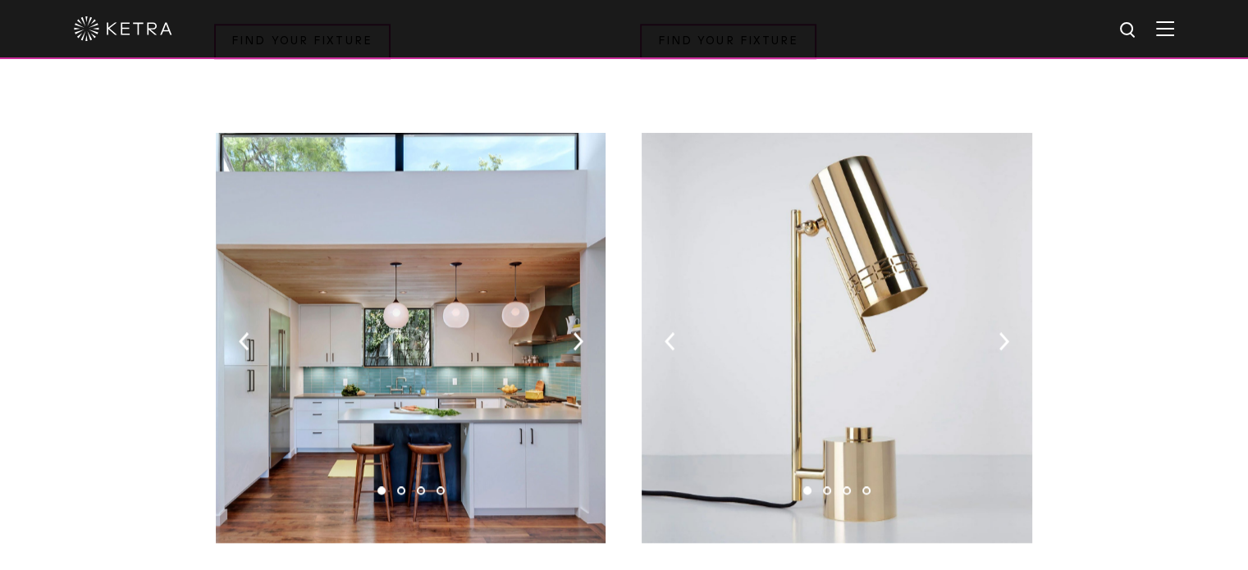
scroll to position [1802, 0]
click at [581, 332] on img at bounding box center [578, 341] width 11 height 18
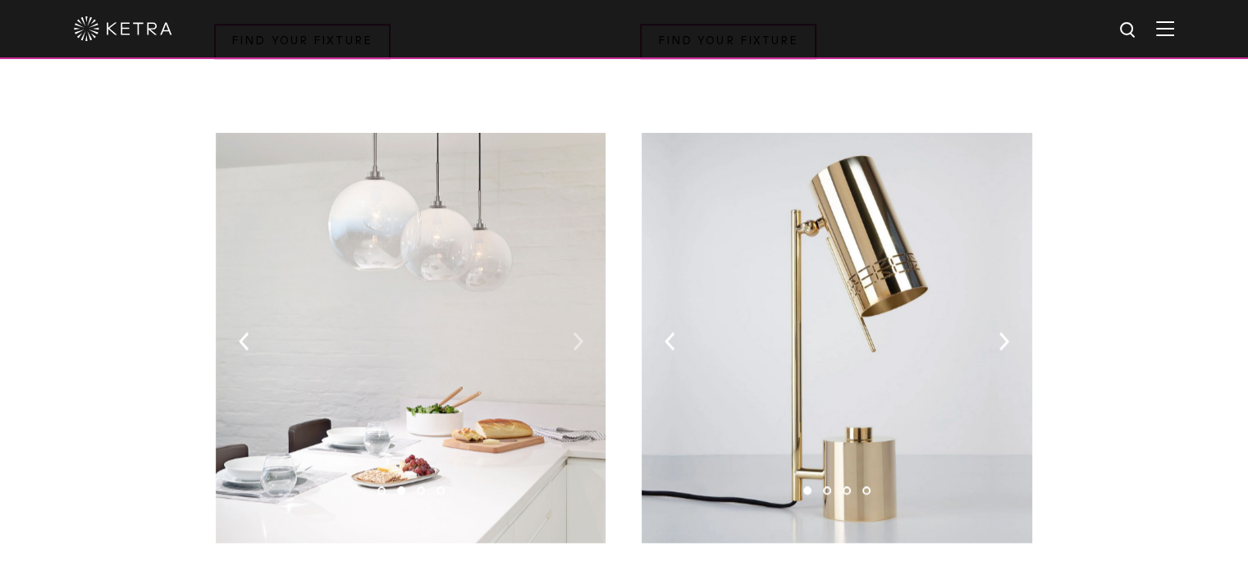
click at [581, 332] on img at bounding box center [578, 341] width 11 height 18
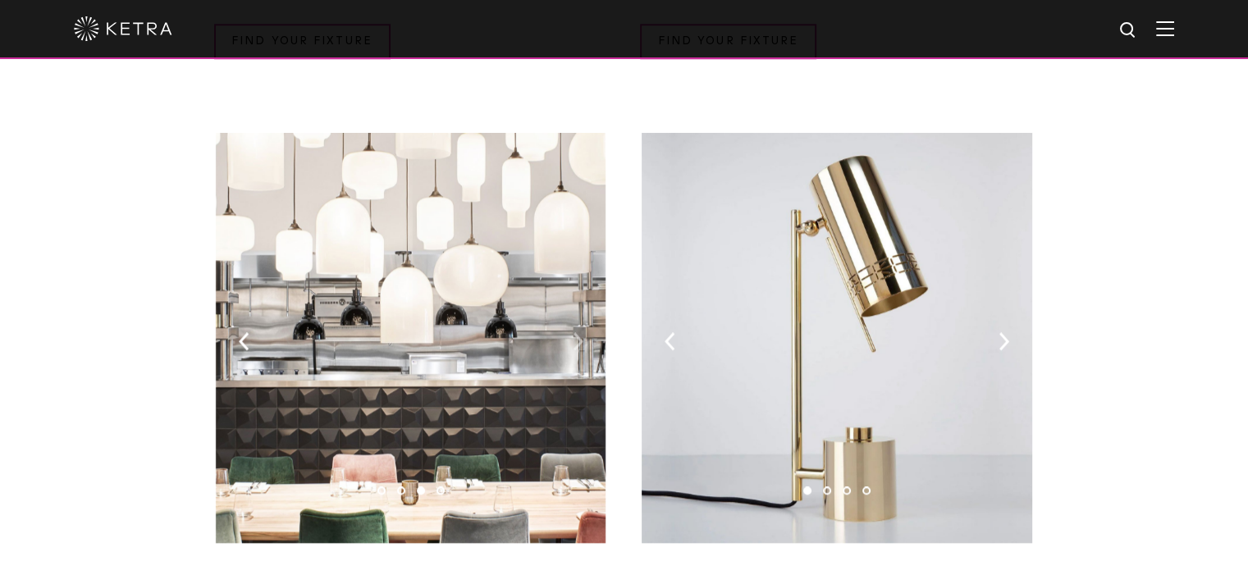
click at [581, 332] on img at bounding box center [578, 341] width 11 height 18
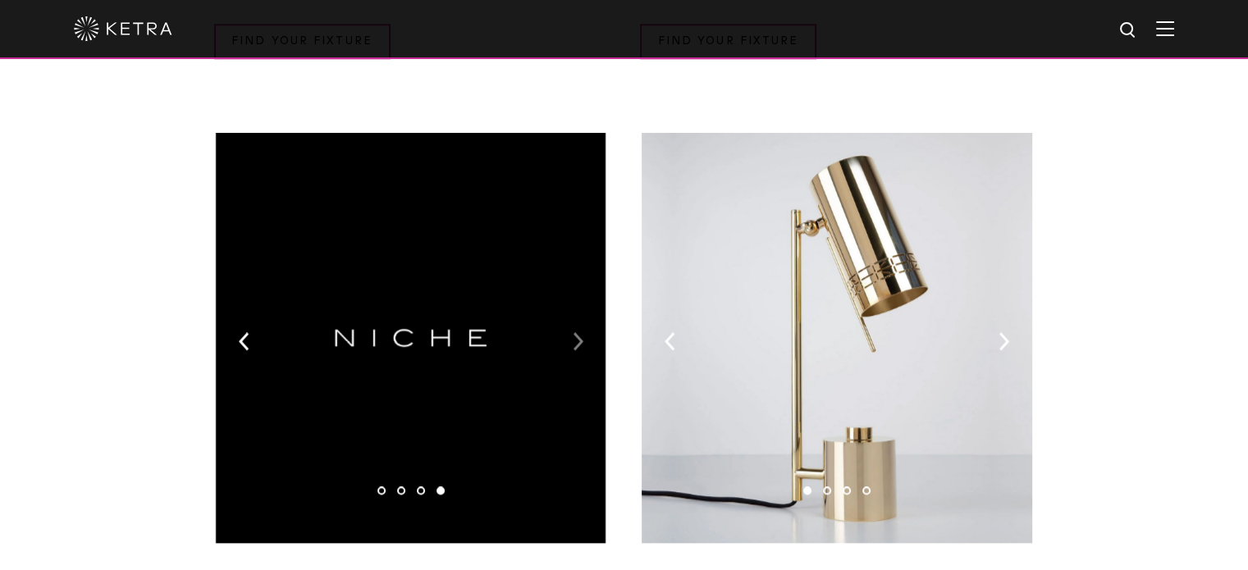
click at [581, 332] on img at bounding box center [578, 341] width 11 height 18
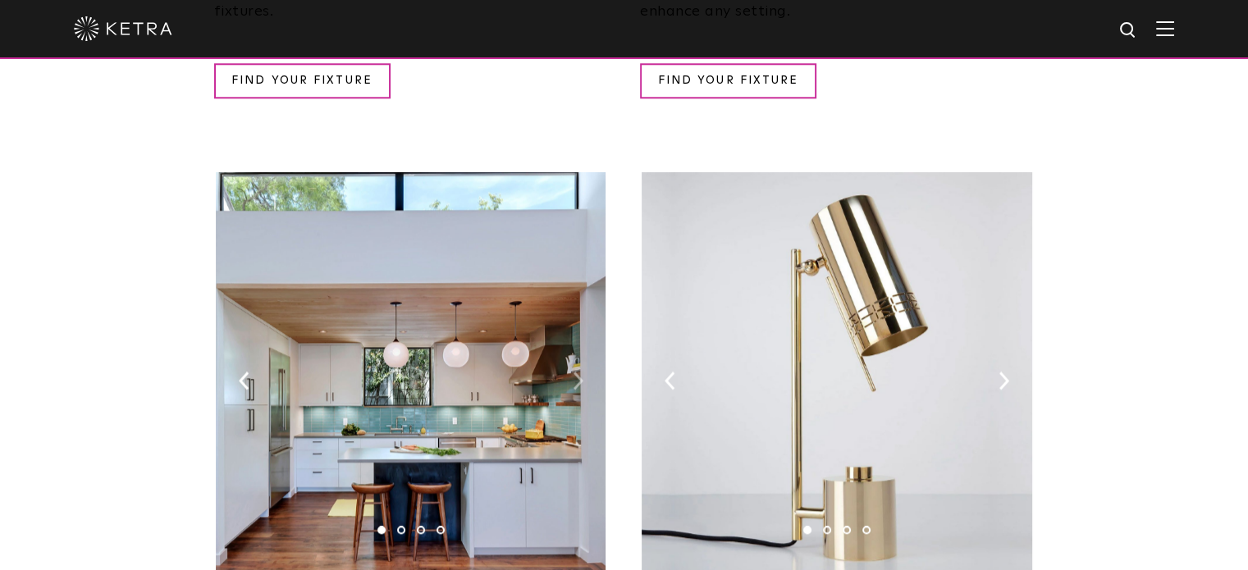
scroll to position [1763, 0]
click at [576, 372] on img at bounding box center [578, 381] width 11 height 18
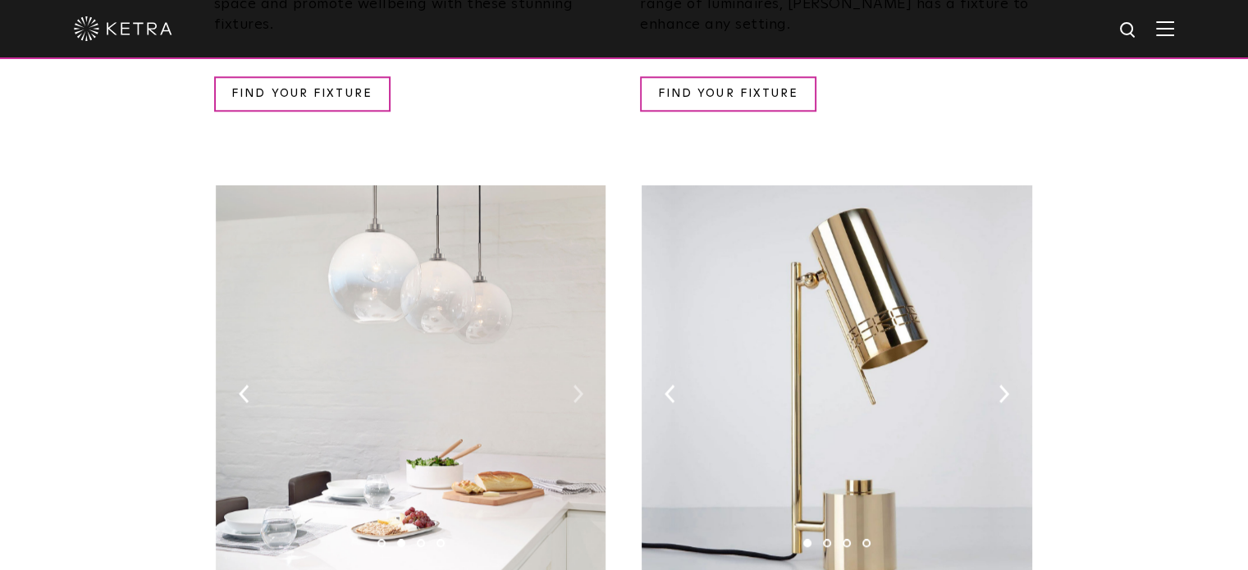
scroll to position [1749, 0]
click at [999, 386] on img at bounding box center [1004, 395] width 11 height 18
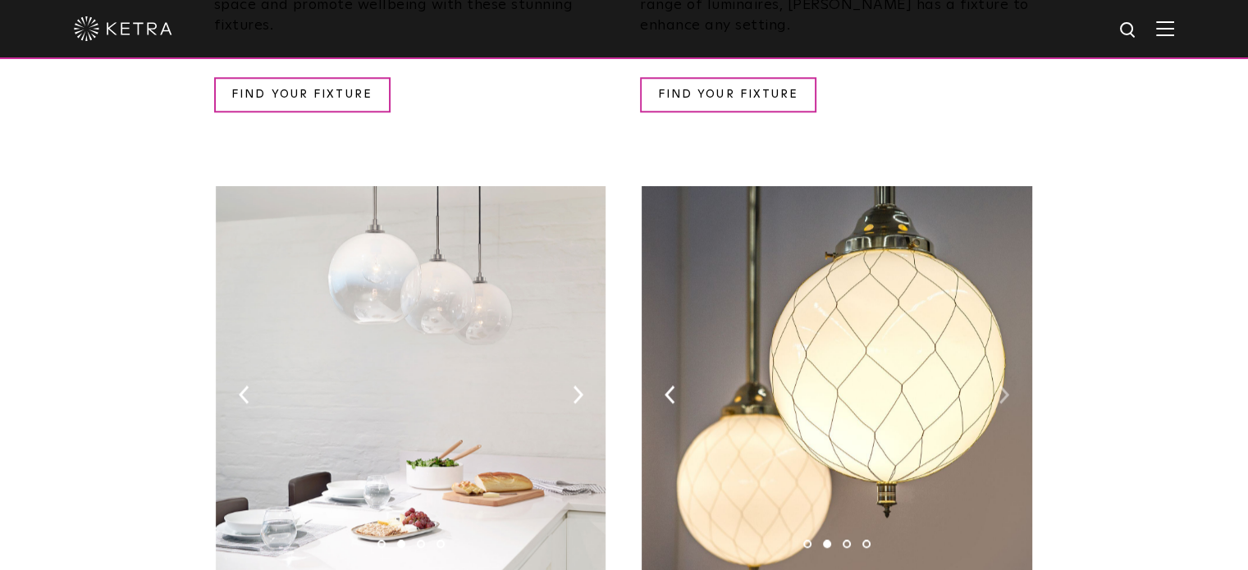
click at [999, 386] on img at bounding box center [1004, 395] width 11 height 18
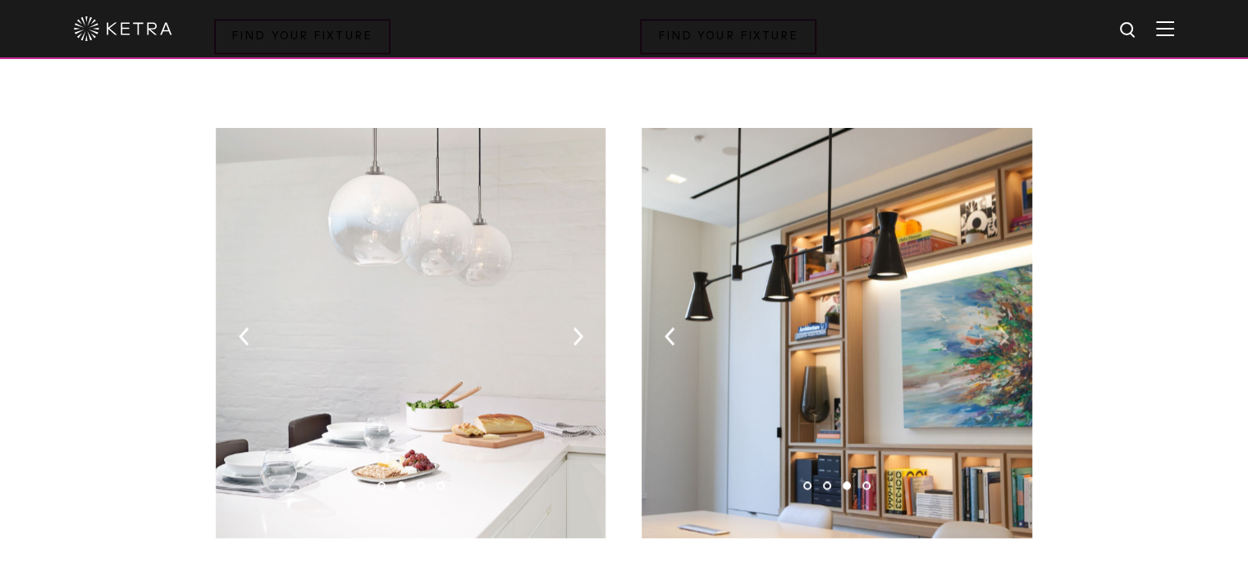
scroll to position [1805, 0]
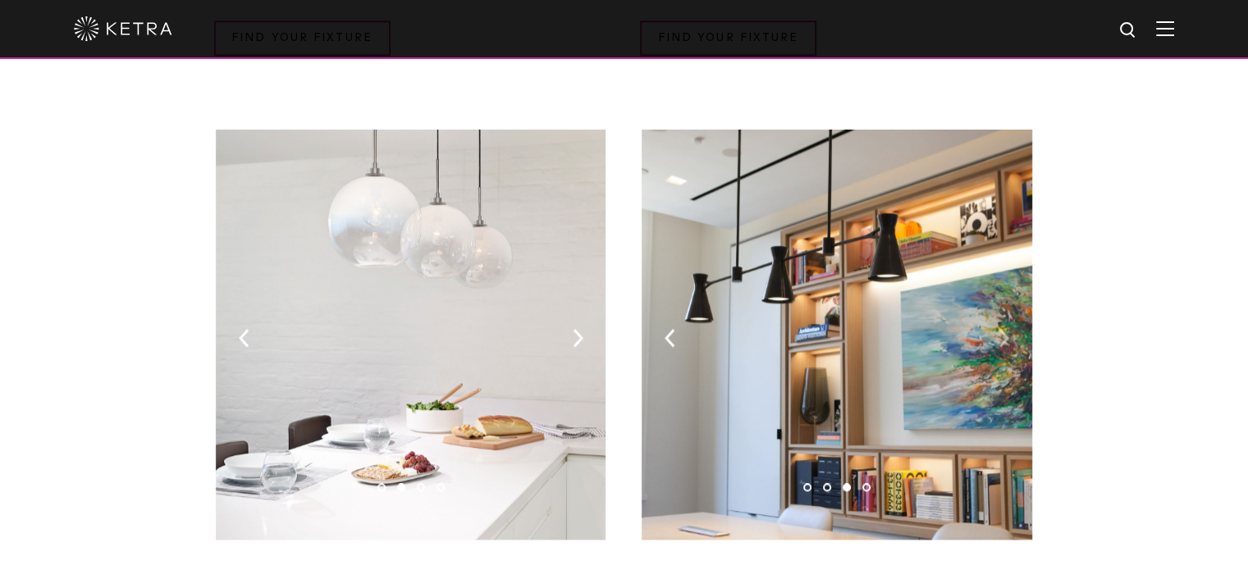
click at [1006, 329] on img at bounding box center [1004, 338] width 11 height 18
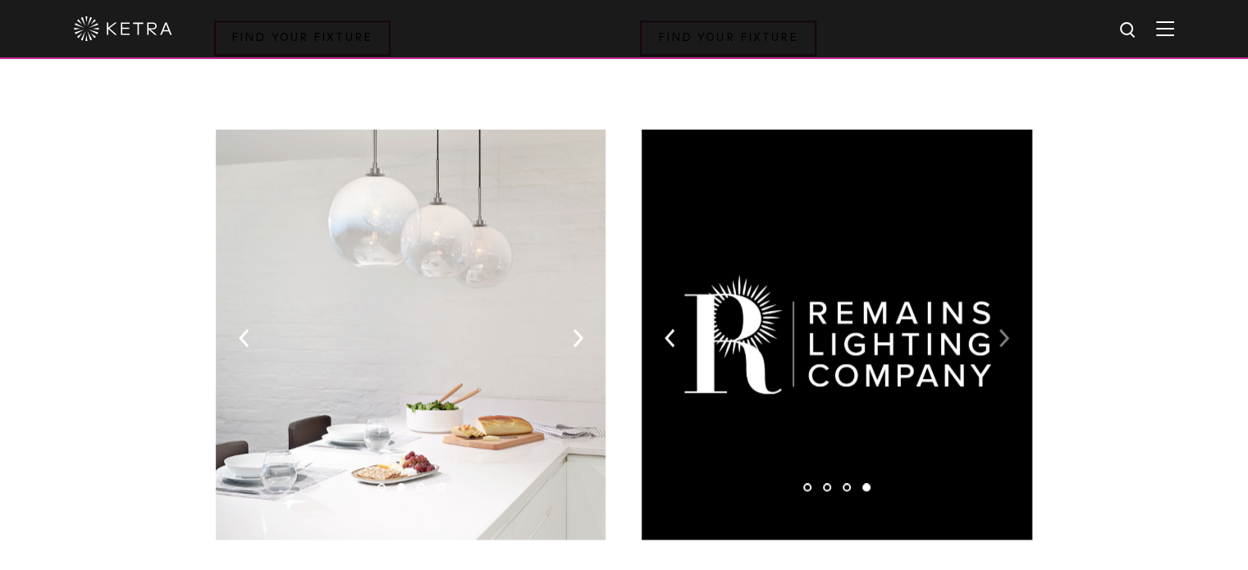
click at [1006, 329] on img at bounding box center [1004, 338] width 11 height 18
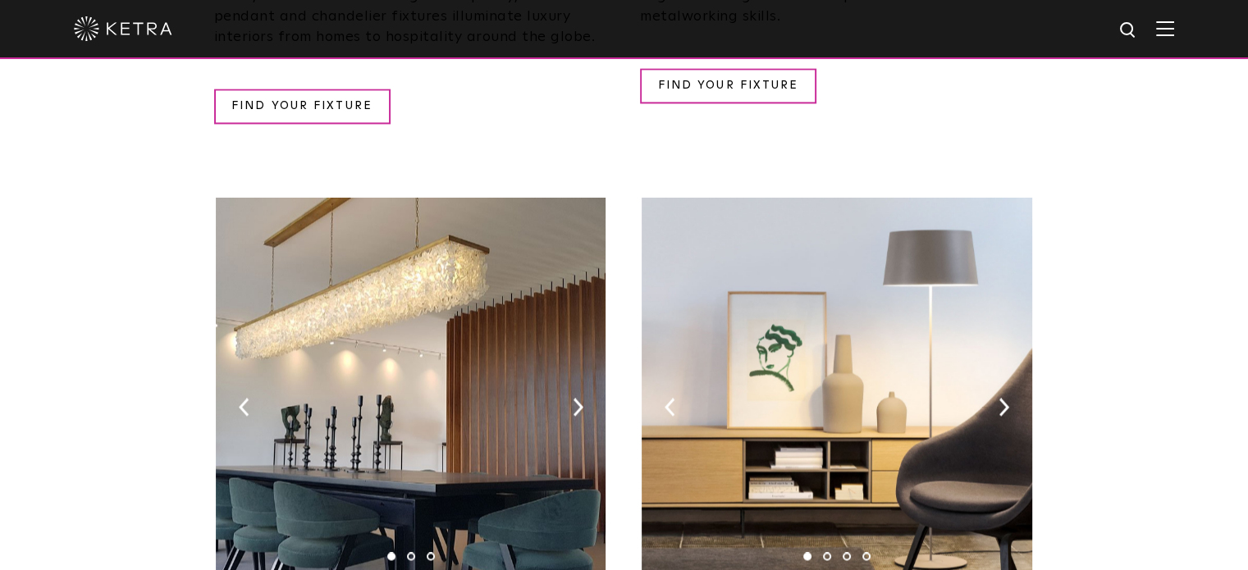
scroll to position [2540, 0]
click at [1004, 398] on img at bounding box center [1004, 407] width 11 height 18
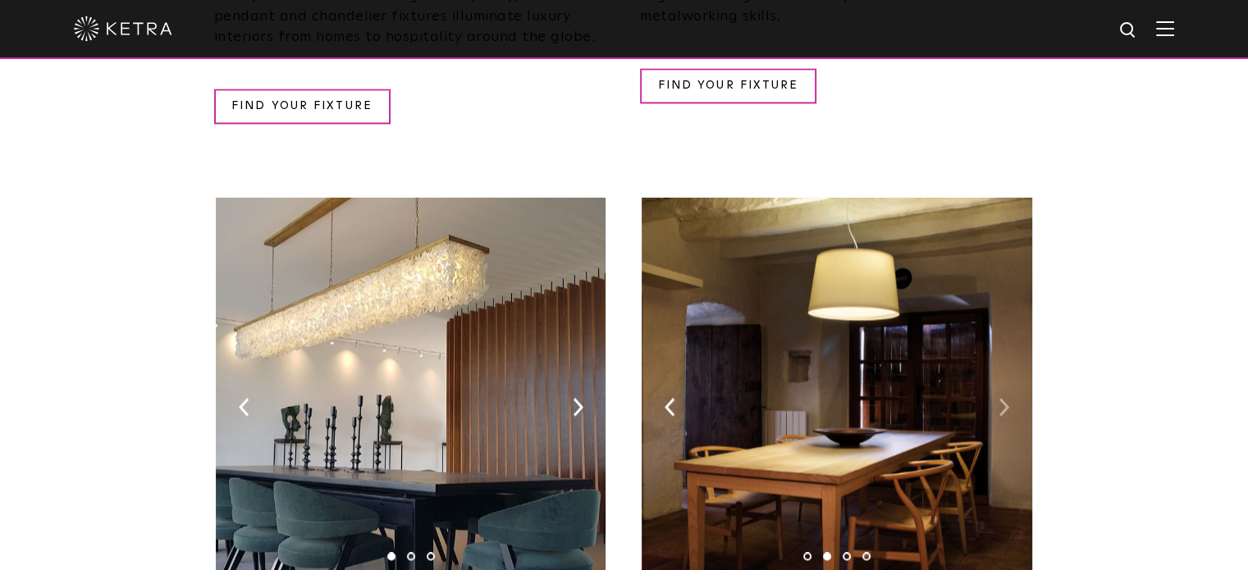
click at [1004, 398] on img at bounding box center [1004, 407] width 11 height 18
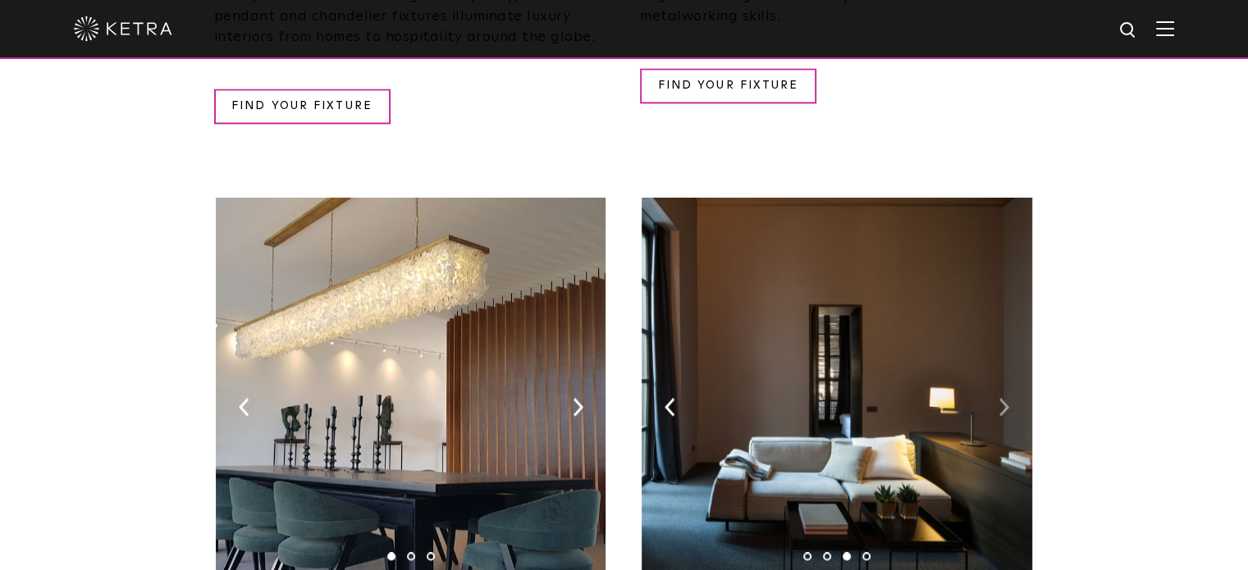
click at [1004, 398] on img at bounding box center [1004, 407] width 11 height 18
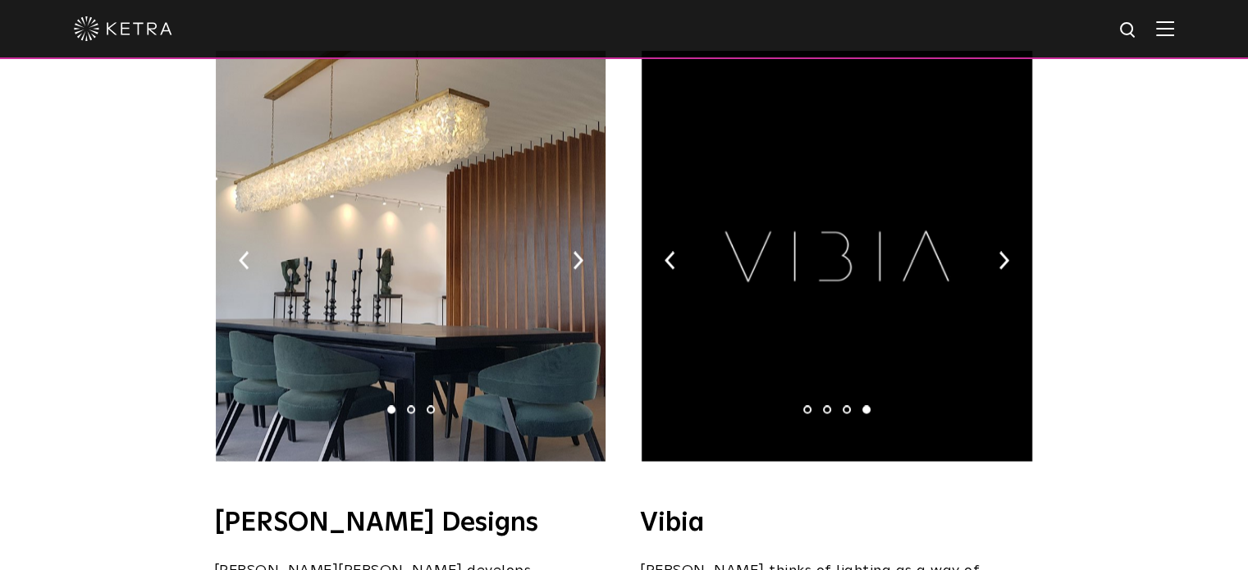
scroll to position [2687, 0]
click at [574, 252] on img at bounding box center [578, 261] width 11 height 18
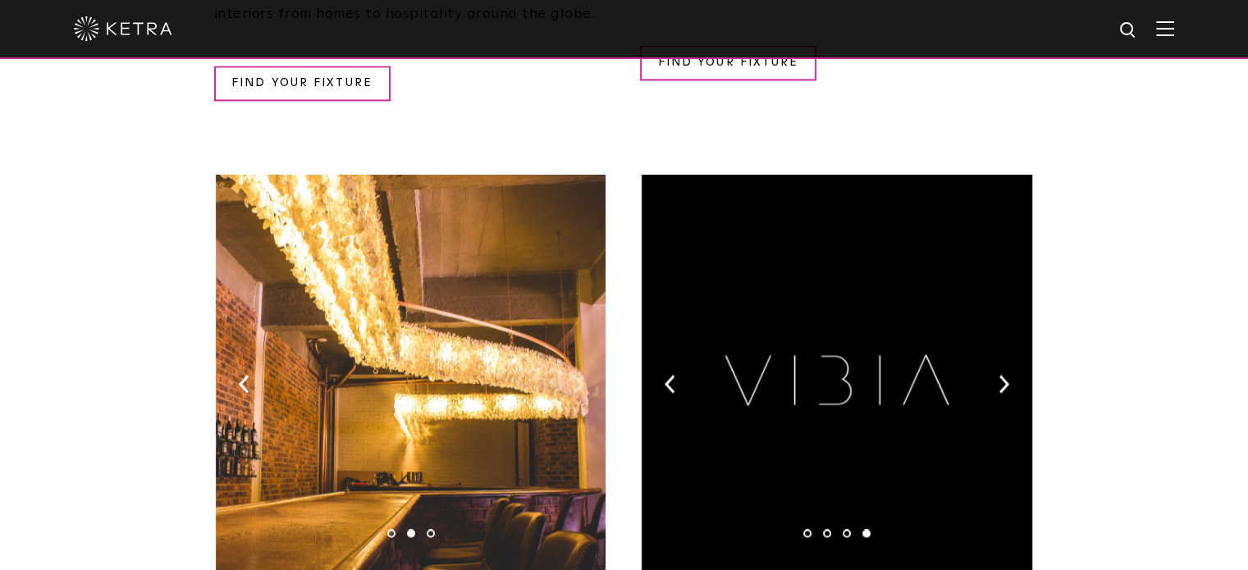
scroll to position [2560, 0]
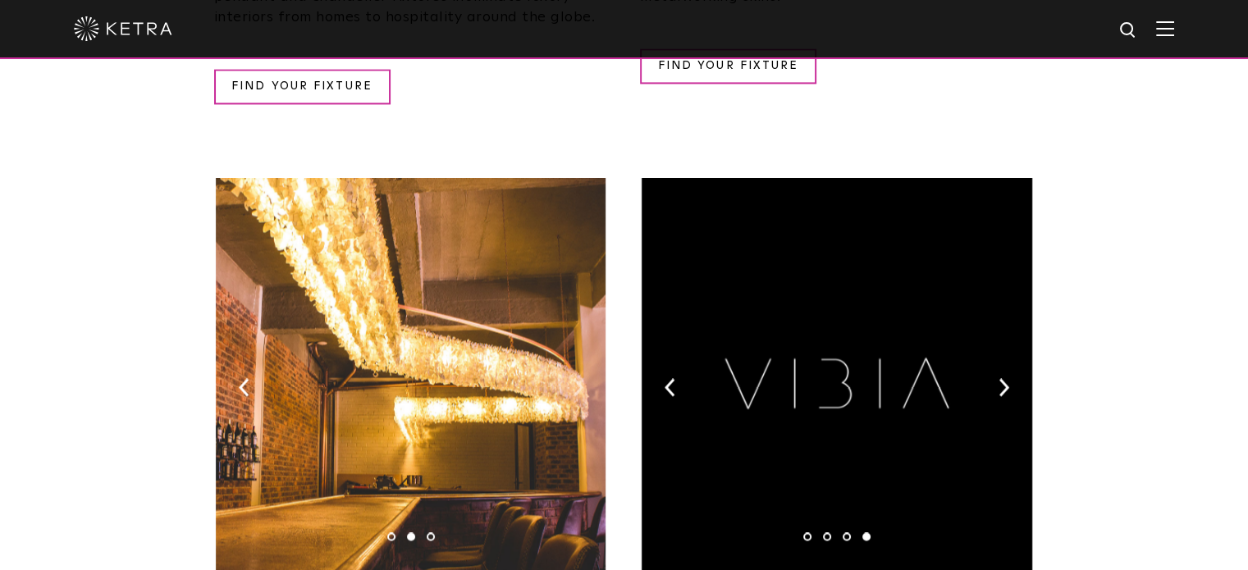
click at [574, 378] on img at bounding box center [578, 387] width 11 height 18
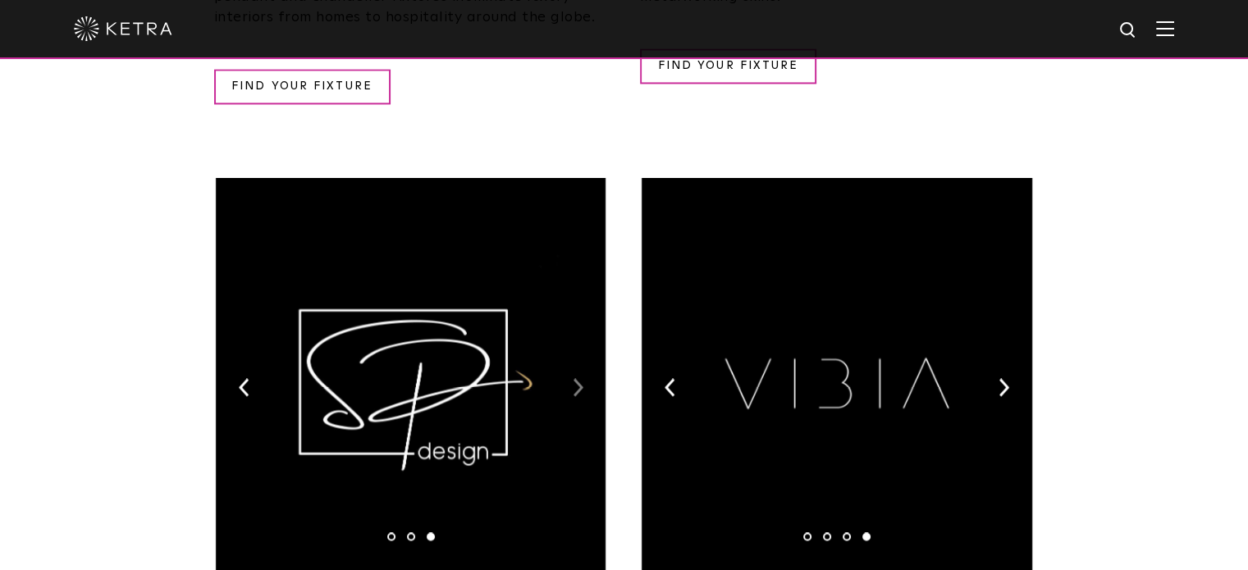
click at [574, 378] on img at bounding box center [578, 387] width 11 height 18
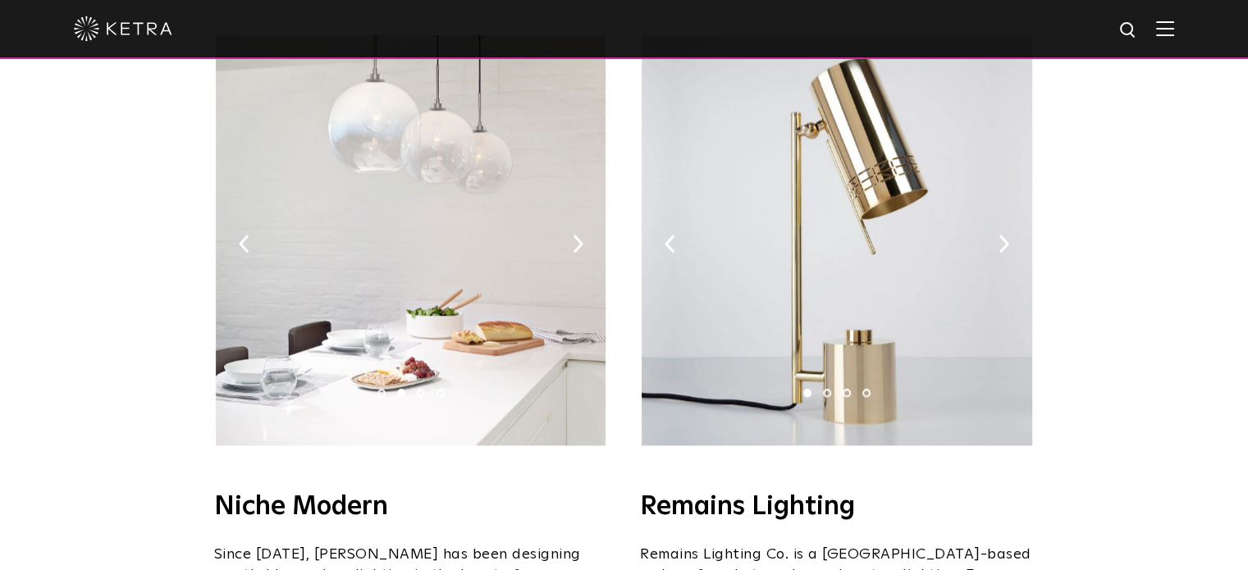
scroll to position [2143, 0]
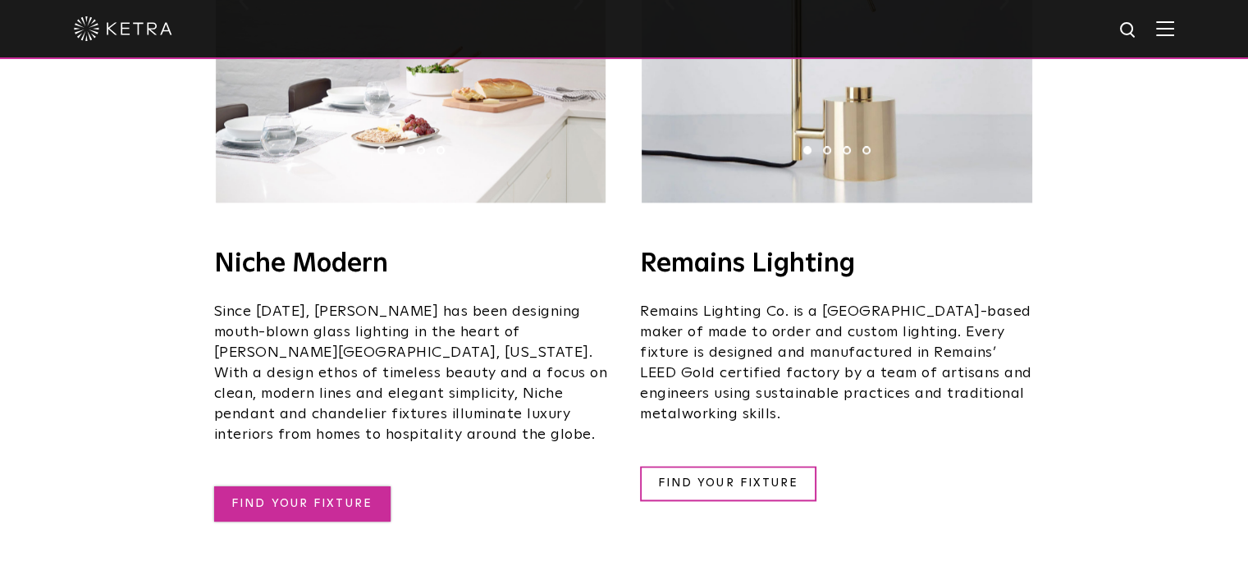
click at [272, 487] on link "FIND YOUR FIXTURE" at bounding box center [302, 504] width 176 height 35
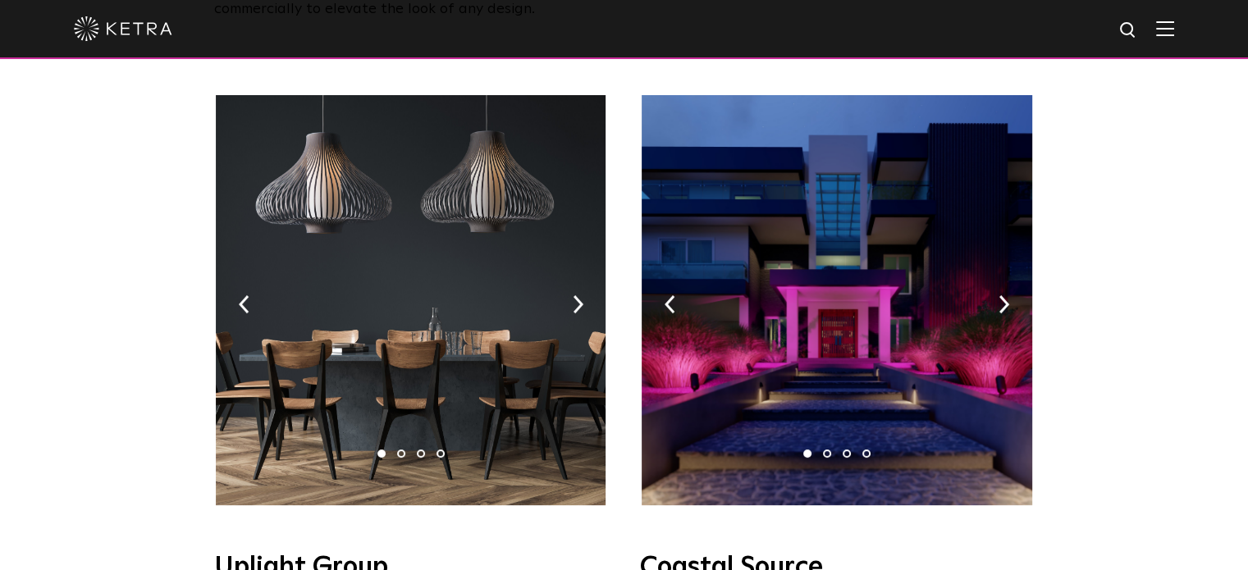
scroll to position [551, 0]
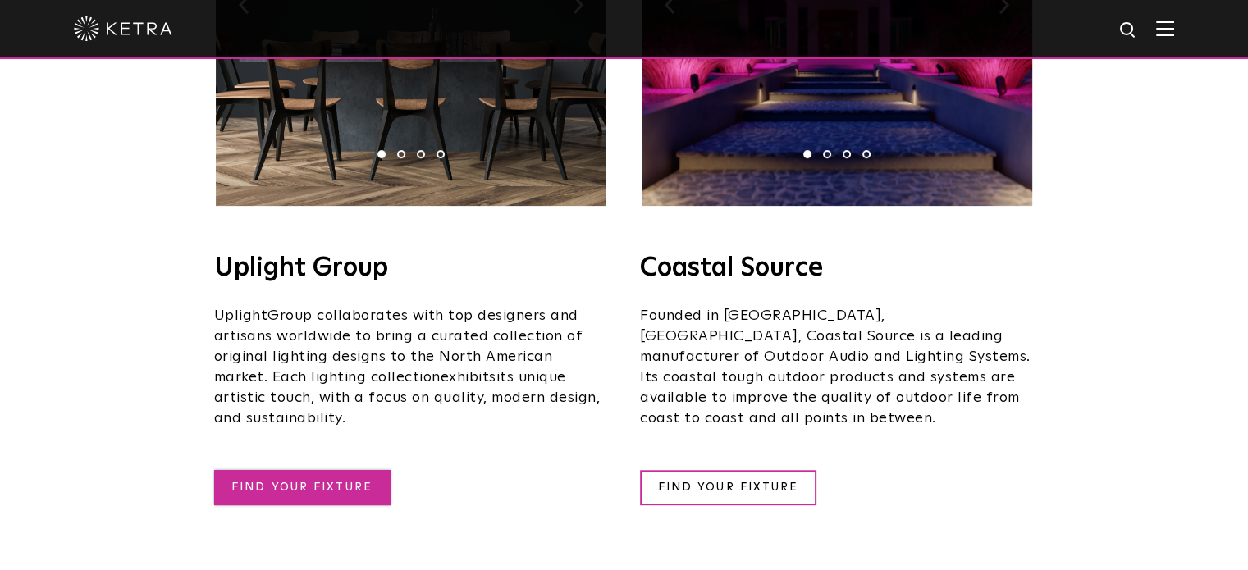
click at [287, 470] on link "FIND YOUR FIXTURE" at bounding box center [302, 487] width 176 height 35
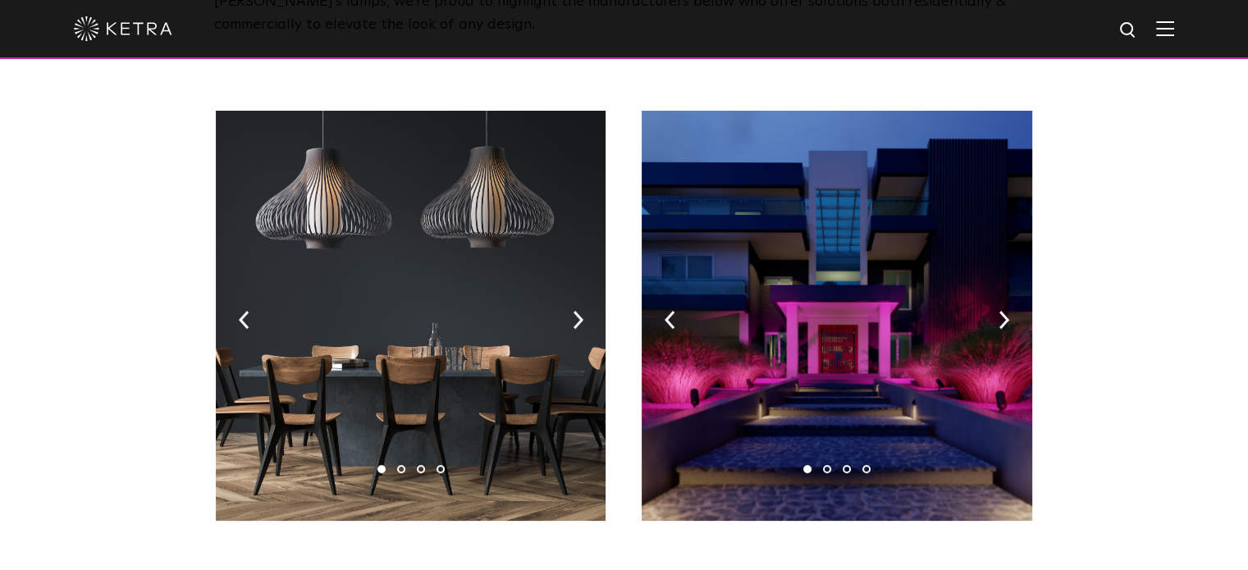
scroll to position [0, 0]
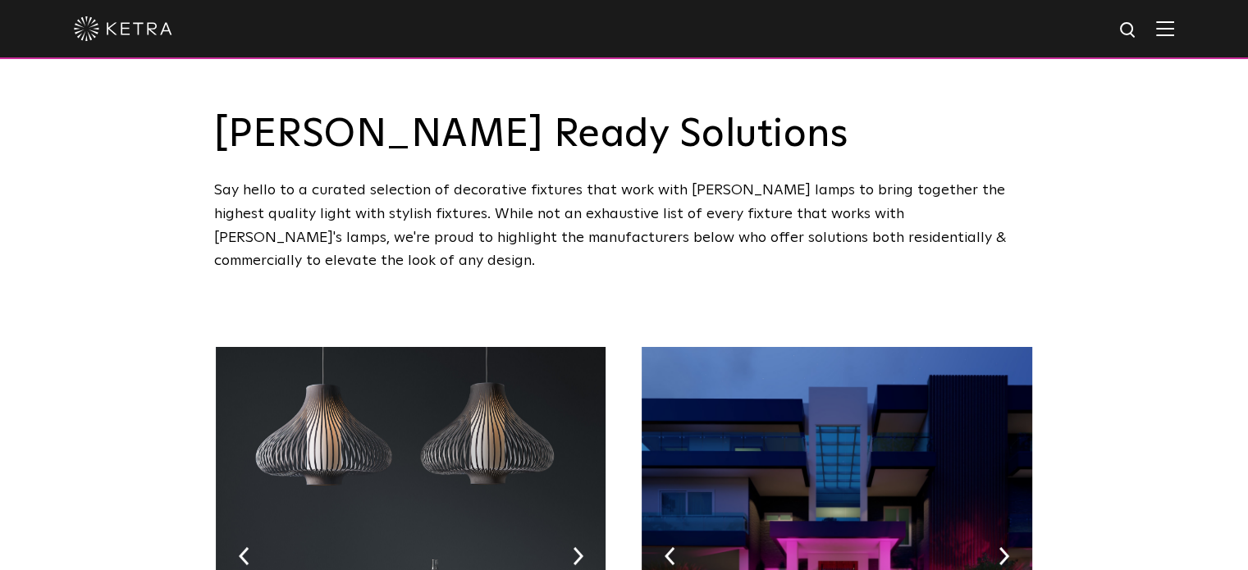
click at [1173, 25] on img at bounding box center [1165, 29] width 18 height 16
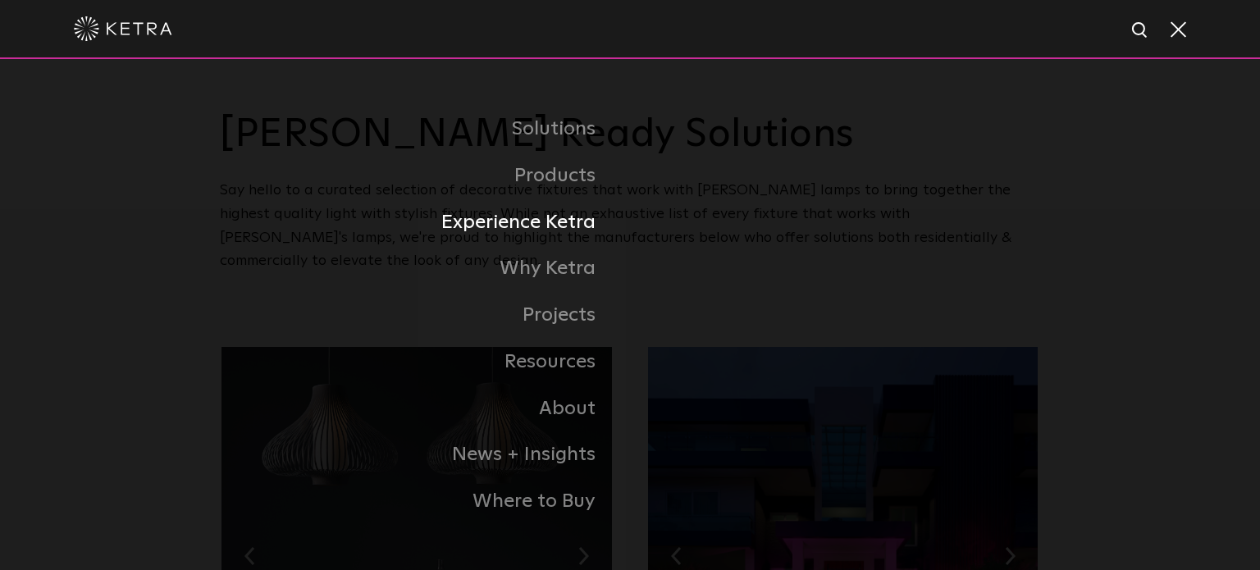
click at [567, 220] on link "Experience Ketra" at bounding box center [425, 222] width 410 height 47
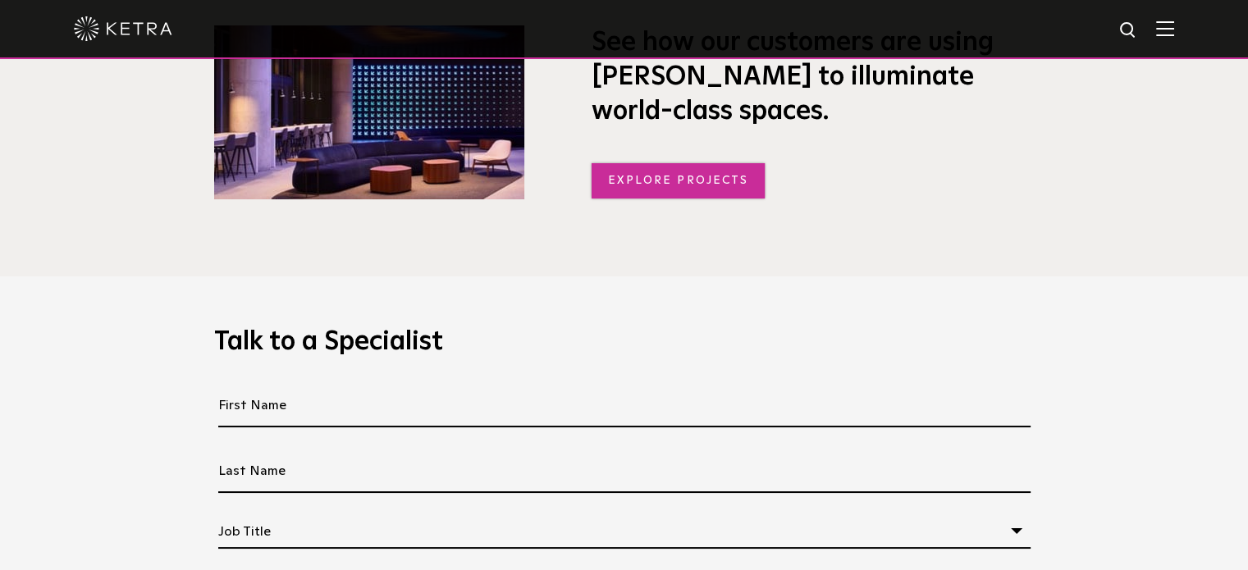
scroll to position [1229, 0]
click at [669, 189] on link "Explore Projects" at bounding box center [679, 181] width 174 height 35
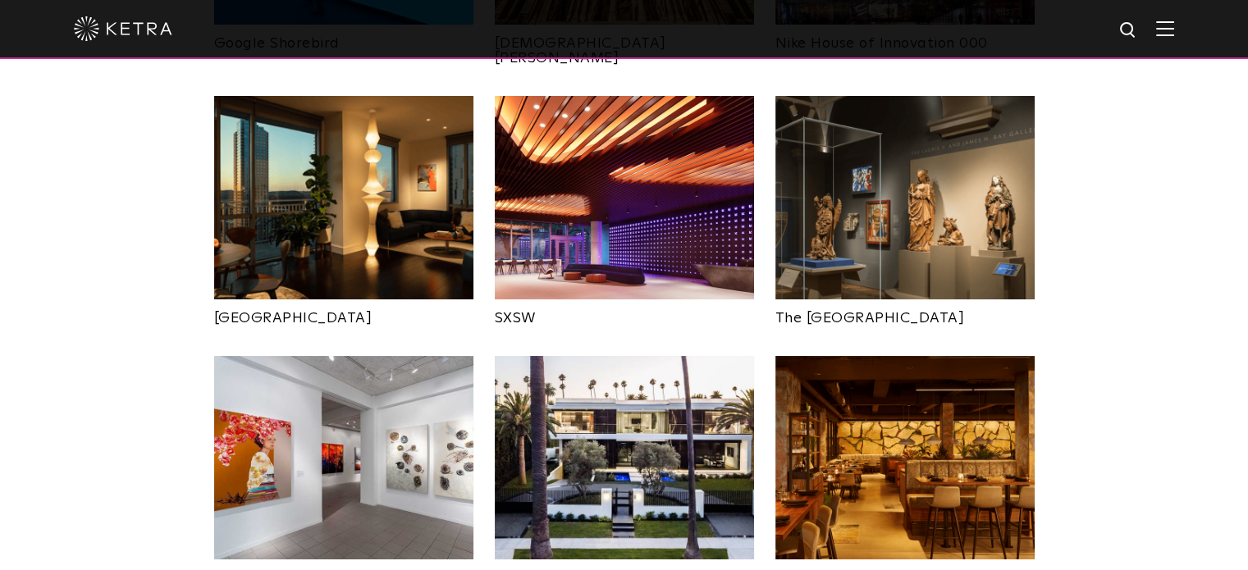
scroll to position [1482, 0]
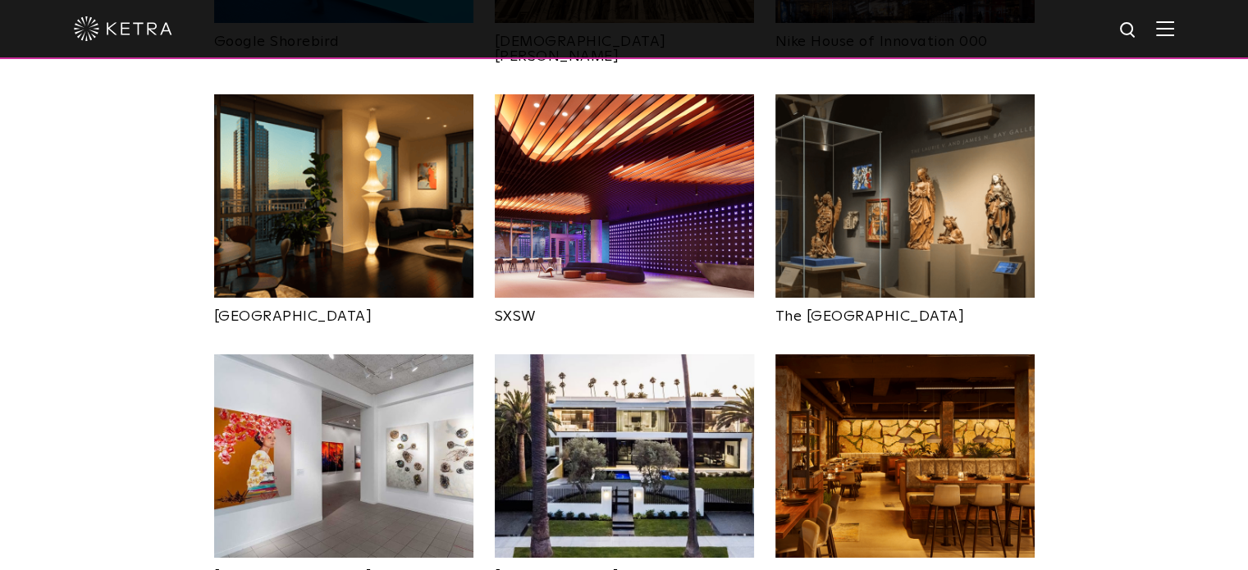
click at [818, 379] on img at bounding box center [904, 456] width 259 height 204
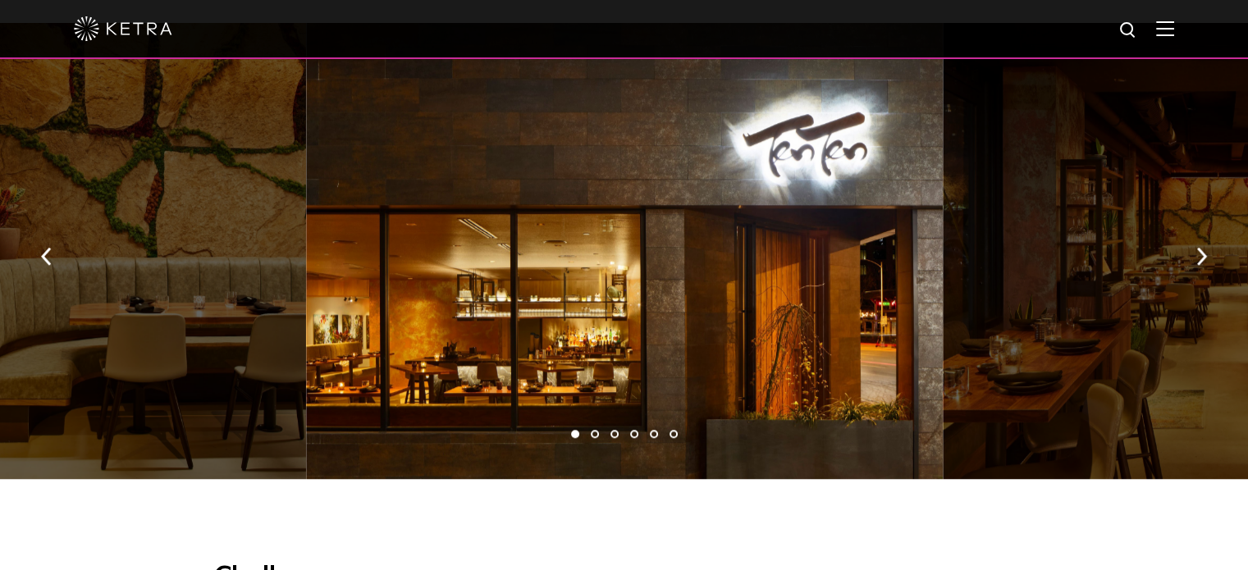
scroll to position [1191, 0]
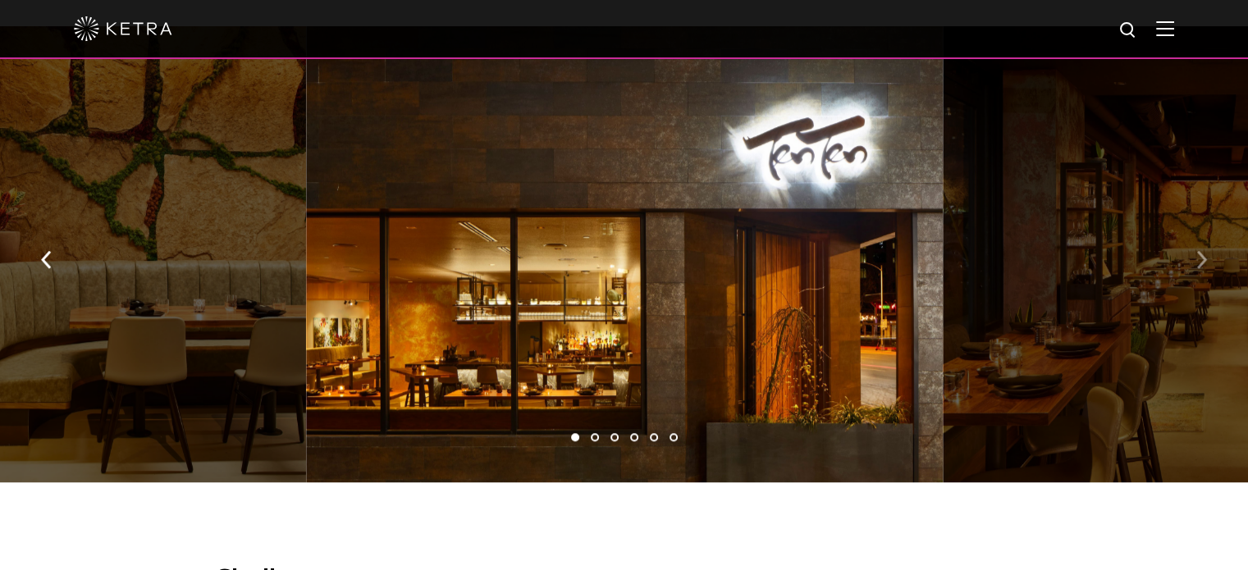
click at [1196, 251] on img "button" at bounding box center [1201, 260] width 11 height 18
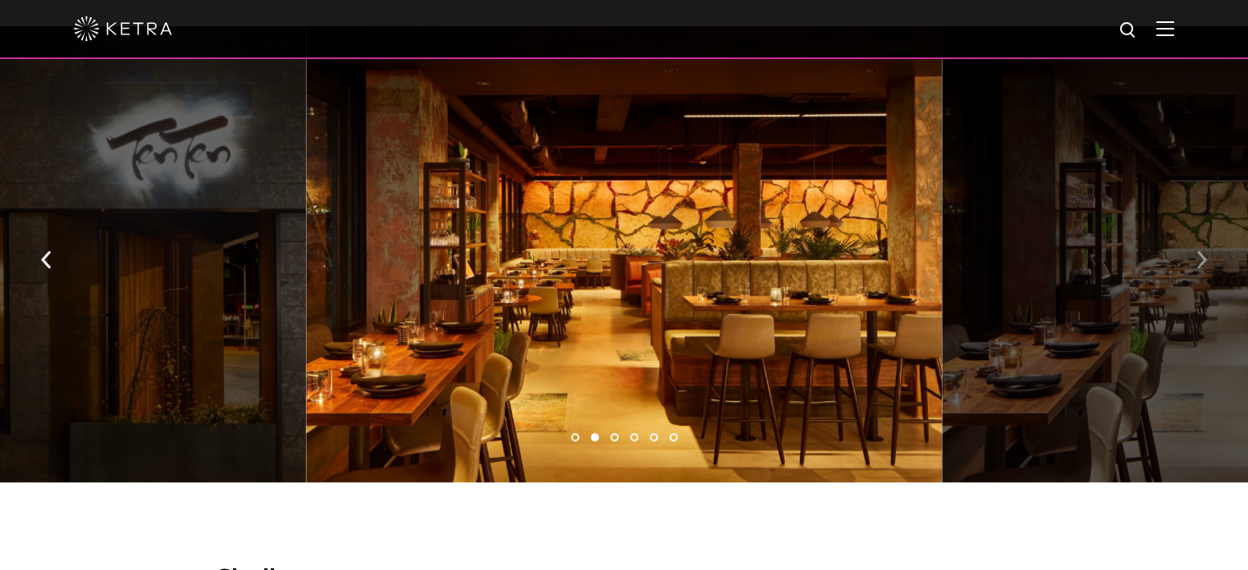
click at [1196, 251] on img "button" at bounding box center [1201, 260] width 11 height 18
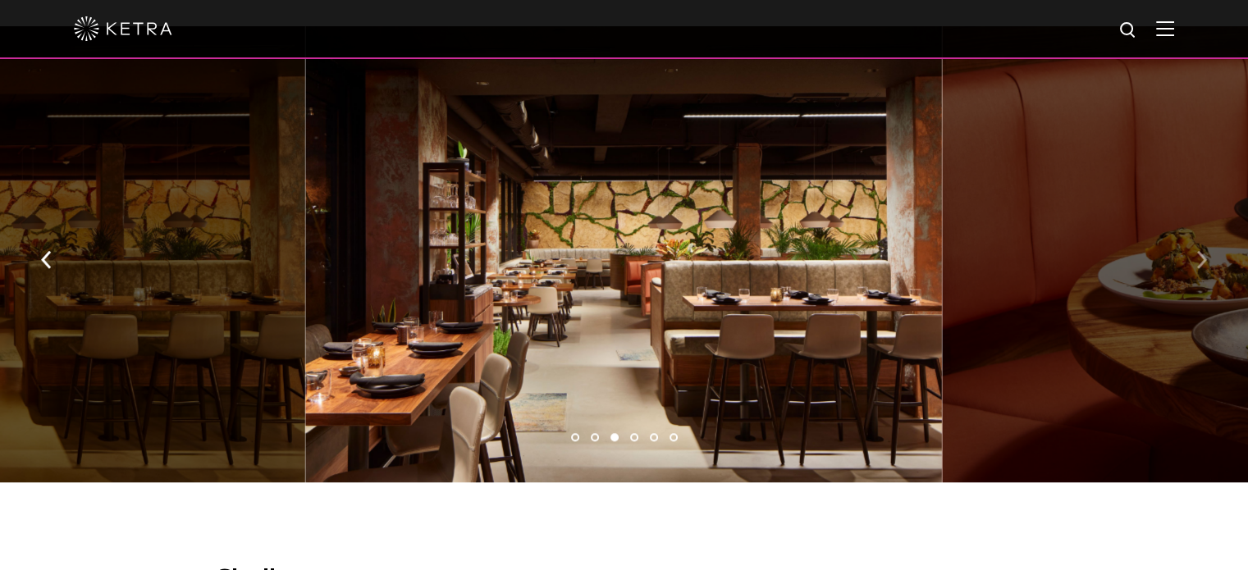
click at [1196, 251] on img "button" at bounding box center [1201, 260] width 11 height 18
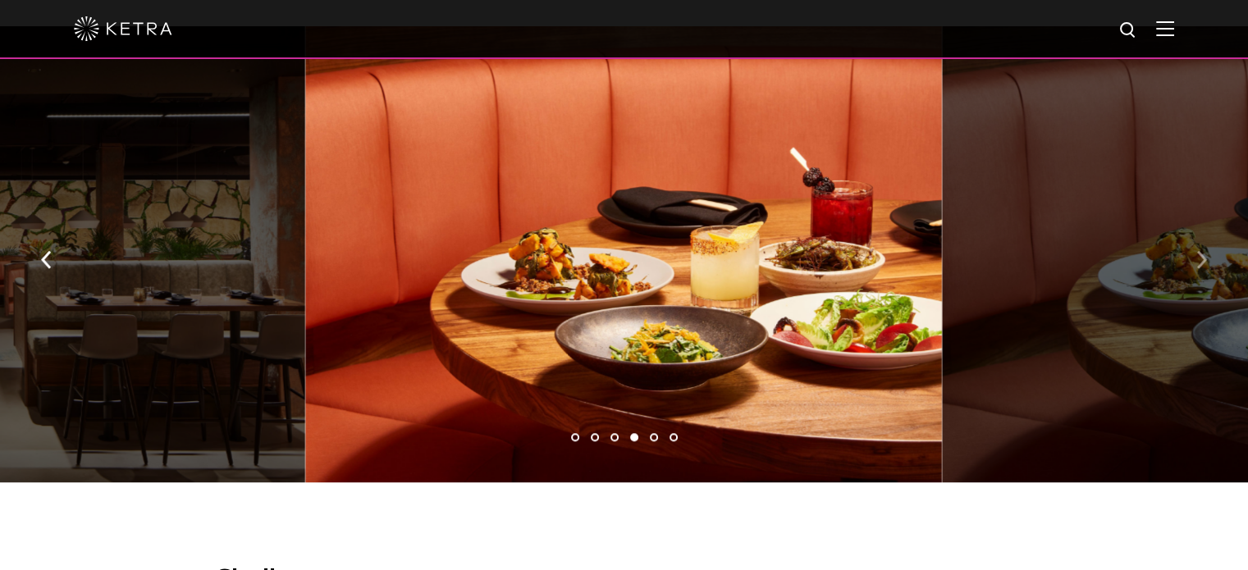
click at [1196, 251] on img "button" at bounding box center [1201, 260] width 11 height 18
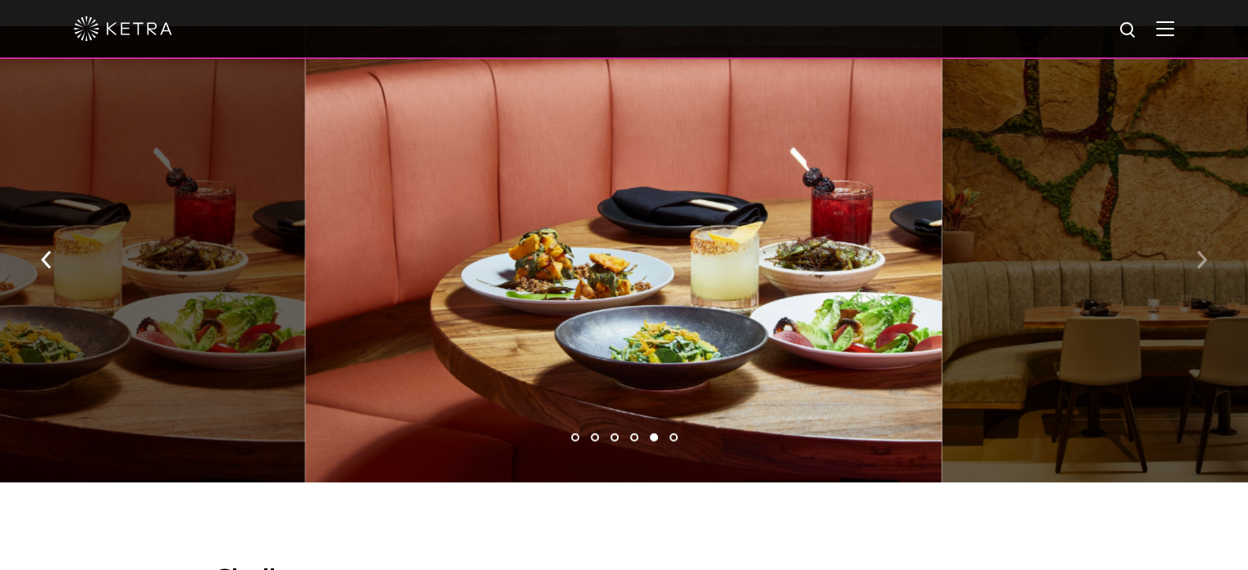
click at [1196, 251] on img "button" at bounding box center [1201, 260] width 11 height 18
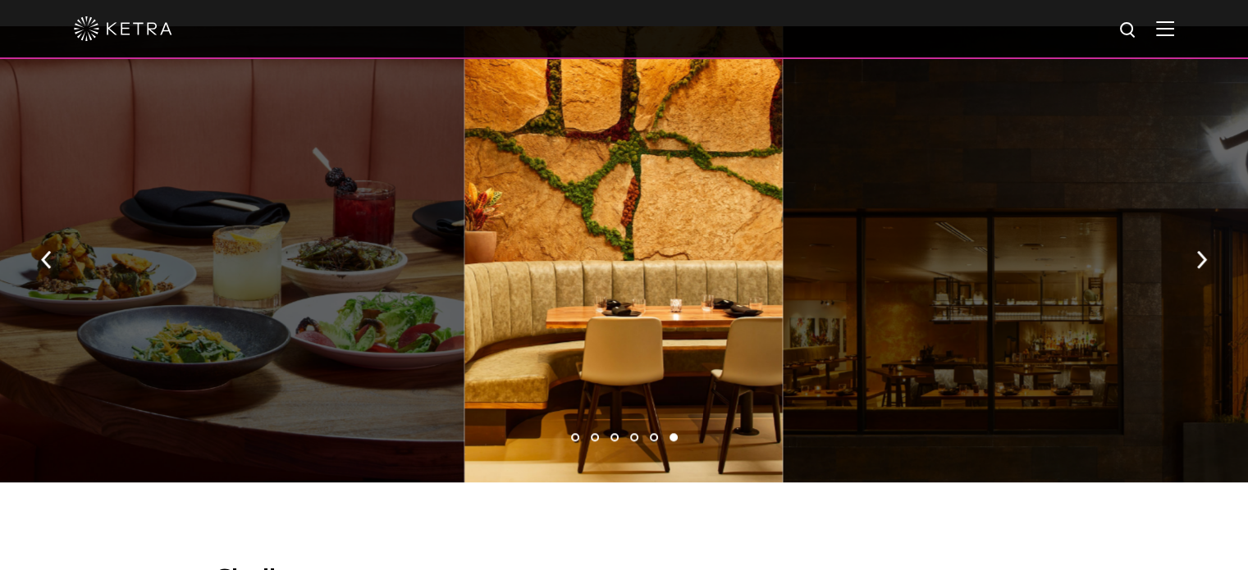
click at [657, 255] on div at bounding box center [623, 254] width 318 height 456
click at [1198, 256] on img "button" at bounding box center [1201, 260] width 11 height 18
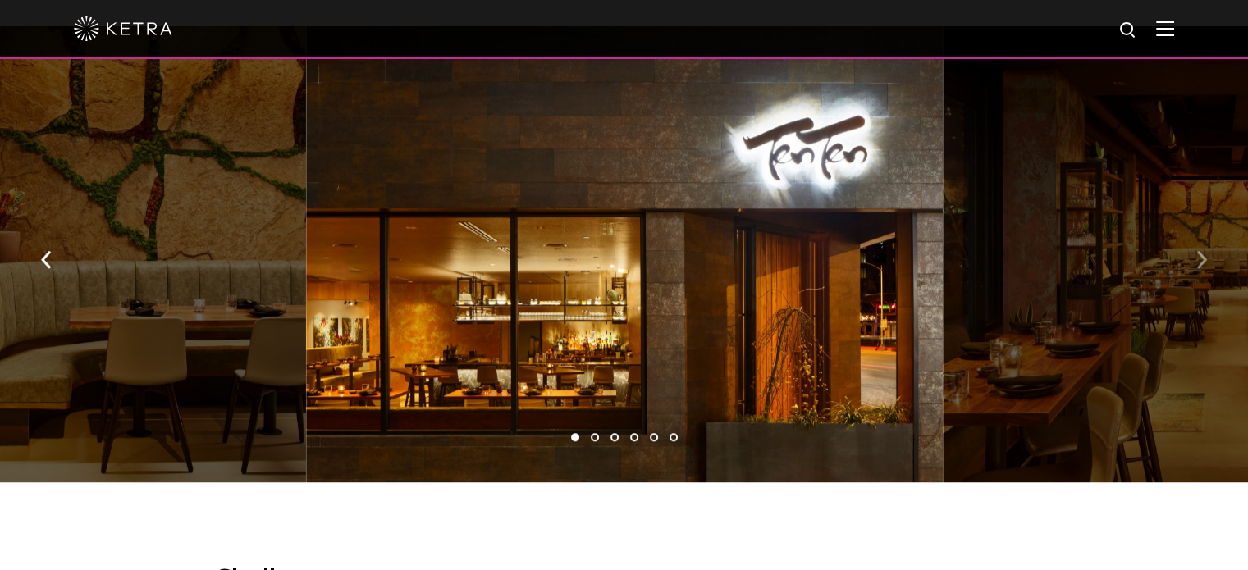
click at [1198, 256] on img "button" at bounding box center [1201, 260] width 11 height 18
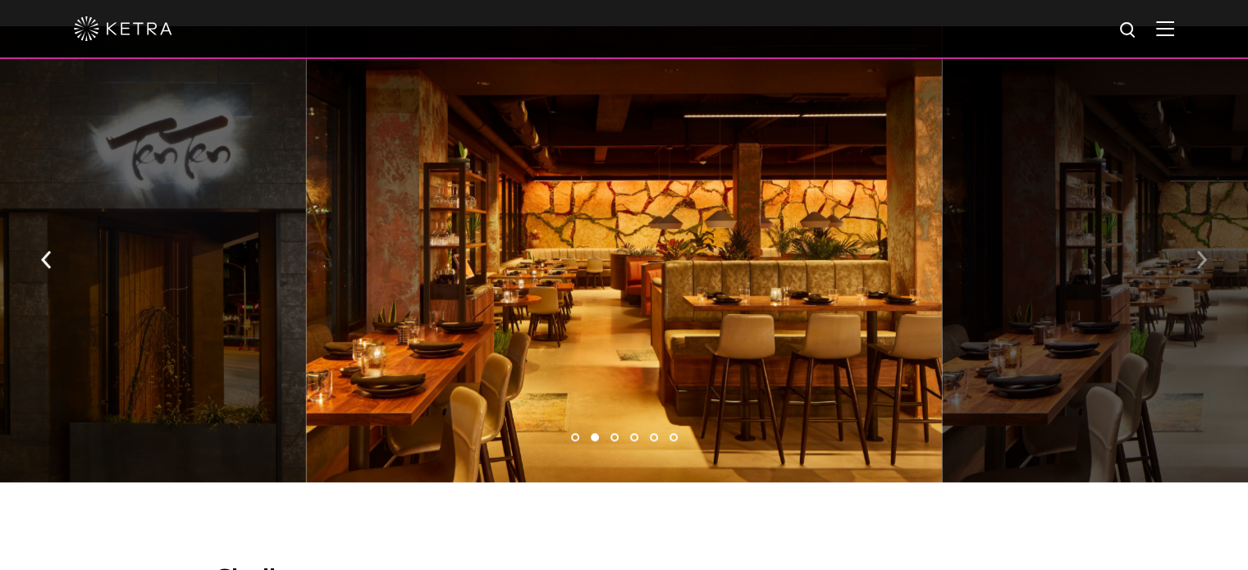
click at [1198, 256] on img "button" at bounding box center [1201, 260] width 11 height 18
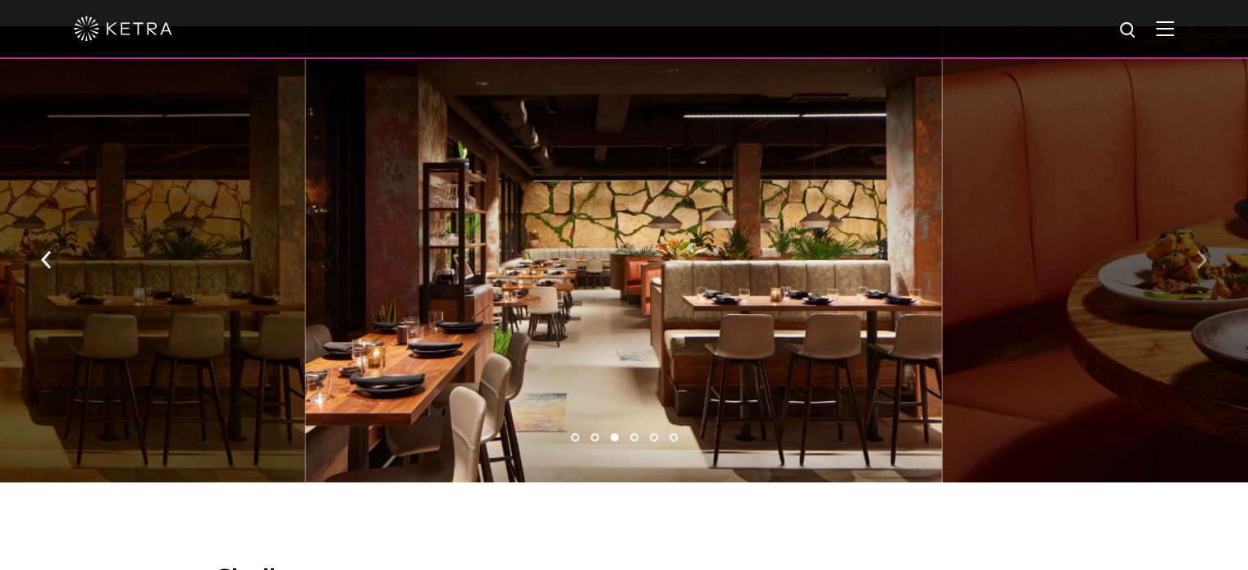
click at [1198, 256] on img "button" at bounding box center [1201, 260] width 11 height 18
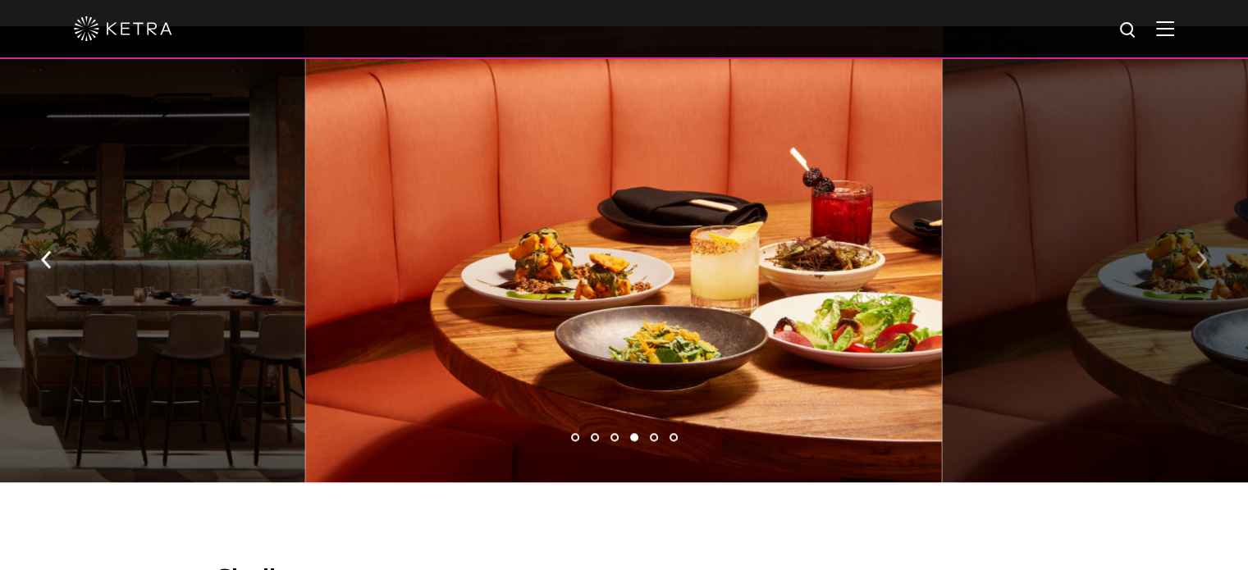
click at [1198, 256] on img "button" at bounding box center [1201, 260] width 11 height 18
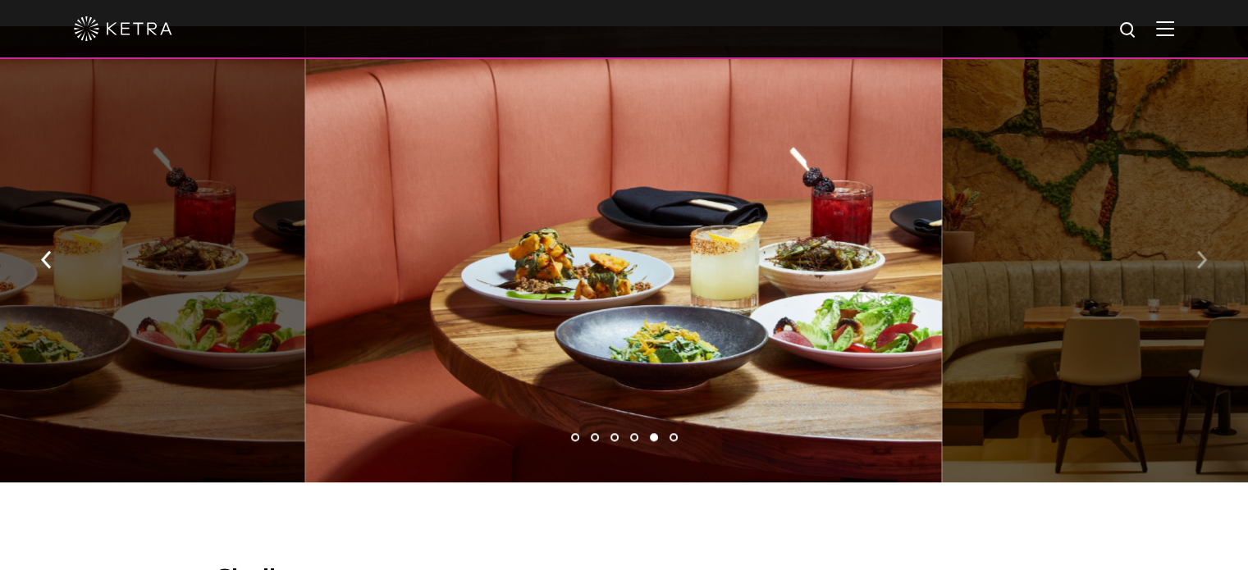
click at [1200, 251] on img "button" at bounding box center [1201, 260] width 11 height 18
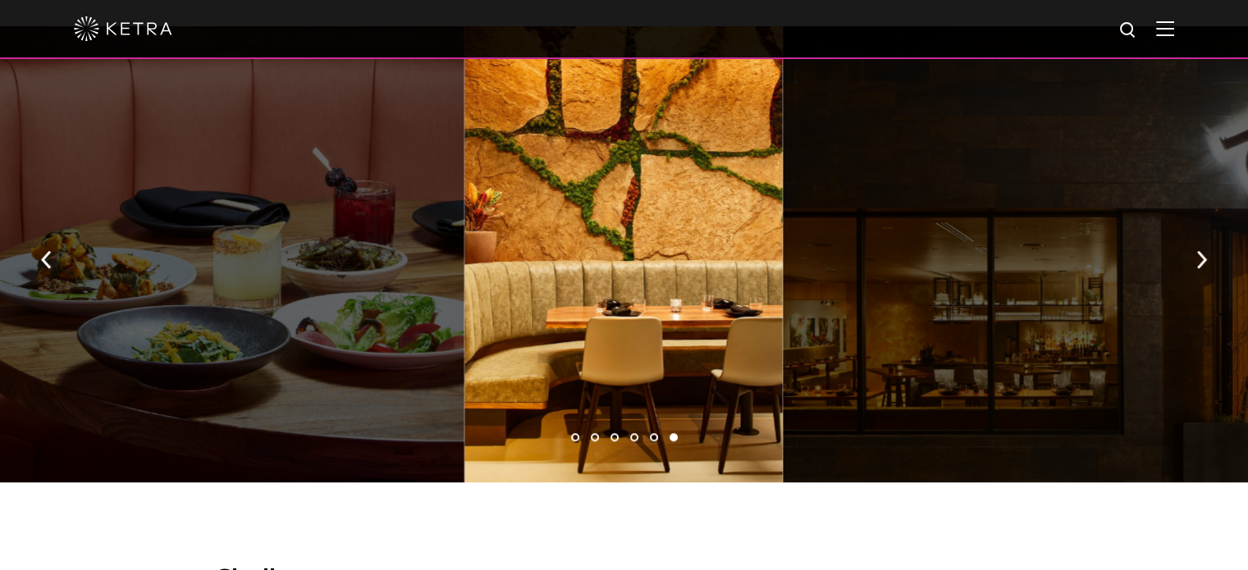
click at [730, 180] on div at bounding box center [623, 254] width 318 height 456
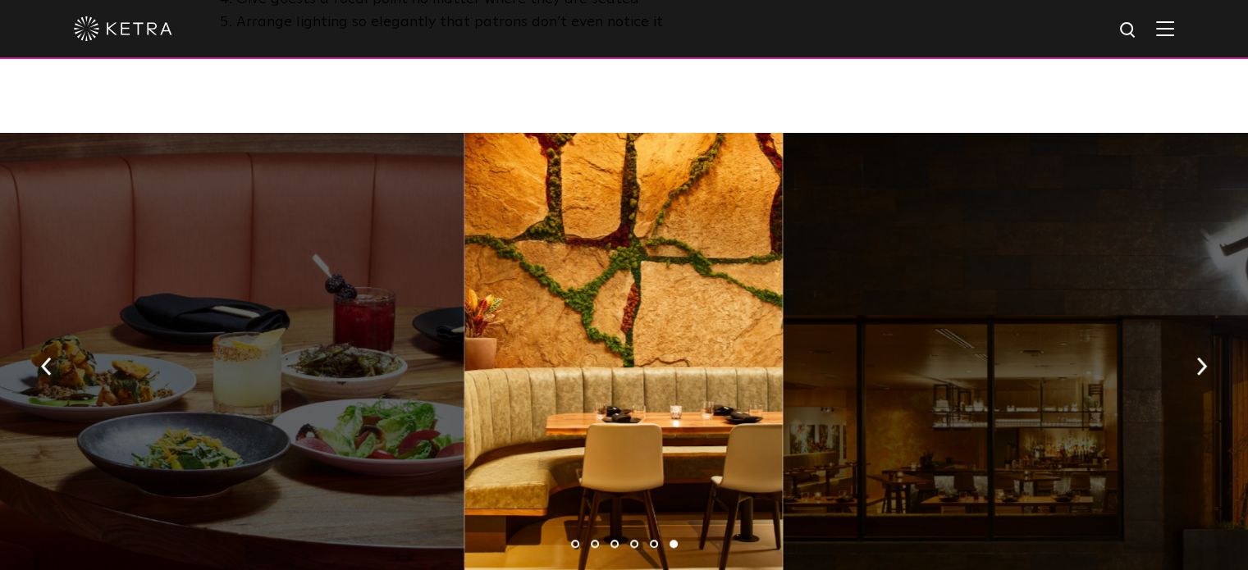
scroll to position [1082, 0]
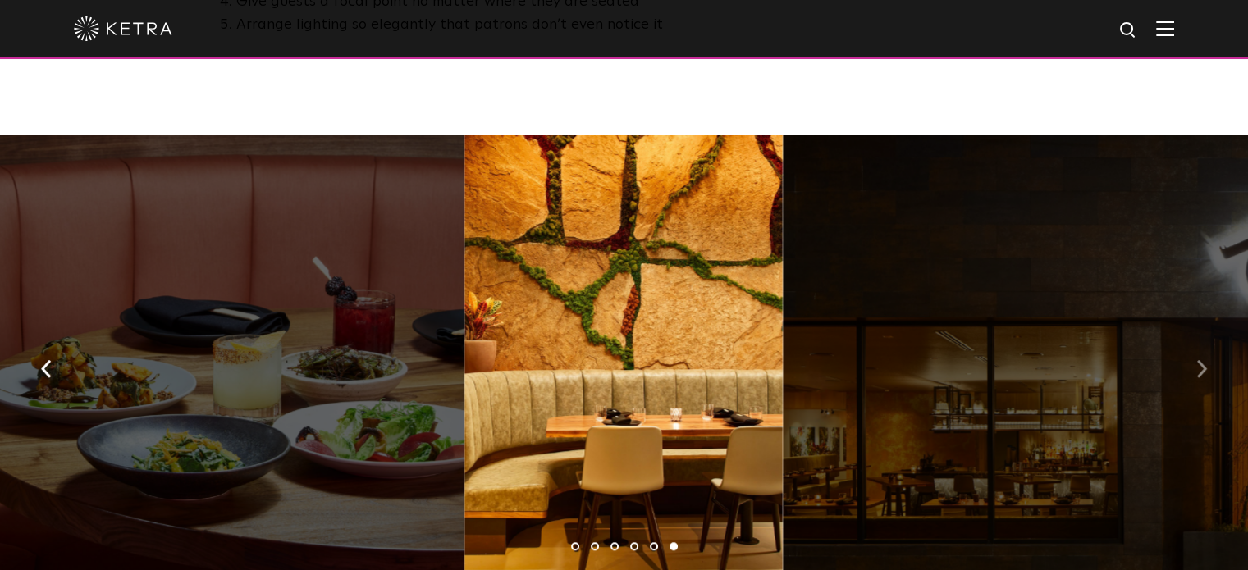
click at [1204, 361] on img "button" at bounding box center [1201, 369] width 11 height 18
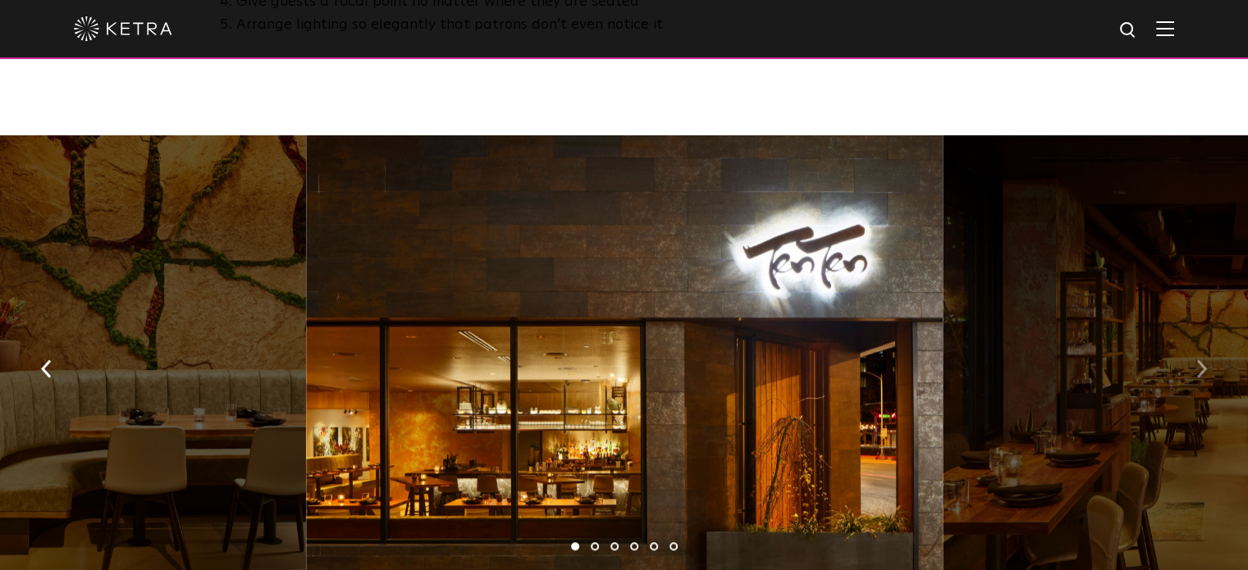
click at [1204, 361] on img "button" at bounding box center [1201, 369] width 11 height 18
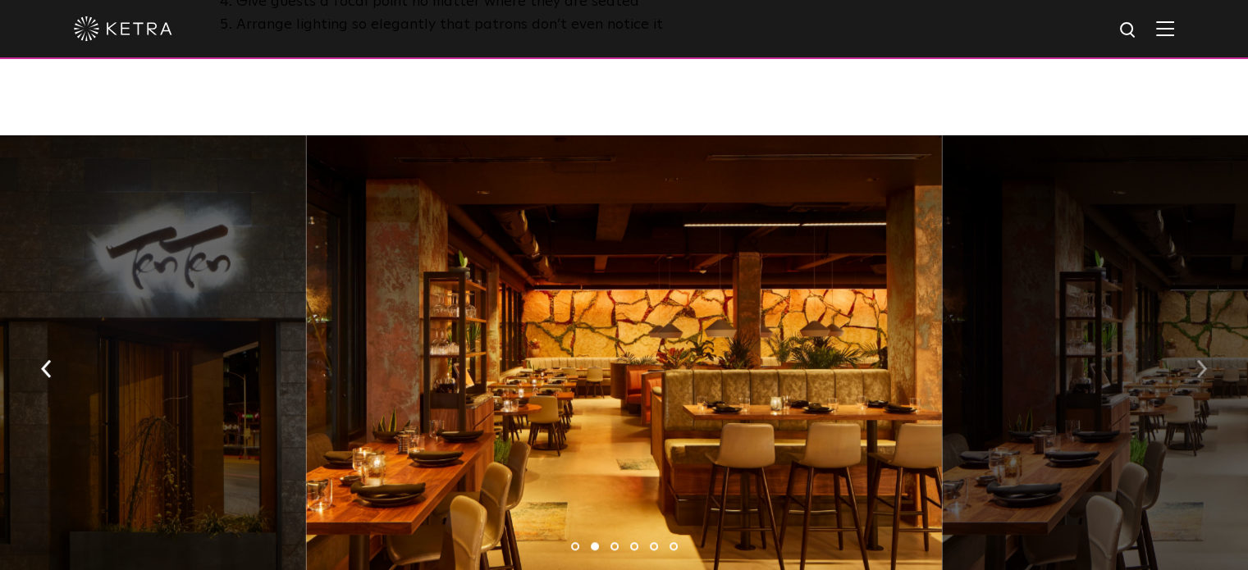
click at [1204, 361] on img "button" at bounding box center [1201, 369] width 11 height 18
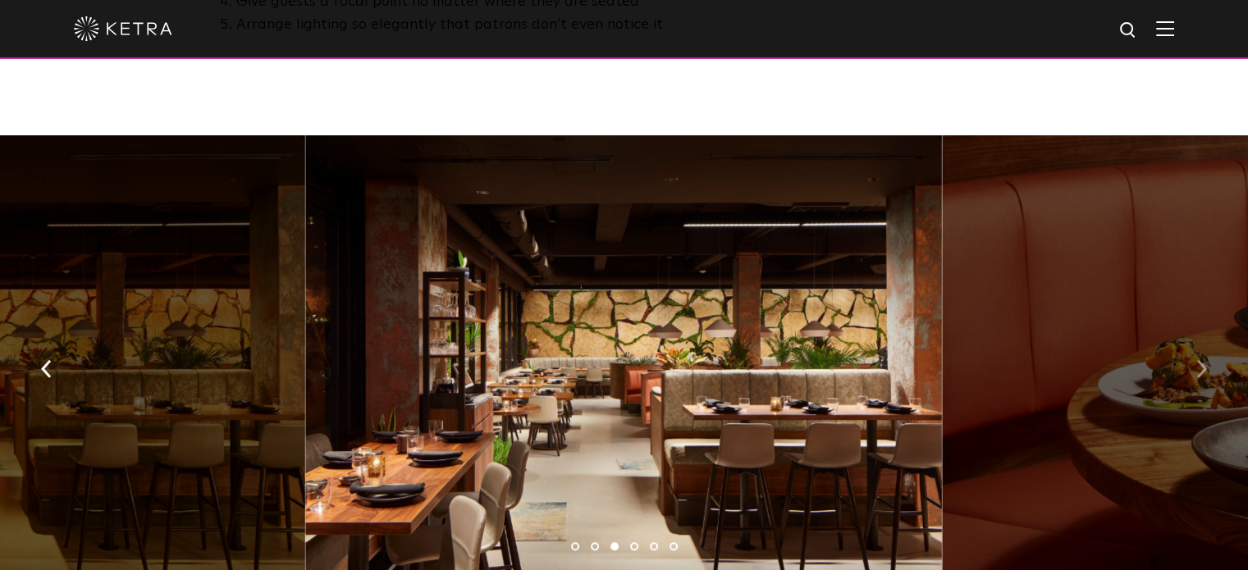
click at [1204, 361] on img "button" at bounding box center [1201, 369] width 11 height 18
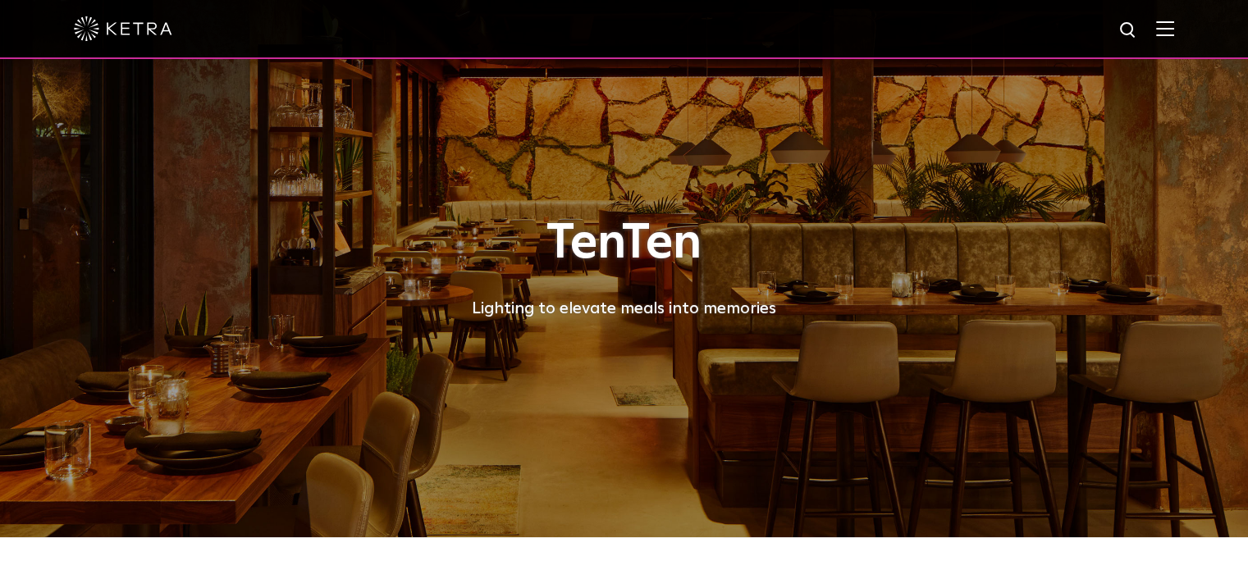
scroll to position [0, 0]
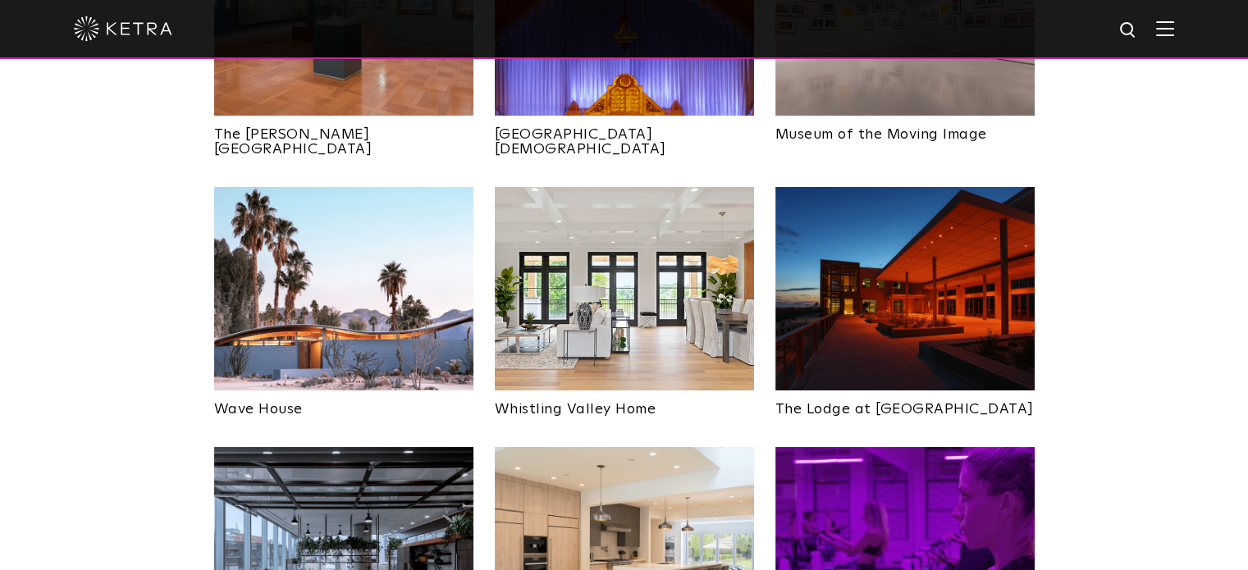
scroll to position [2185, 0]
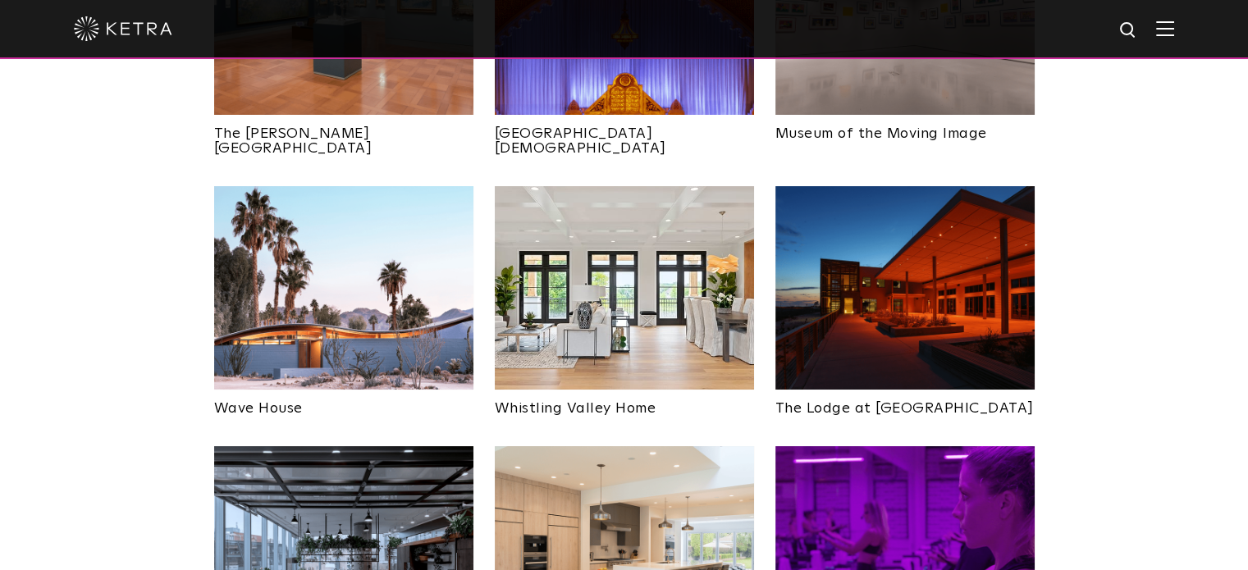
click at [312, 254] on img at bounding box center [343, 288] width 259 height 204
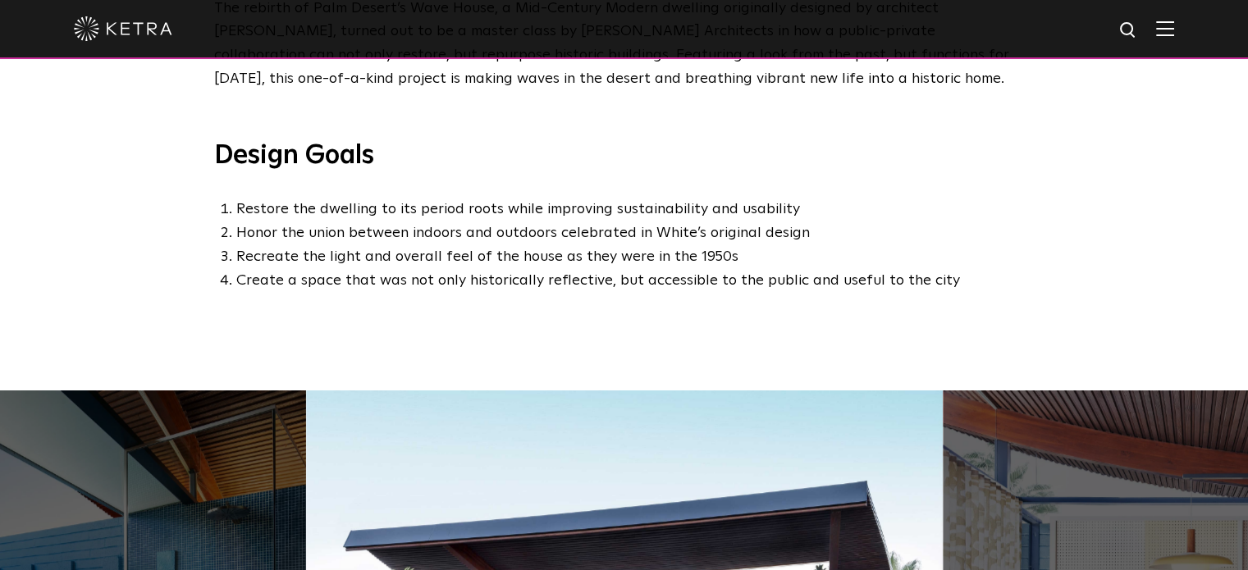
scroll to position [1134, 0]
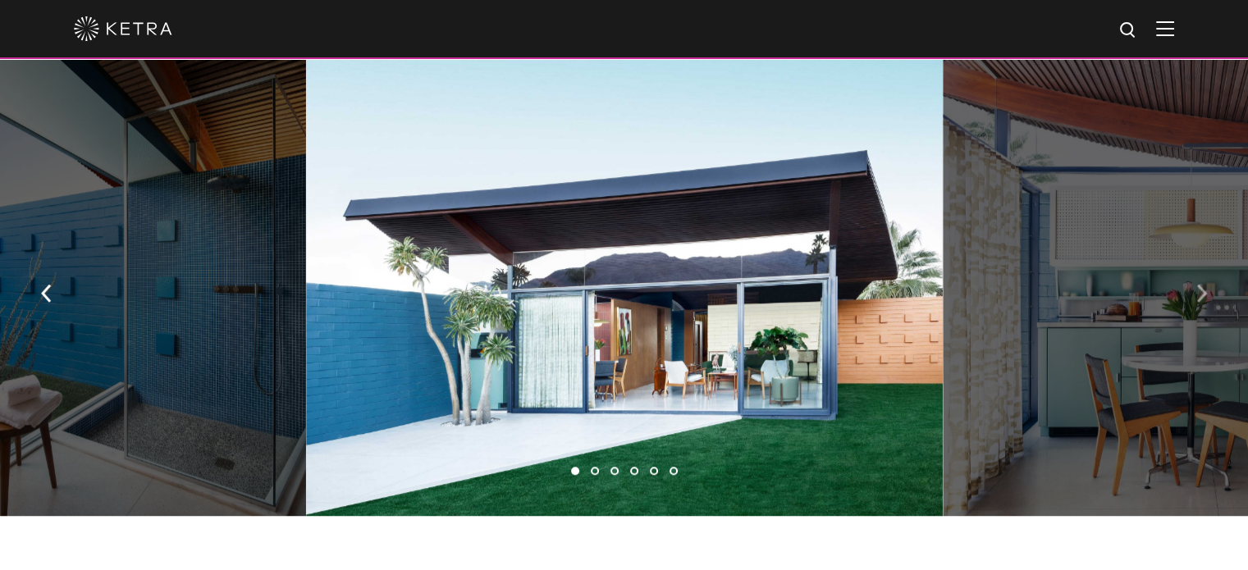
click at [1201, 286] on img "button" at bounding box center [1201, 294] width 11 height 18
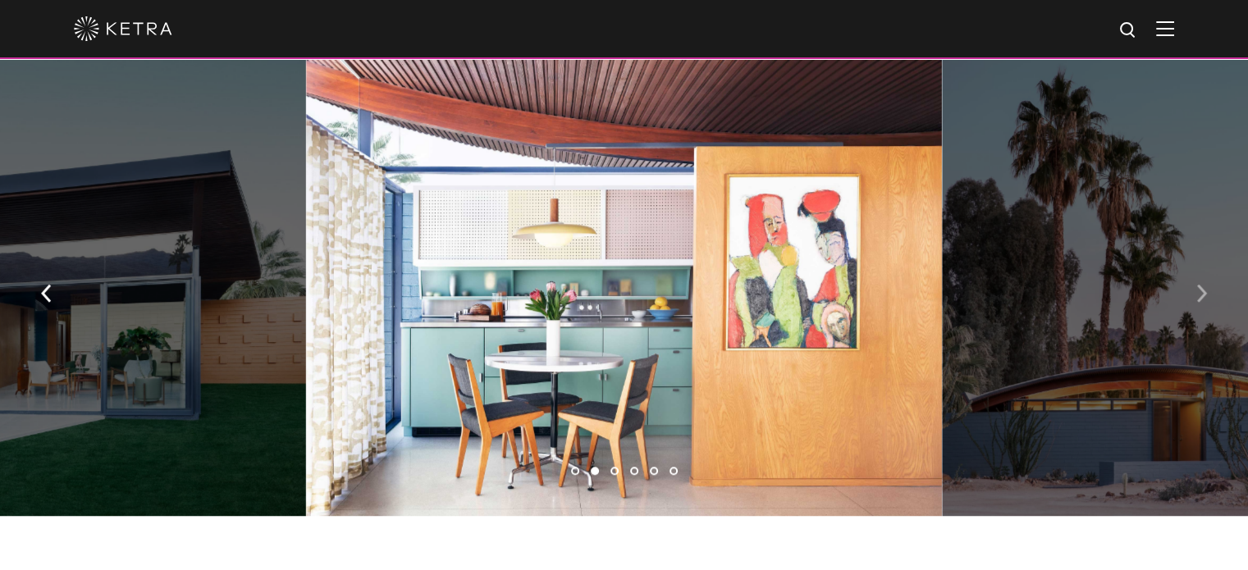
click at [1201, 286] on img "button" at bounding box center [1201, 294] width 11 height 18
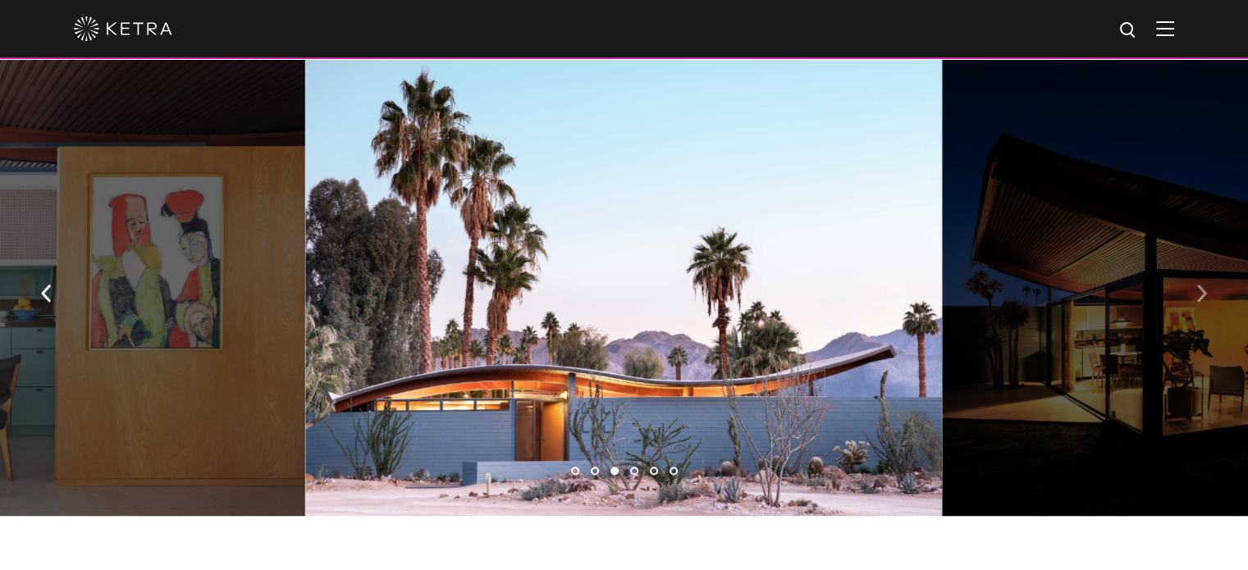
click at [1201, 286] on img "button" at bounding box center [1201, 294] width 11 height 18
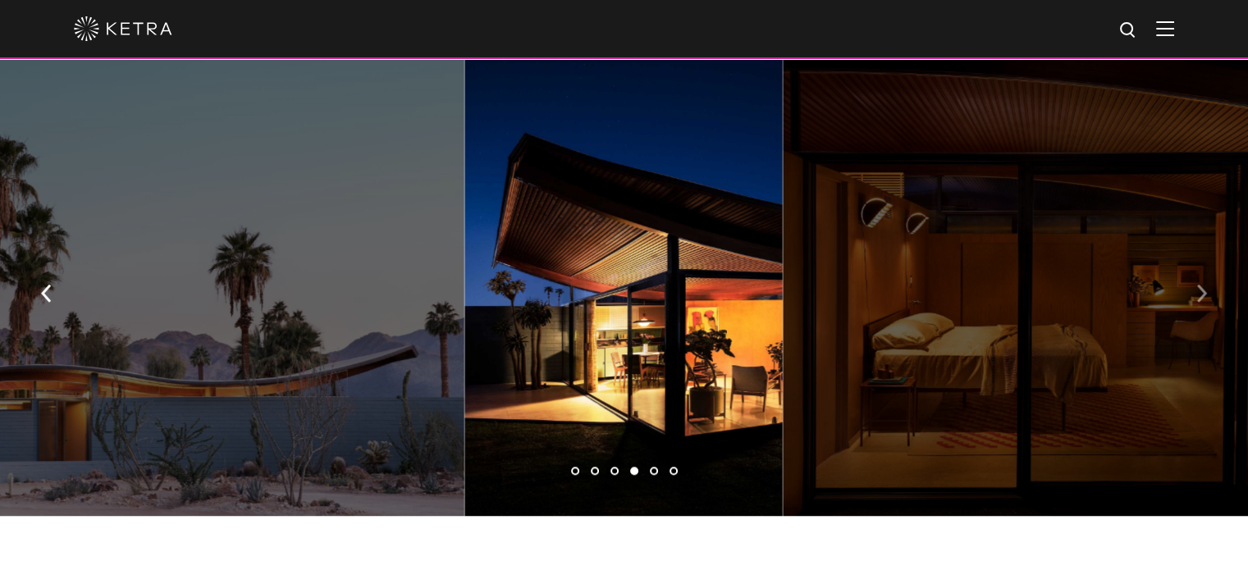
click at [1201, 286] on img "button" at bounding box center [1201, 294] width 11 height 18
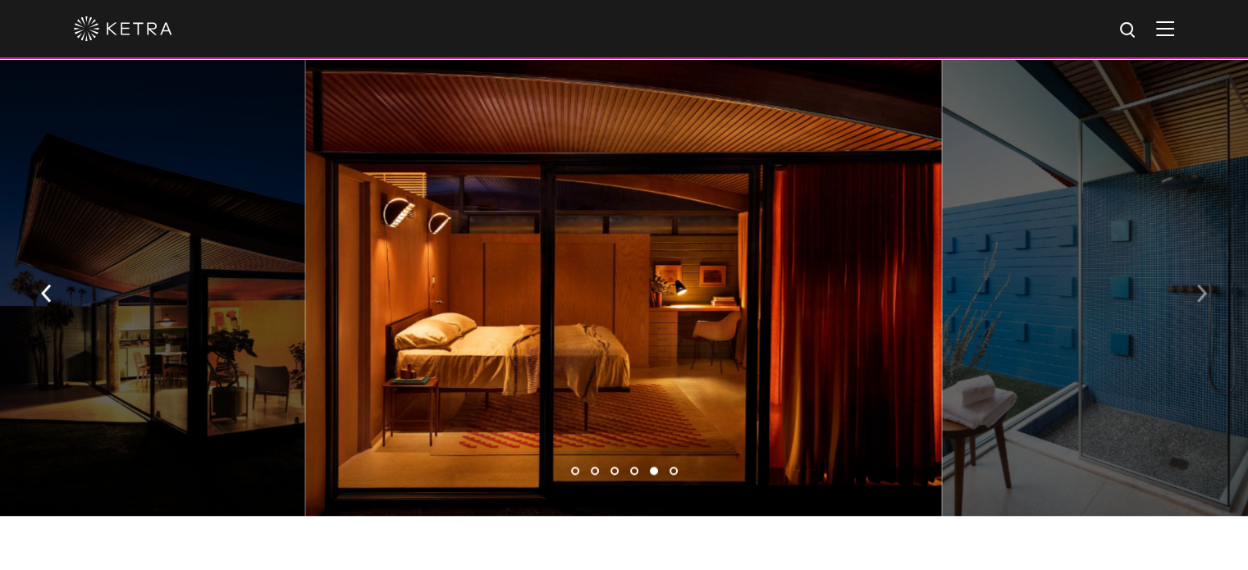
click at [1201, 286] on img "button" at bounding box center [1201, 294] width 11 height 18
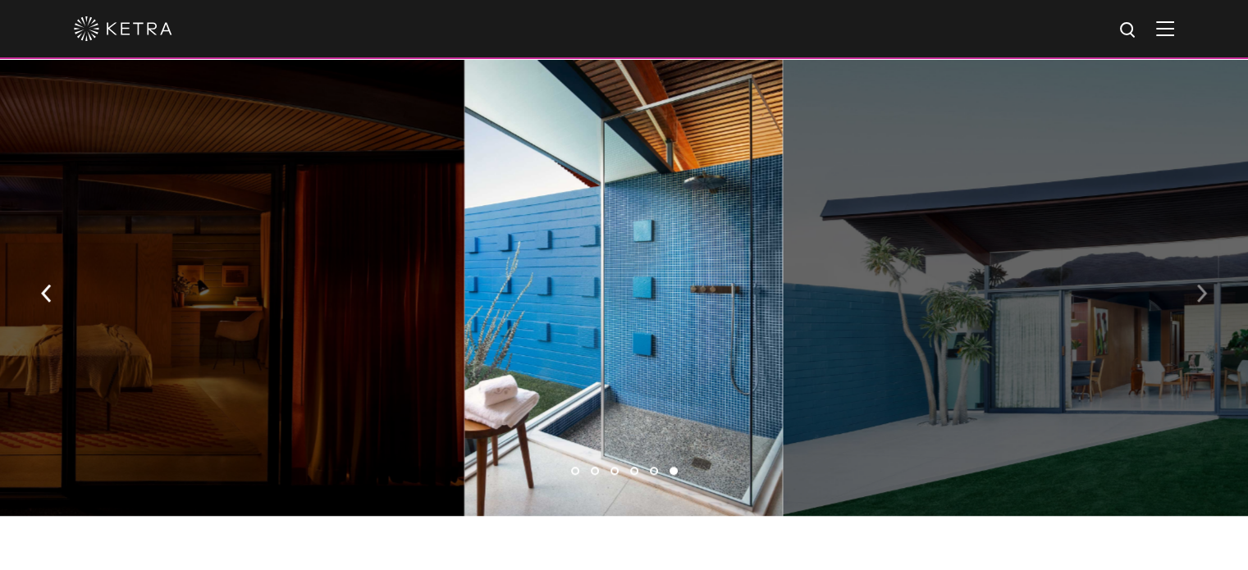
click at [1201, 286] on img "button" at bounding box center [1201, 294] width 11 height 18
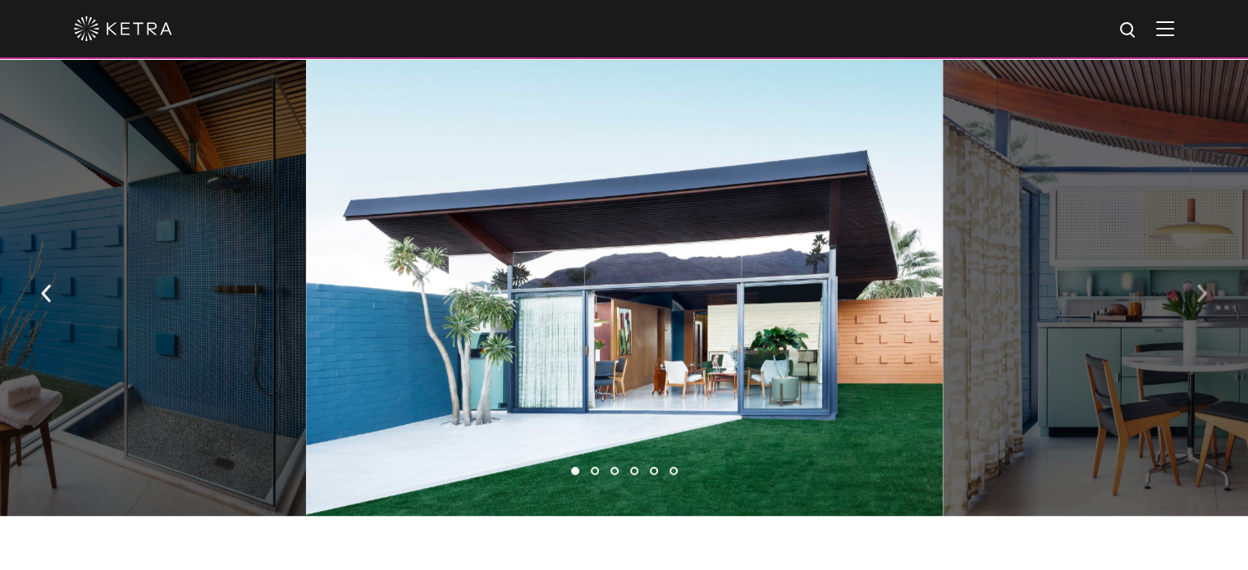
click at [1201, 286] on img "button" at bounding box center [1201, 294] width 11 height 18
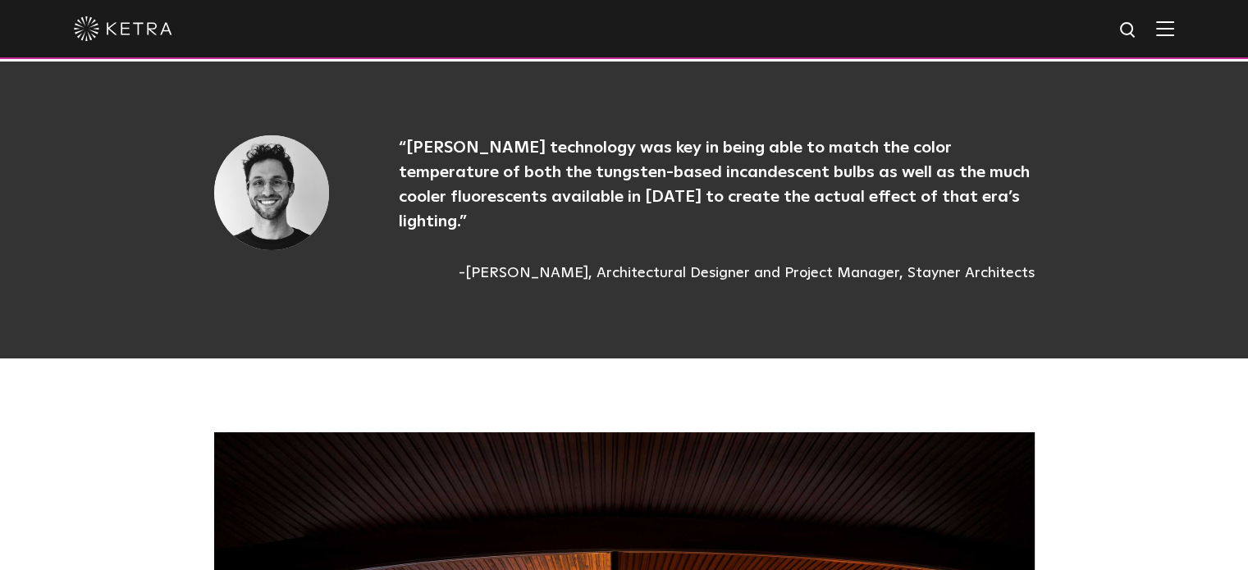
scroll to position [3955, 0]
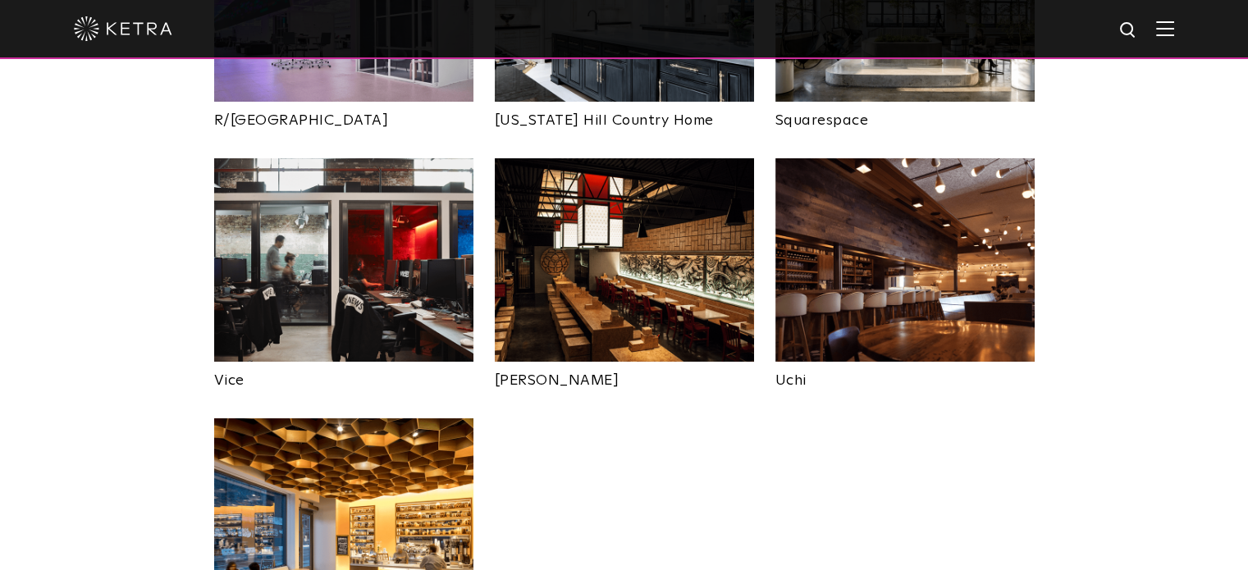
scroll to position [3254, 0]
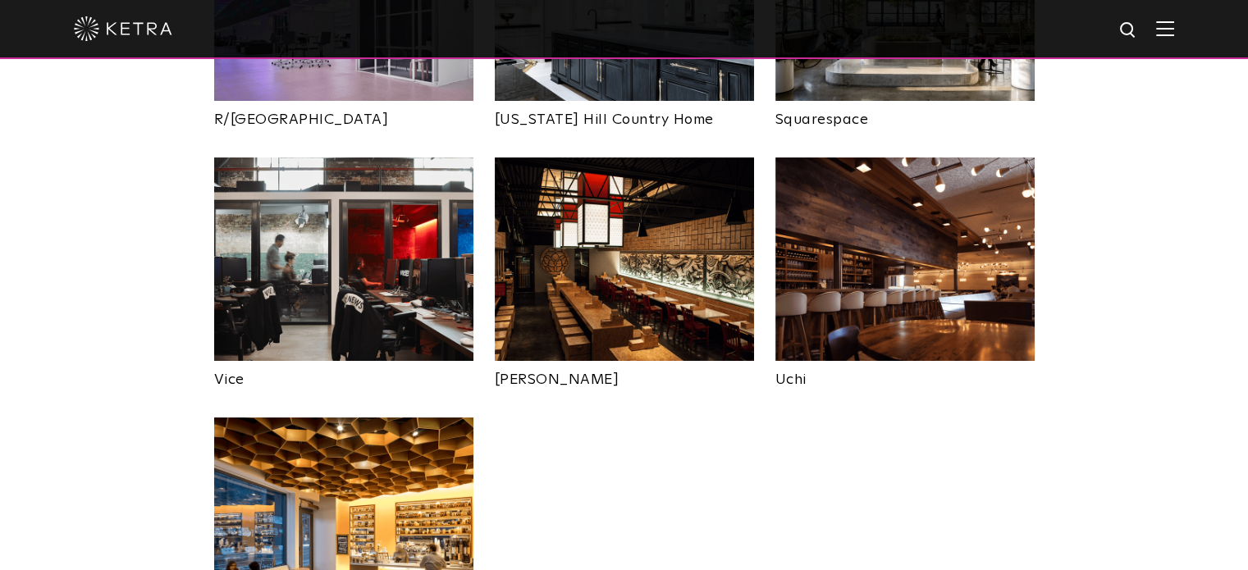
click at [957, 196] on img at bounding box center [904, 260] width 259 height 204
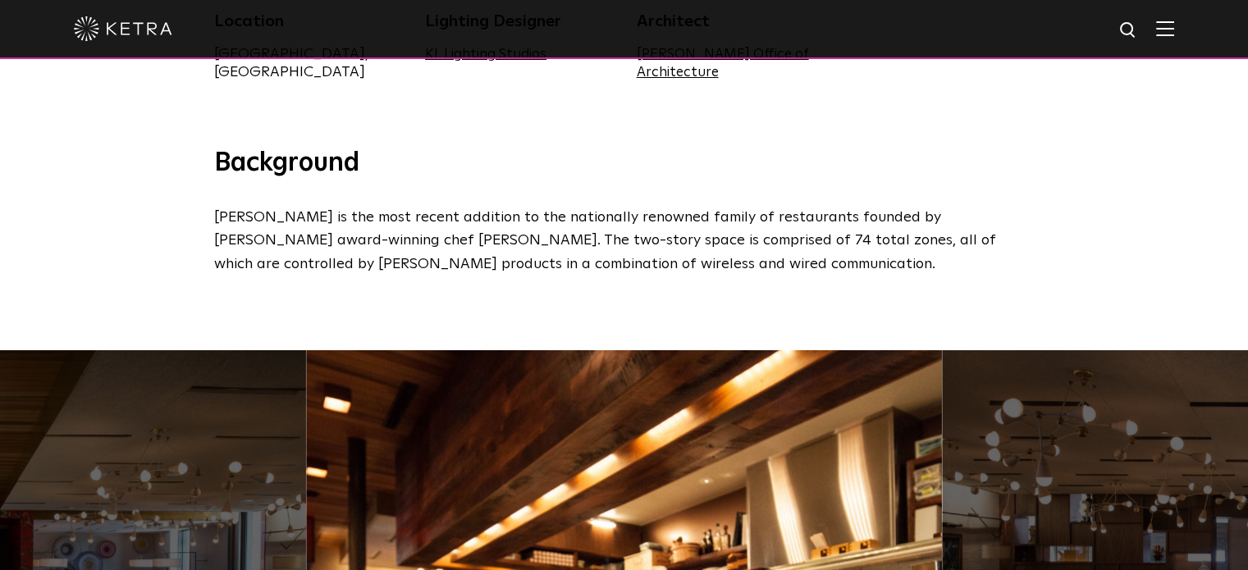
scroll to position [873, 0]
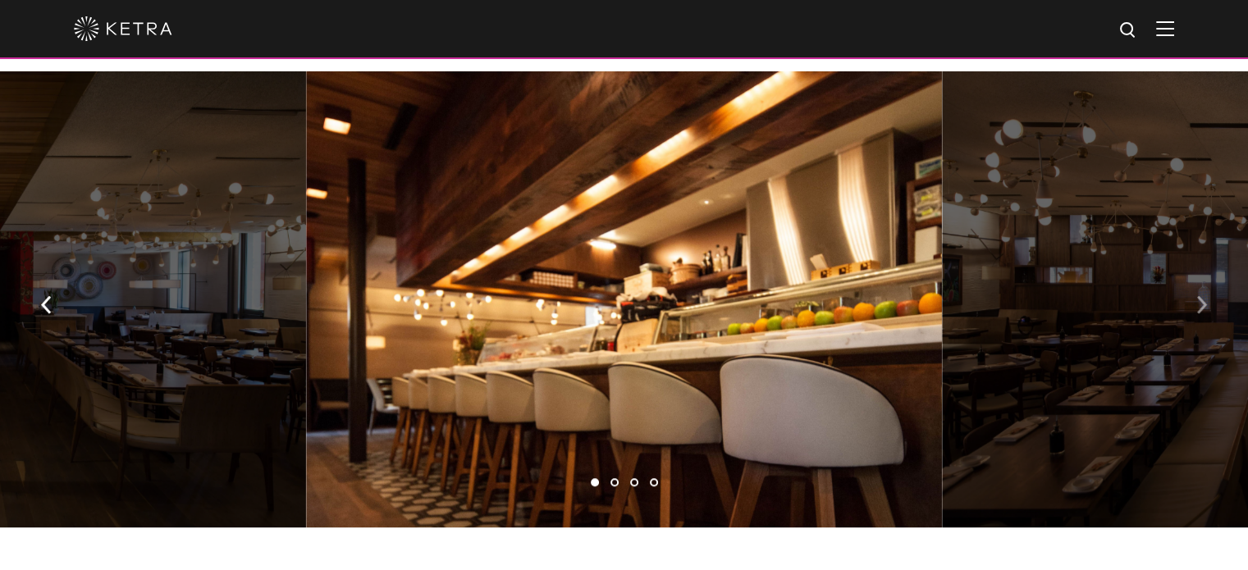
click at [1195, 311] on button "button" at bounding box center [1201, 303] width 35 height 57
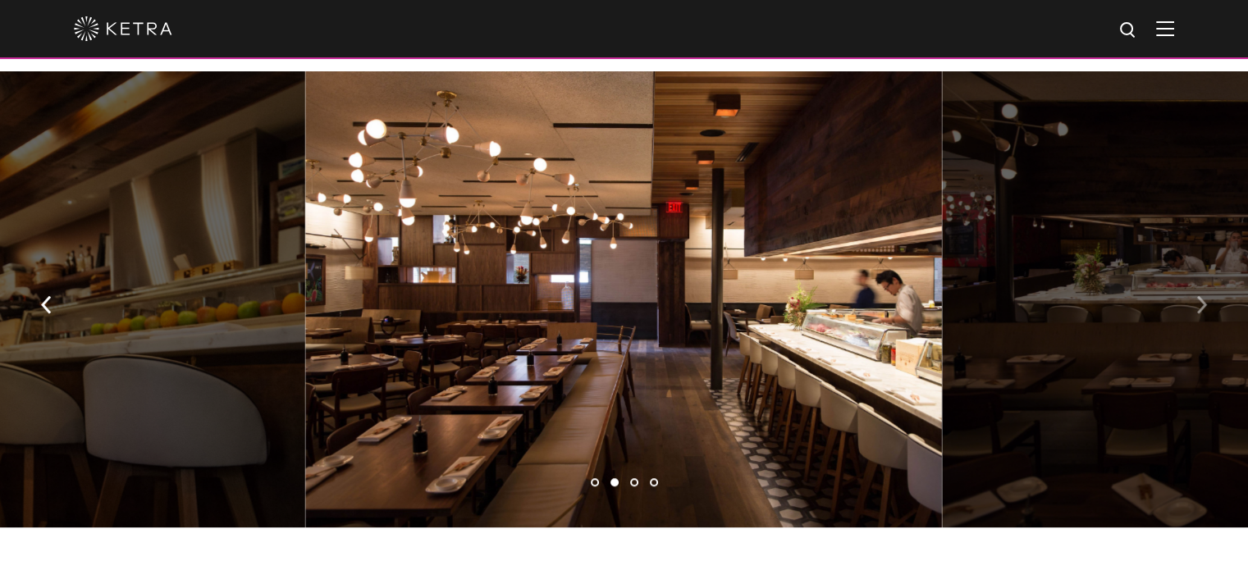
click at [1195, 311] on button "button" at bounding box center [1201, 303] width 35 height 57
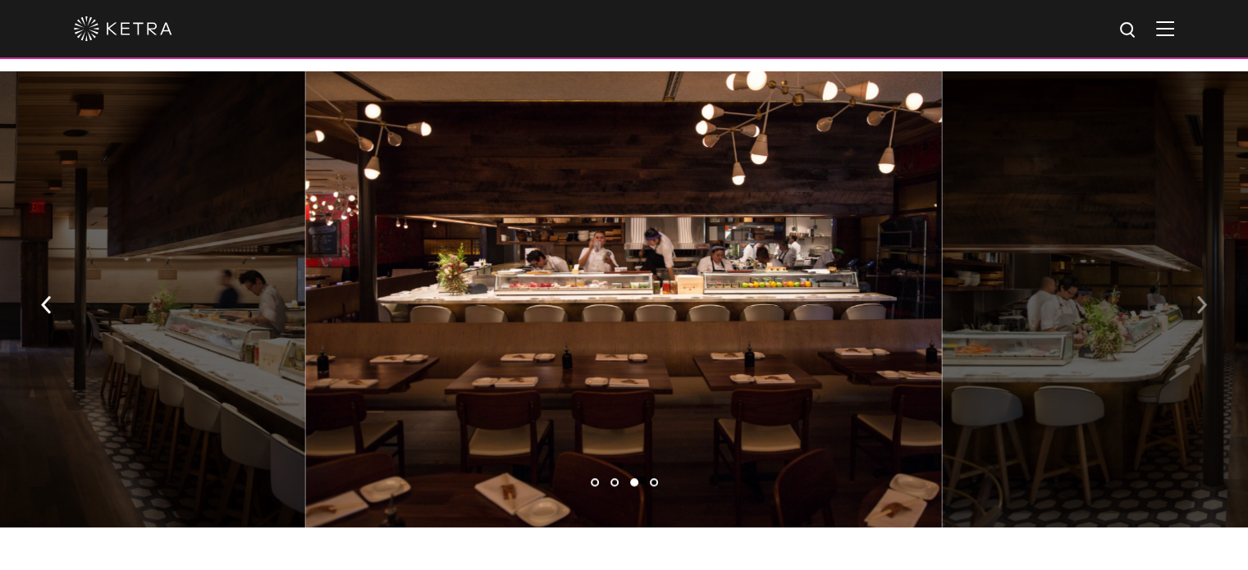
click at [1195, 311] on button "button" at bounding box center [1201, 303] width 35 height 57
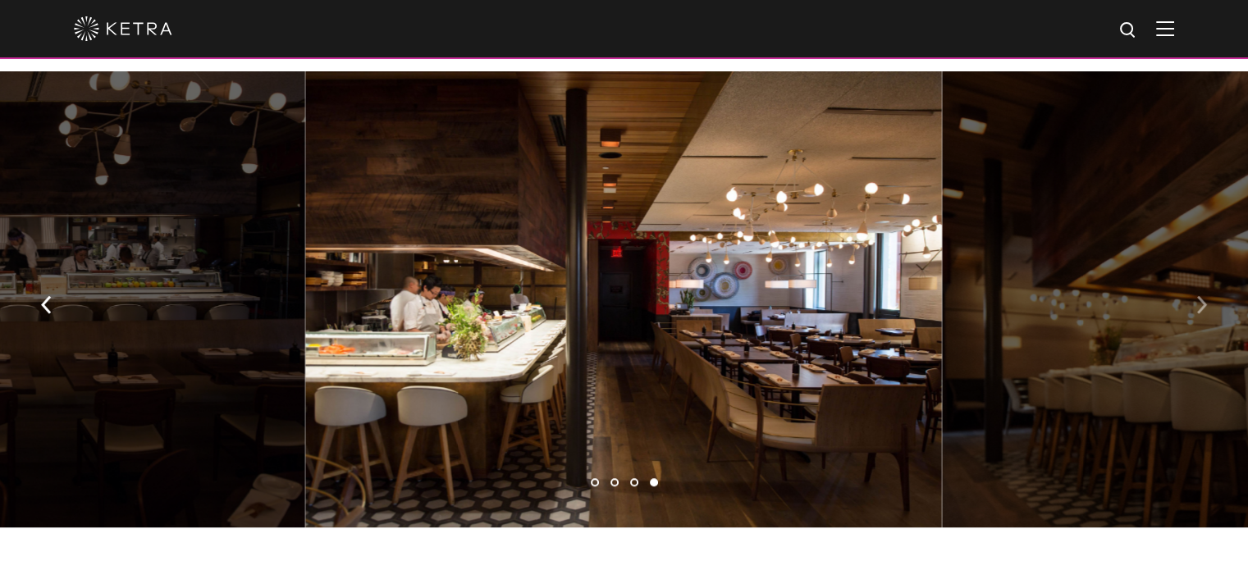
click at [1195, 311] on button "button" at bounding box center [1201, 303] width 35 height 57
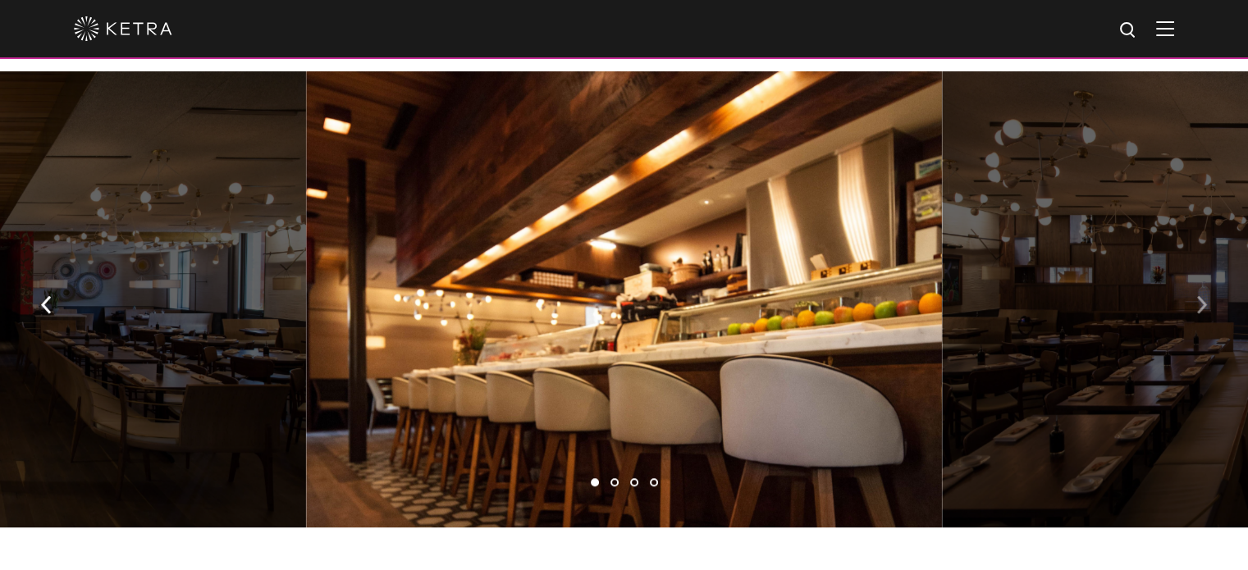
click at [1195, 311] on button "button" at bounding box center [1201, 303] width 35 height 57
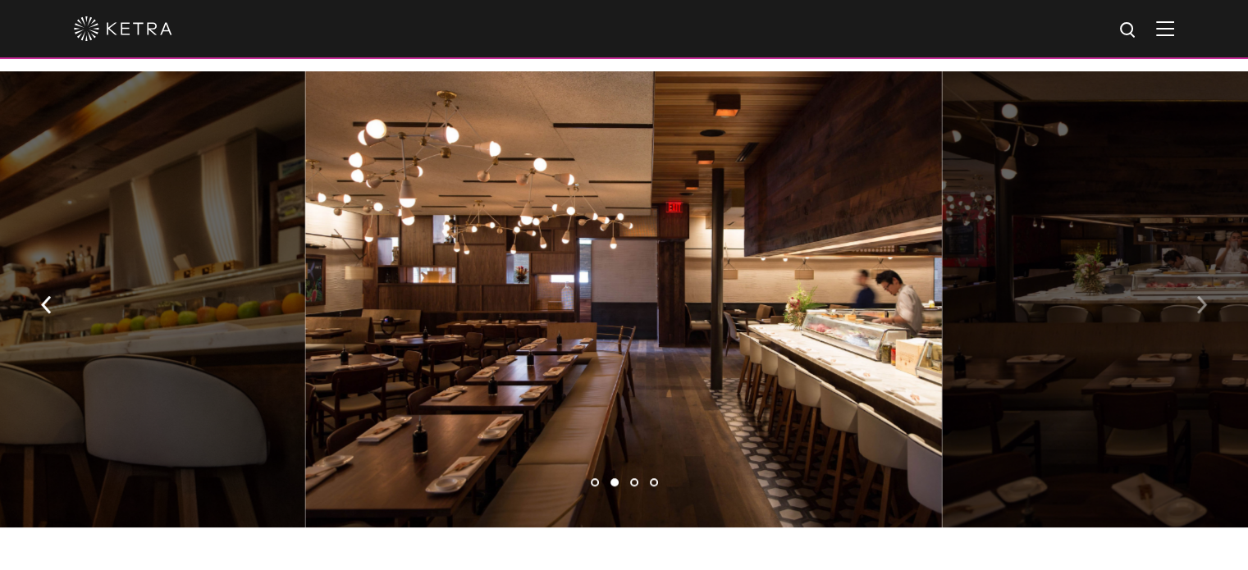
click at [1195, 311] on button "button" at bounding box center [1201, 303] width 35 height 57
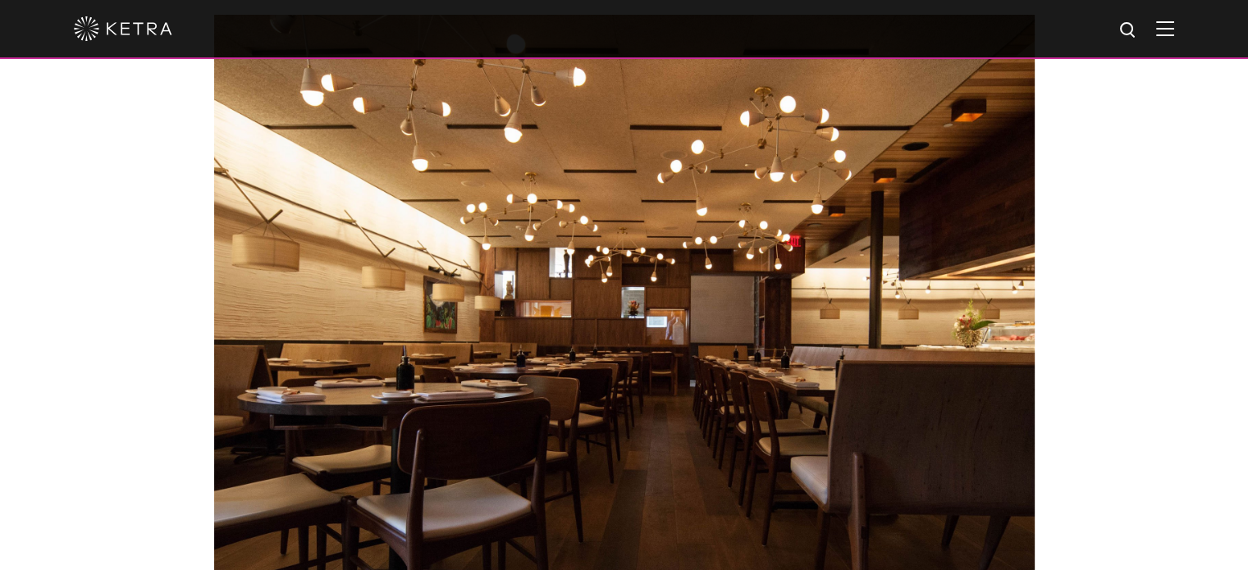
scroll to position [1789, 0]
